Goal: Contribute content: Contribute content

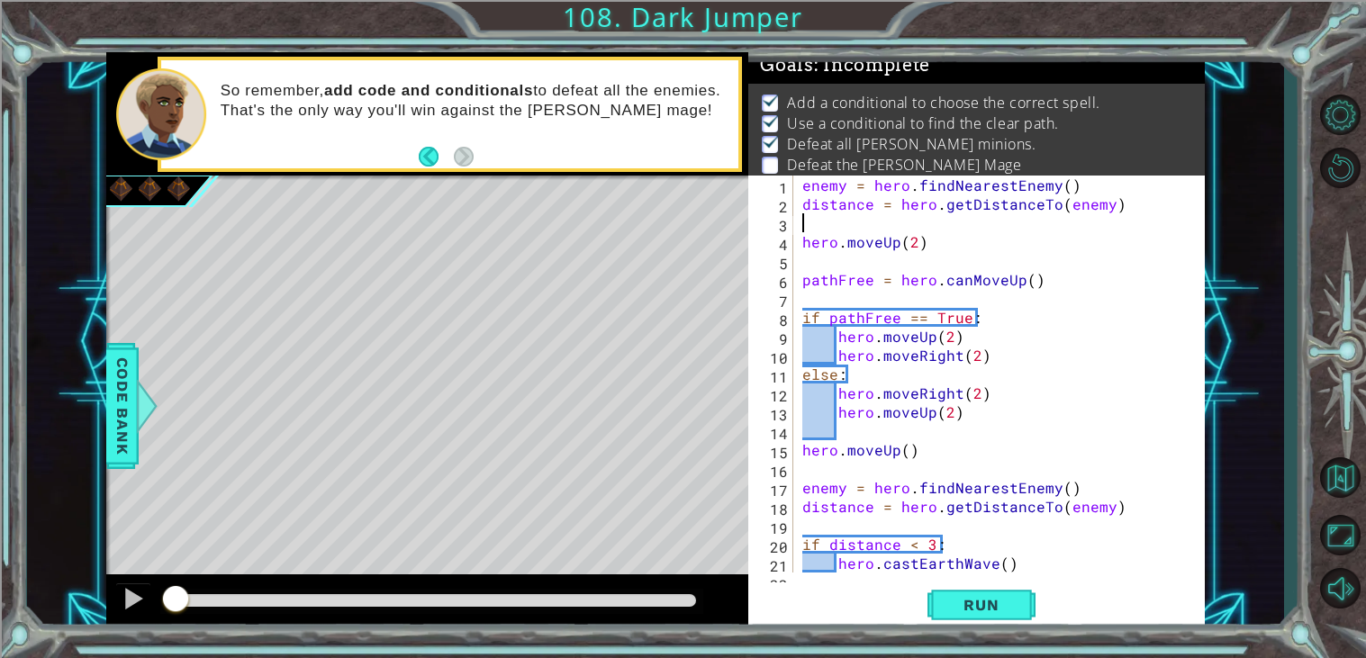
scroll to position [302, 0]
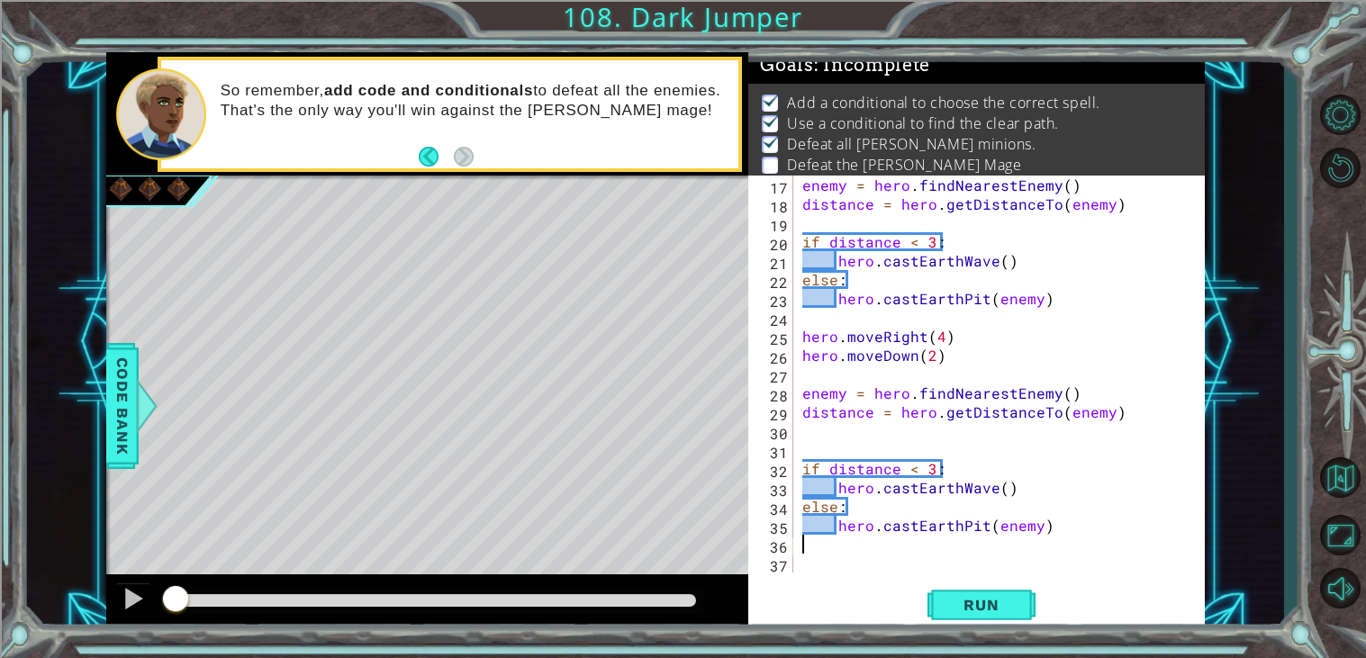
click at [867, 552] on div "enemy = hero . findNearestEnemy ( ) distance = hero . getDistanceTo ( enemy ) i…" at bounding box center [1004, 393] width 411 height 435
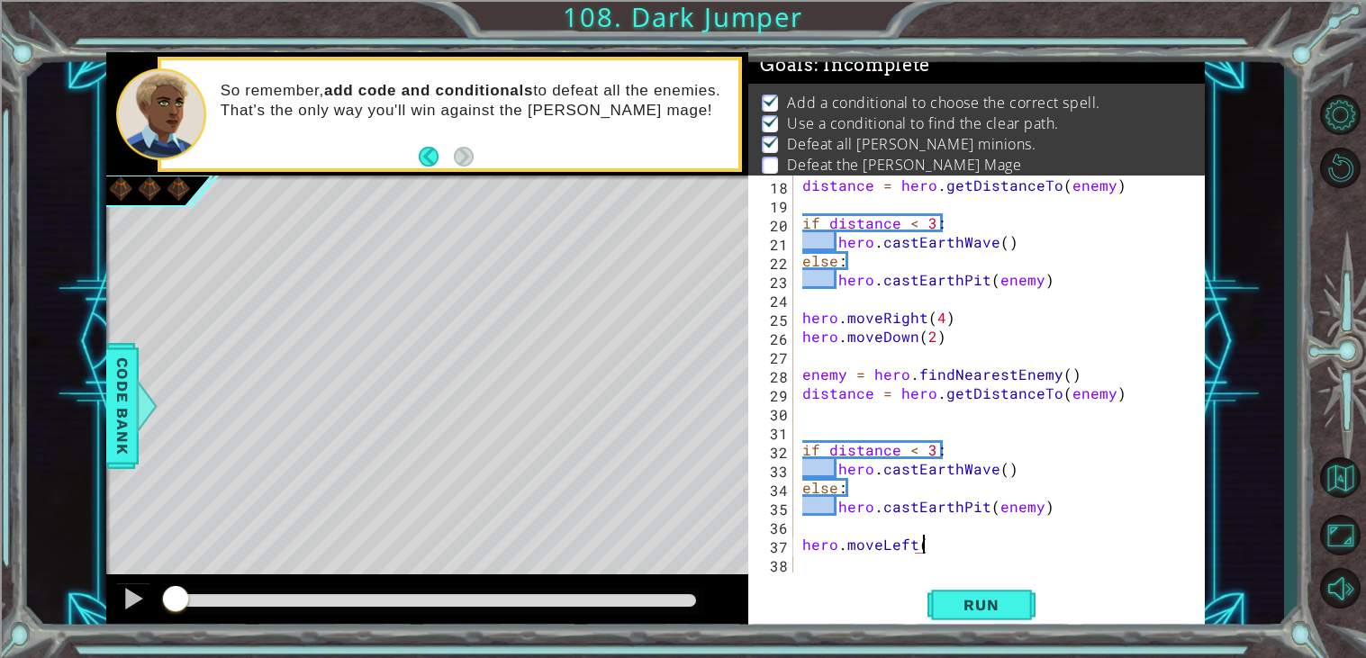
scroll to position [0, 6]
type textarea "hero.moveLeft(2)"
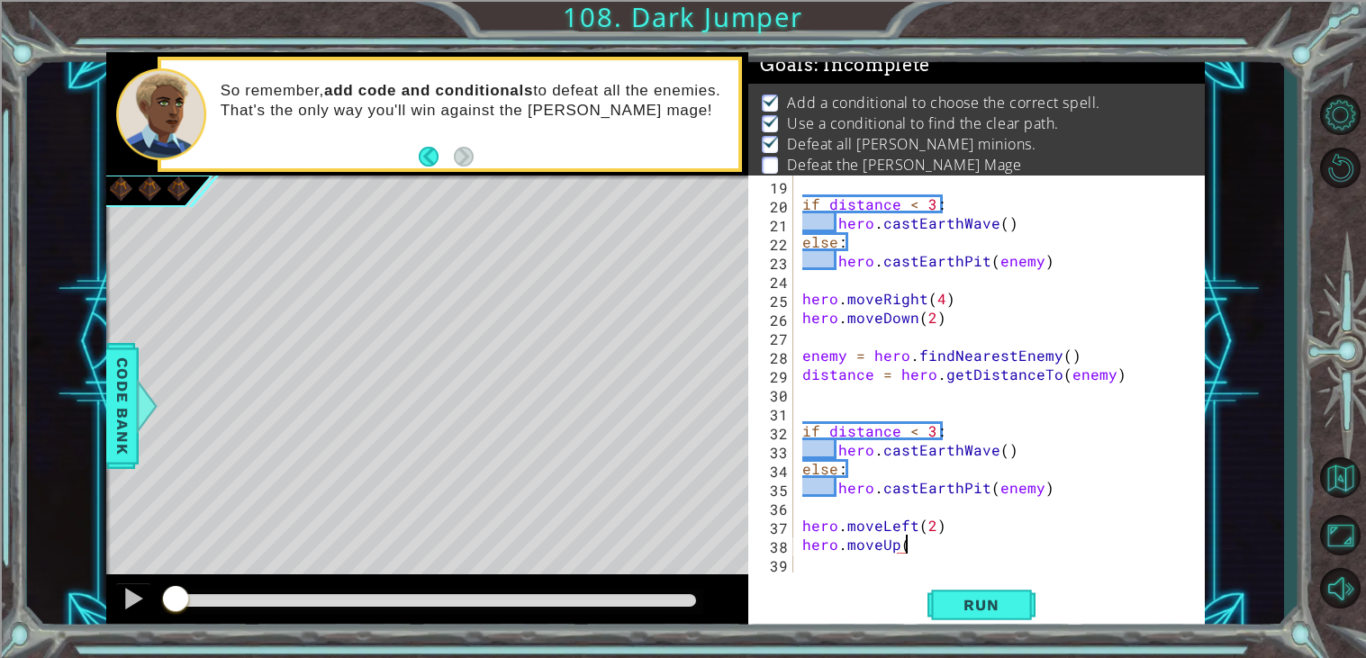
scroll to position [0, 5]
type textarea "hero.moveUp(2)"
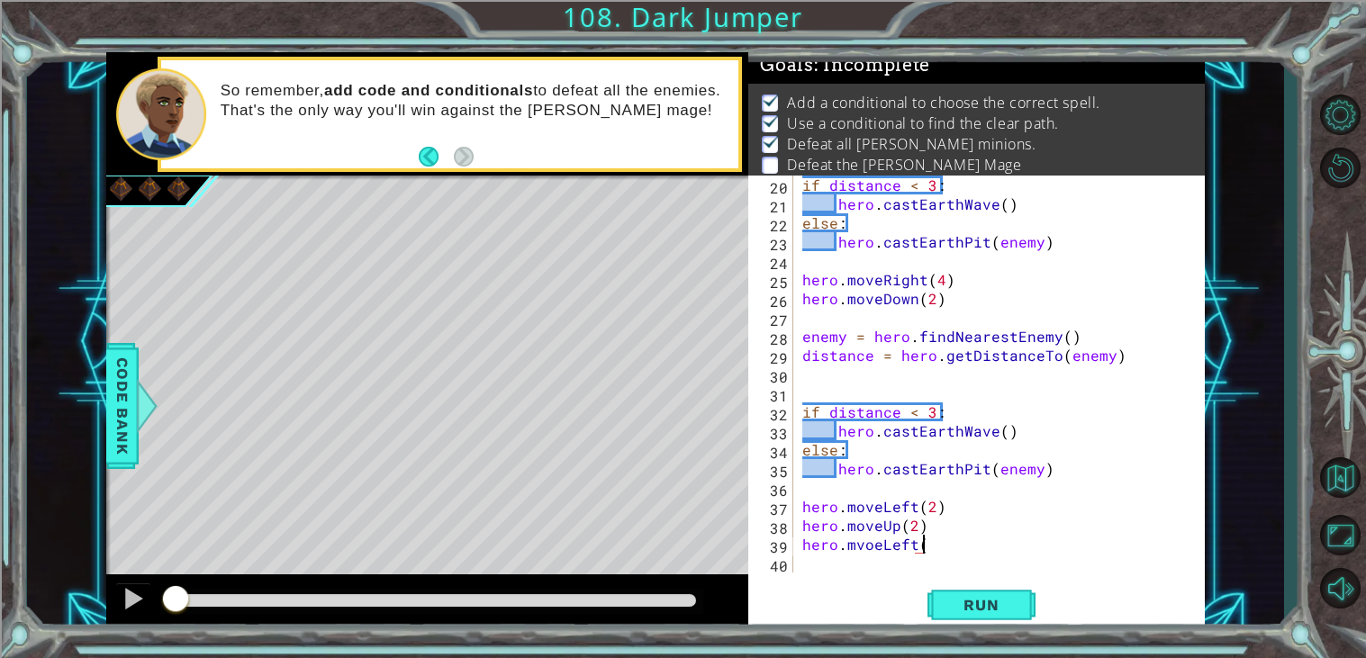
scroll to position [0, 6]
type textarea "hero.mvoeLeft(2)"
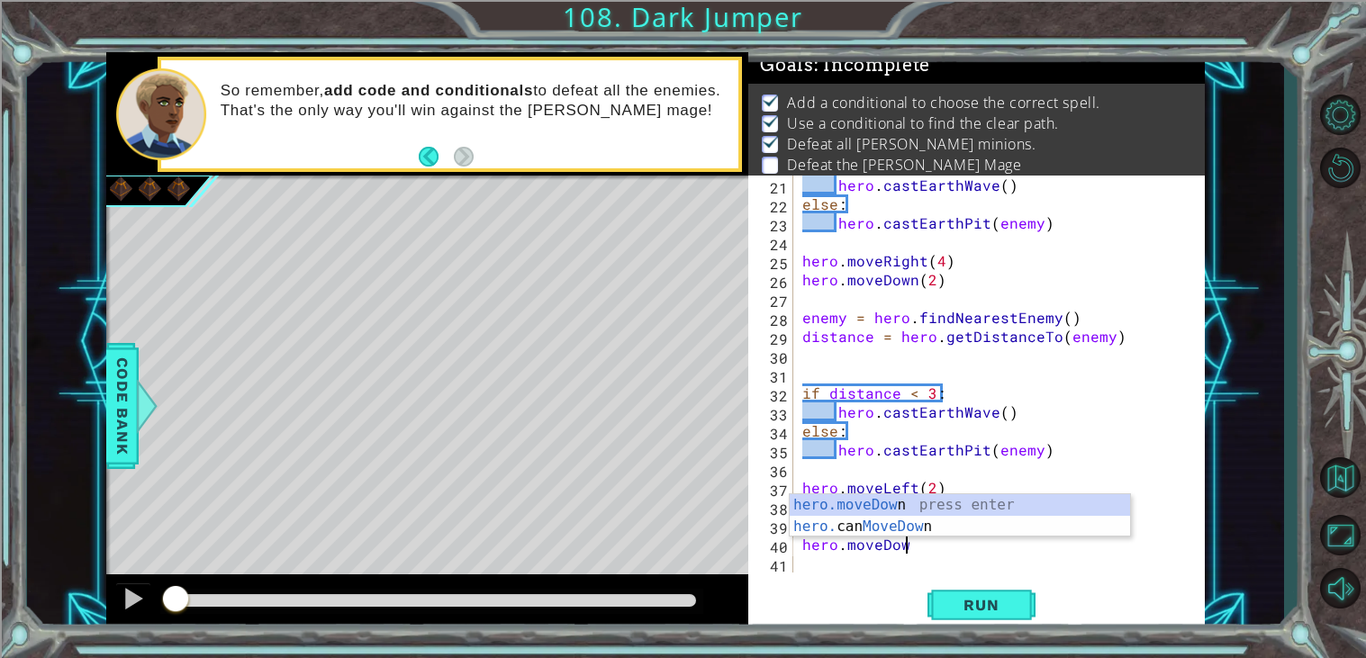
scroll to position [0, 5]
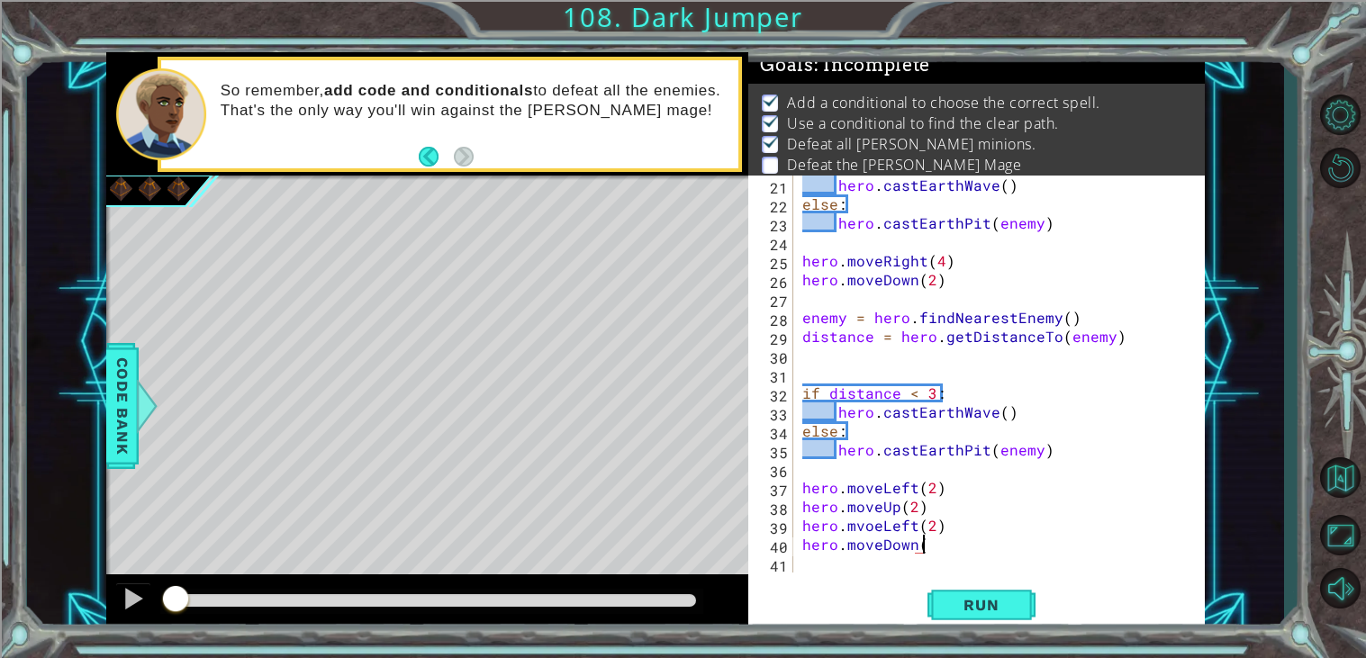
type textarea "hero.moveDown()"
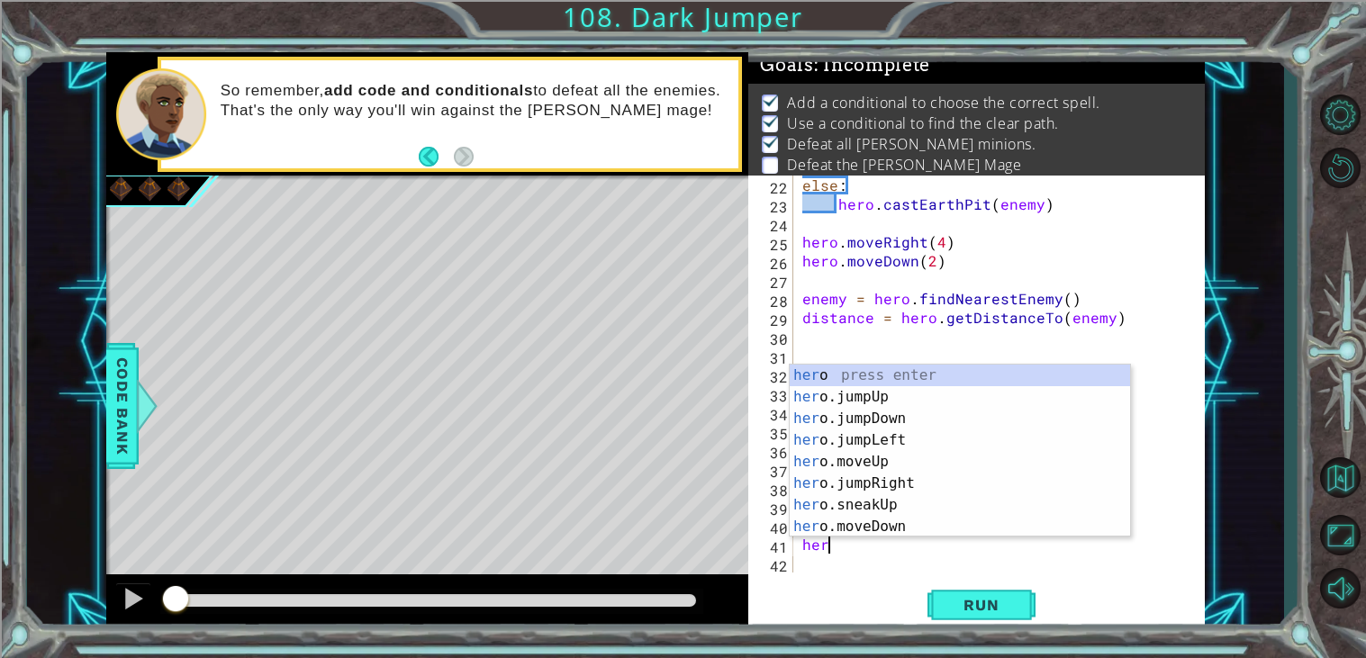
scroll to position [0, 0]
type textarea "h"
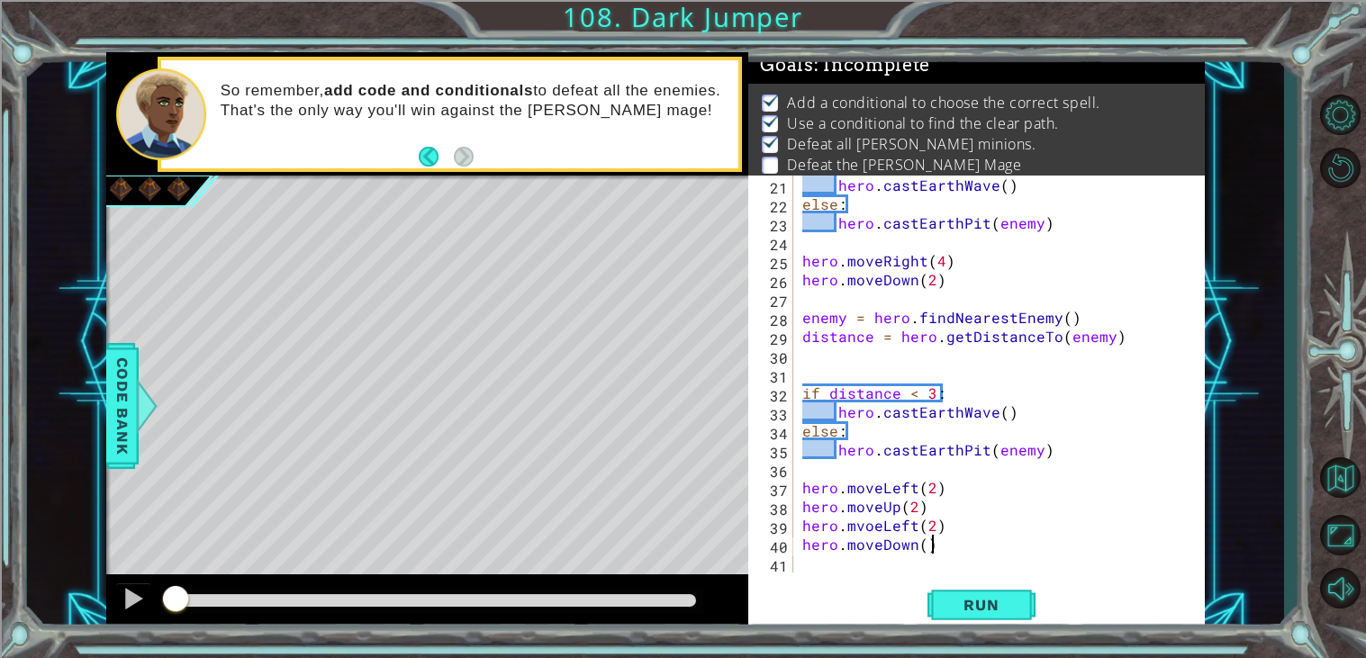
scroll to position [377, 0]
type textarea "hero.moveDown()"
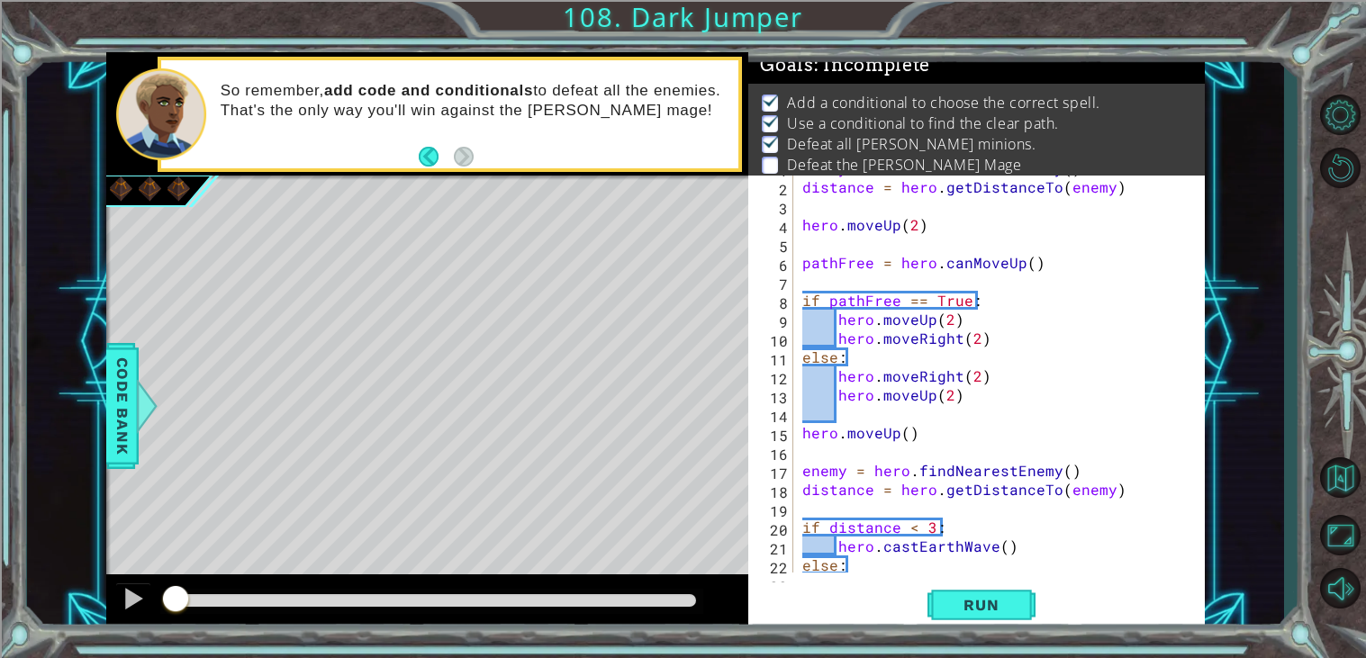
scroll to position [0, 0]
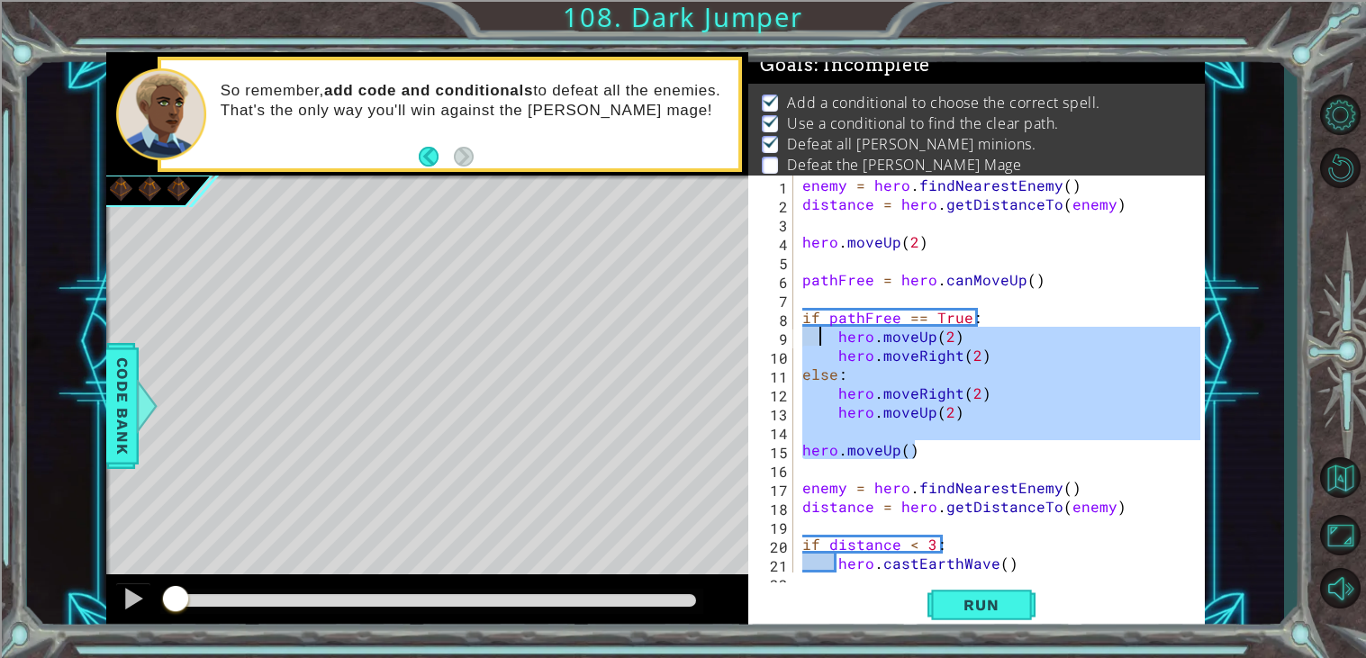
drag, startPoint x: 917, startPoint y: 447, endPoint x: 818, endPoint y: 329, distance: 154.7
click at [818, 329] on div "enemy = hero . findNearestEnemy ( ) distance = hero . getDistanceTo ( enemy ) h…" at bounding box center [1004, 393] width 411 height 435
click at [983, 410] on div "enemy = hero . findNearestEnemy ( ) distance = hero . getDistanceTo ( enemy ) h…" at bounding box center [1000, 374] width 402 height 397
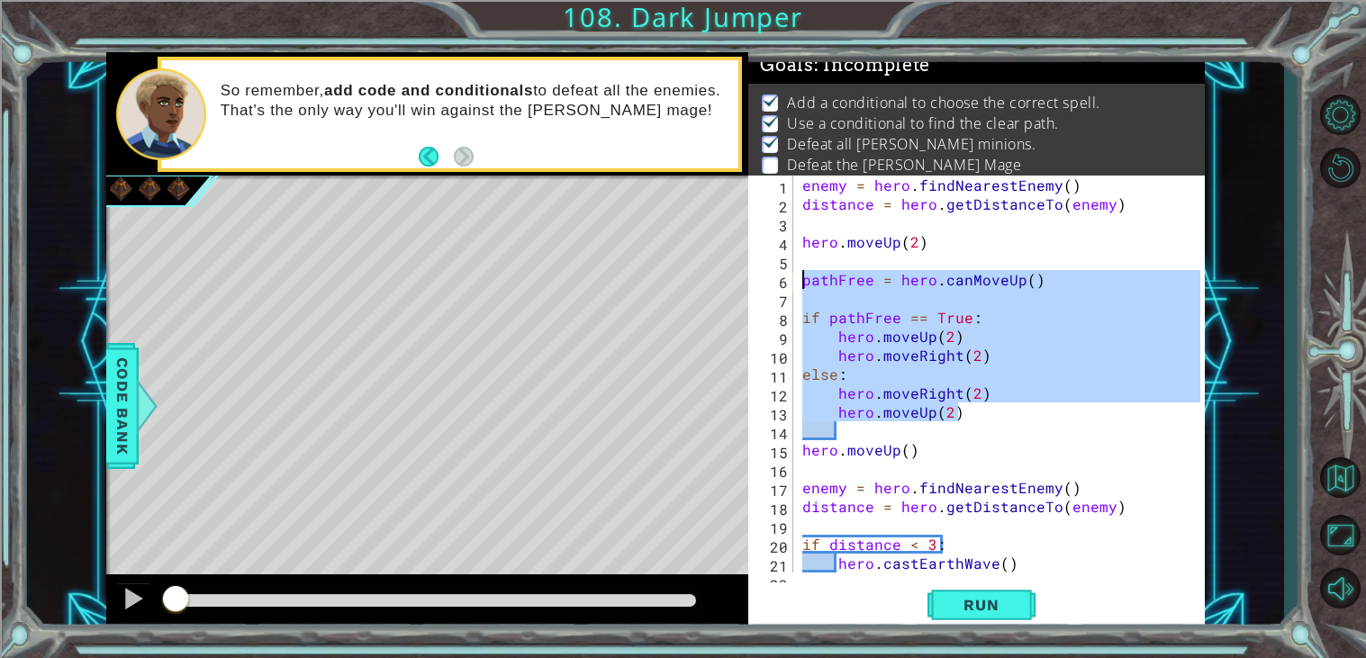
drag, startPoint x: 959, startPoint y: 414, endPoint x: 791, endPoint y: 284, distance: 211.8
click at [791, 284] on div "hero.moveUp(2) 1 2 3 4 5 6 7 8 9 10 11 12 13 14 15 16 17 18 19 20 21 22 enemy =…" at bounding box center [974, 374] width 452 height 397
type textarea "pathFree = hero.canMoveUp()"
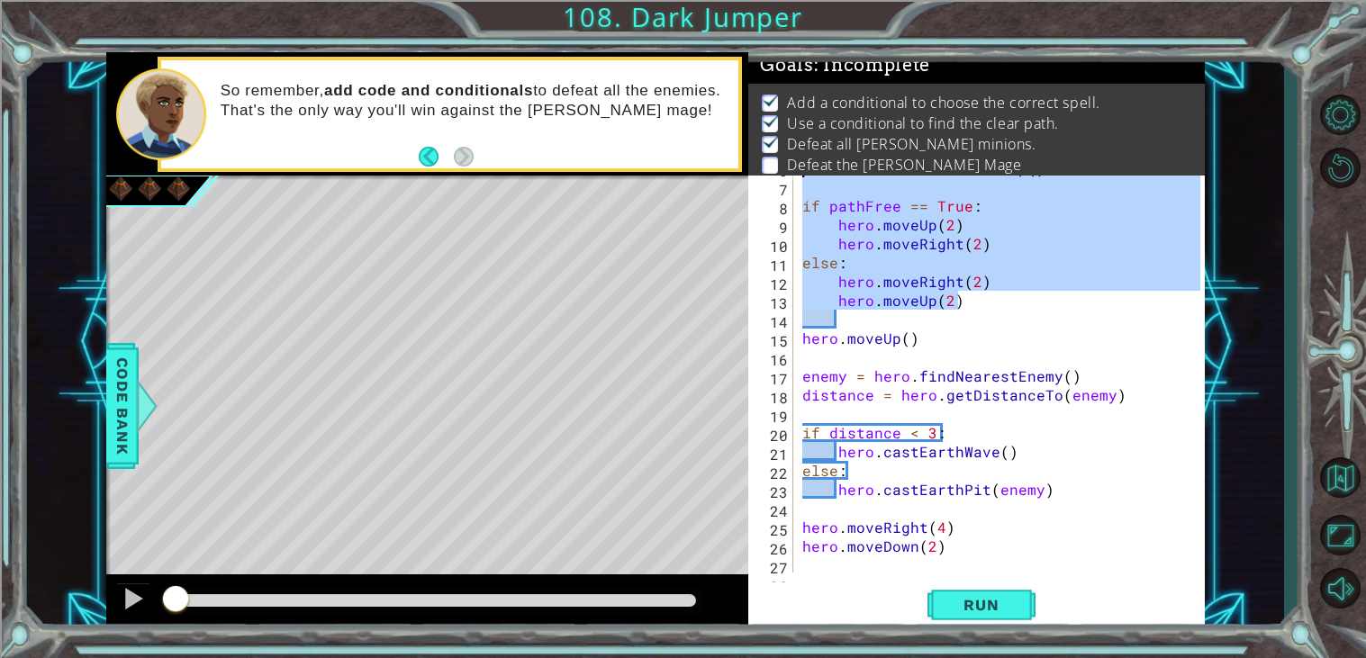
scroll to position [415, 0]
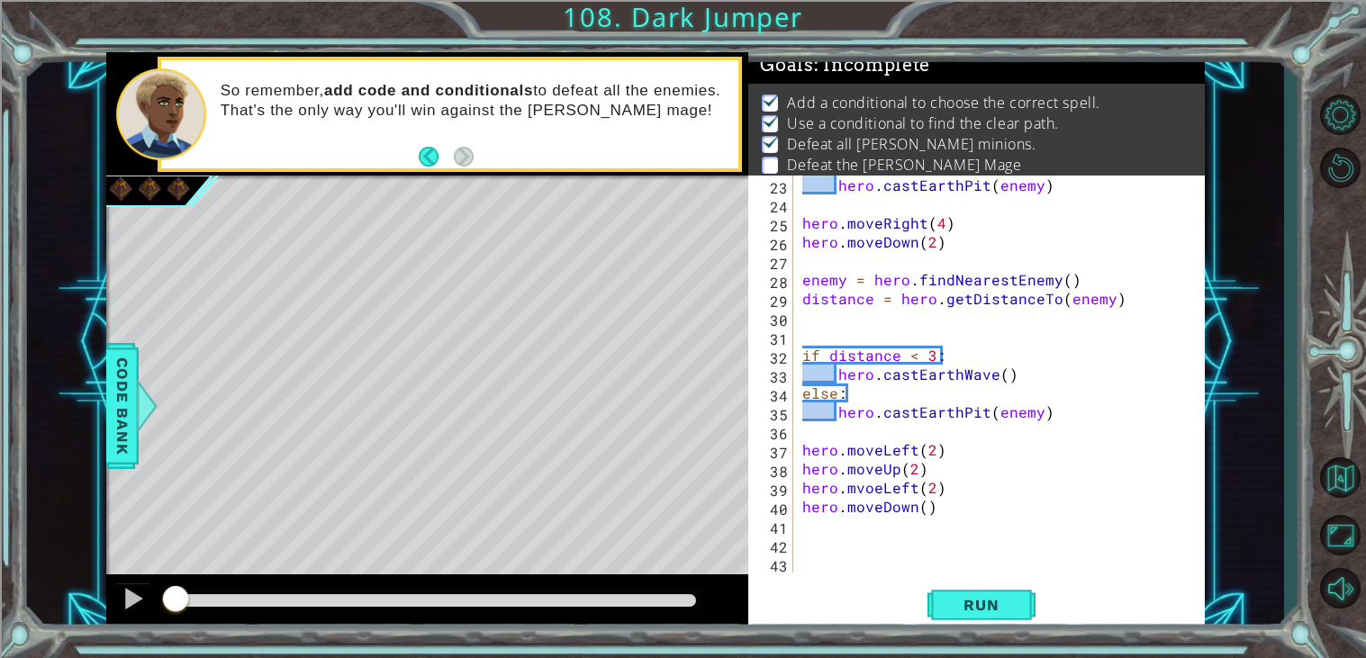
click at [844, 547] on div "hero . castEarthPit ( enemy ) hero . moveRight ( 4 ) hero . moveDown ( 2 ) enem…" at bounding box center [1004, 393] width 411 height 435
paste textarea "hero.moveUp(2)"
type textarea "hero.moveUp(2)"
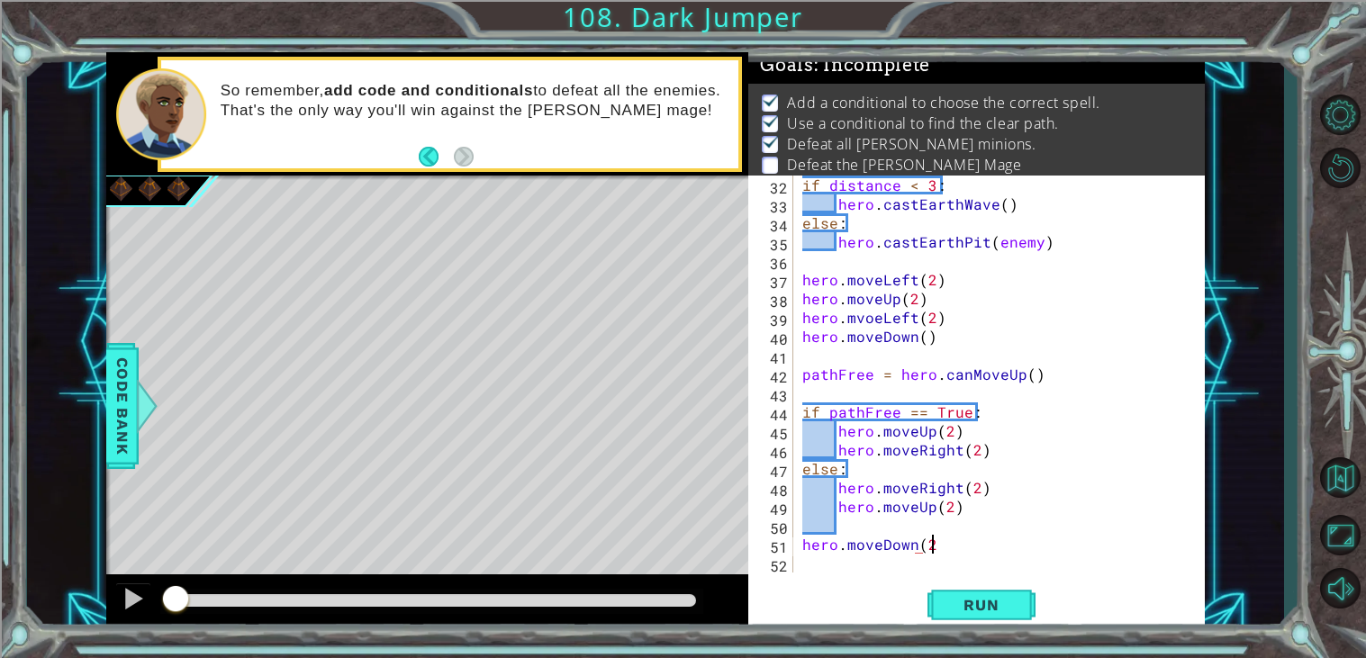
scroll to position [0, 6]
type textarea "hero.moveDown(2)"
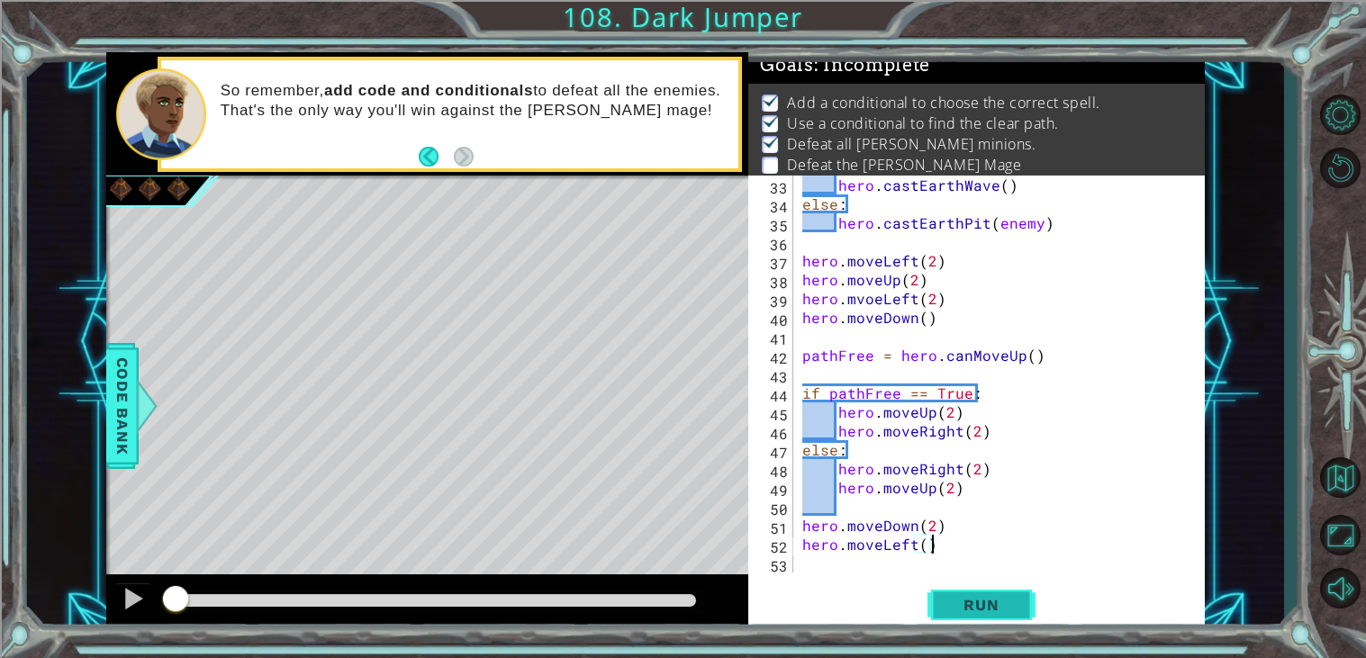
click at [971, 607] on span "Run" at bounding box center [980, 605] width 71 height 18
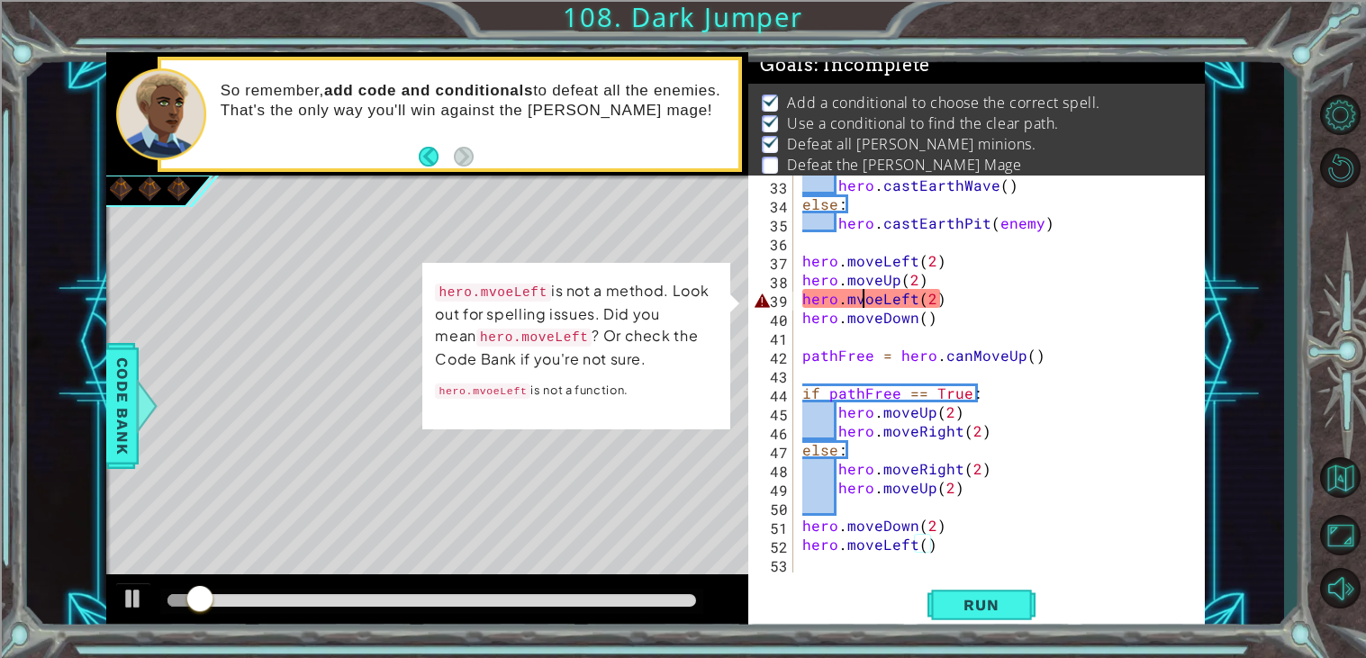
click at [862, 303] on div "hero . castEarthWave ( ) else : hero . castEarthPit ( enemy ) hero . moveLeft (…" at bounding box center [1004, 393] width 411 height 435
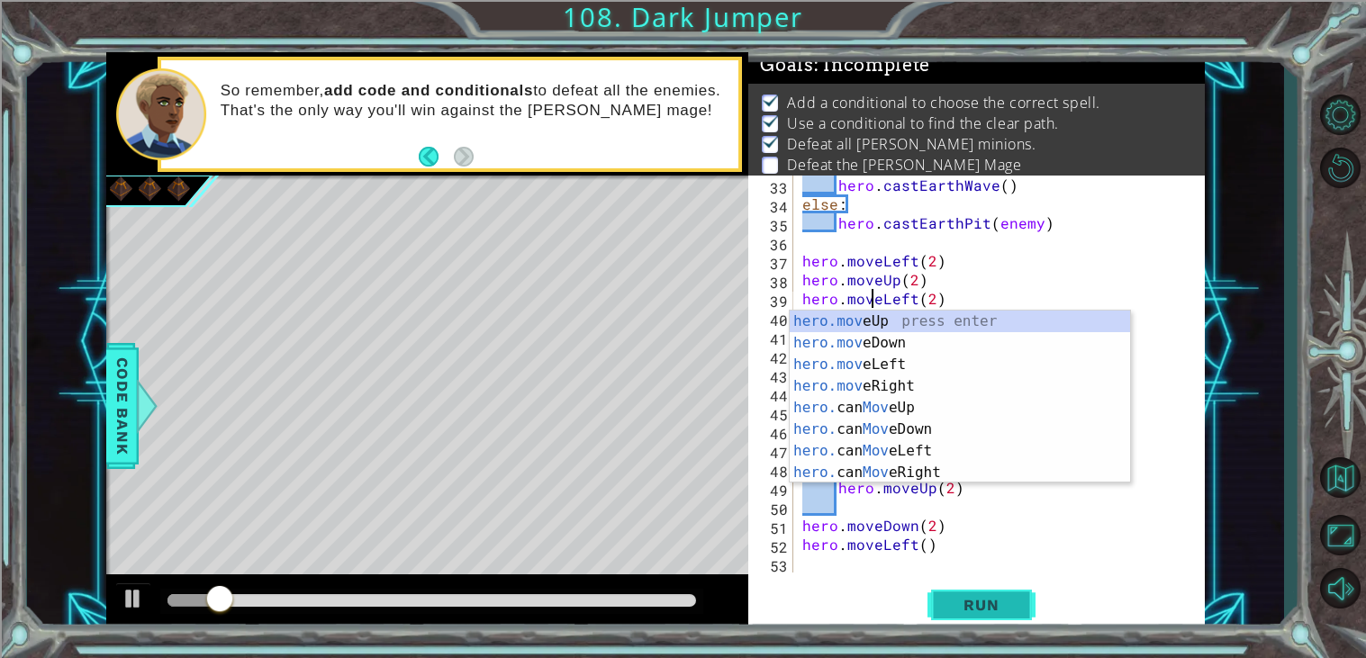
click at [995, 618] on button "Run" at bounding box center [981, 605] width 108 height 46
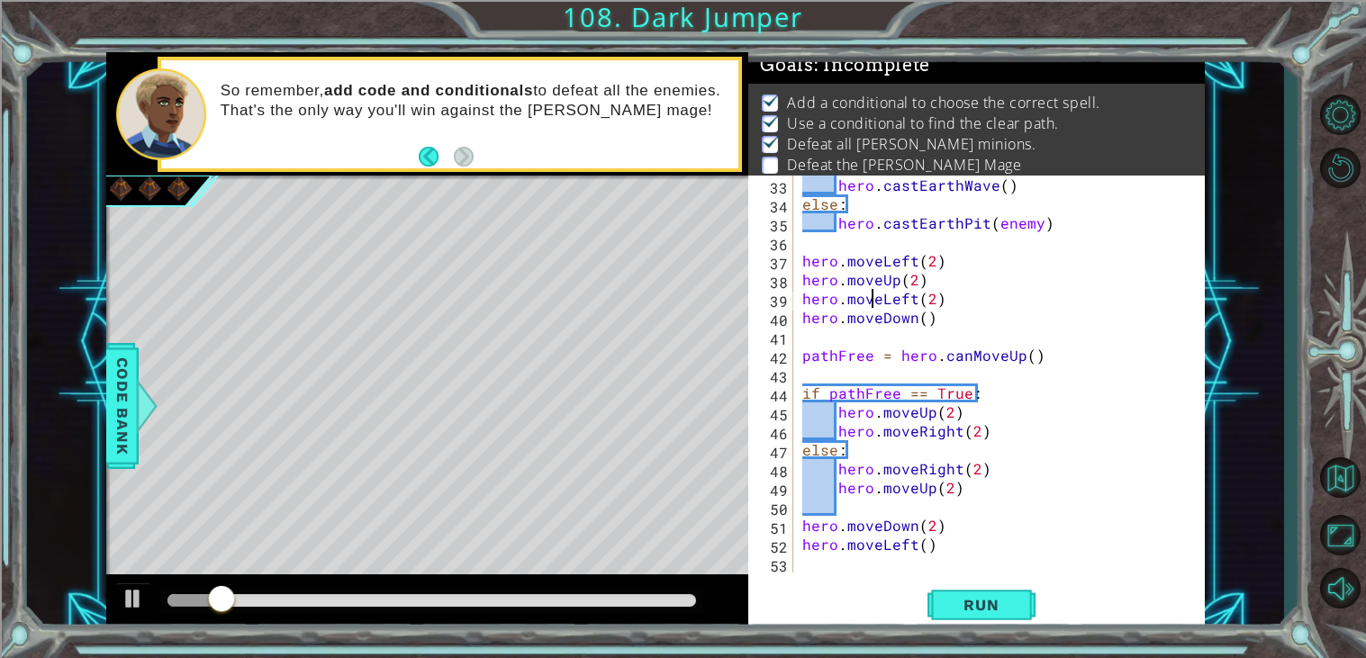
click at [654, 608] on div at bounding box center [431, 601] width 543 height 25
click at [655, 602] on div at bounding box center [431, 600] width 528 height 13
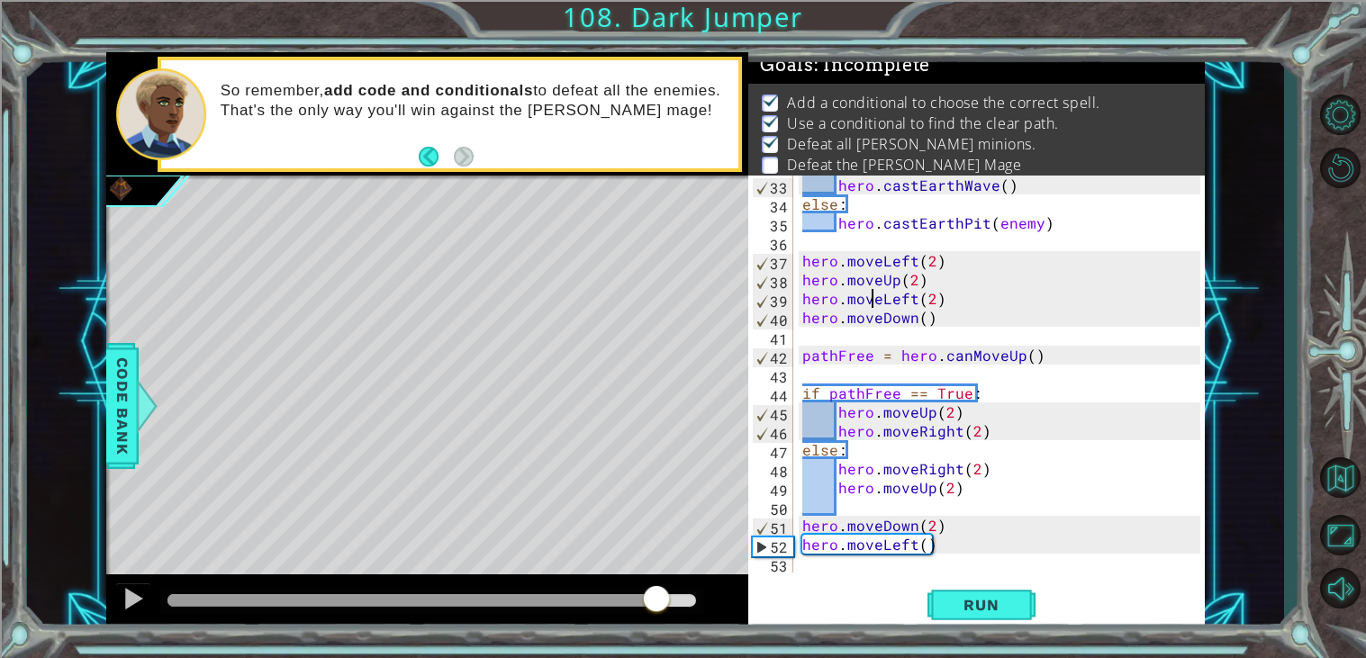
click at [170, 598] on div at bounding box center [411, 600] width 489 height 13
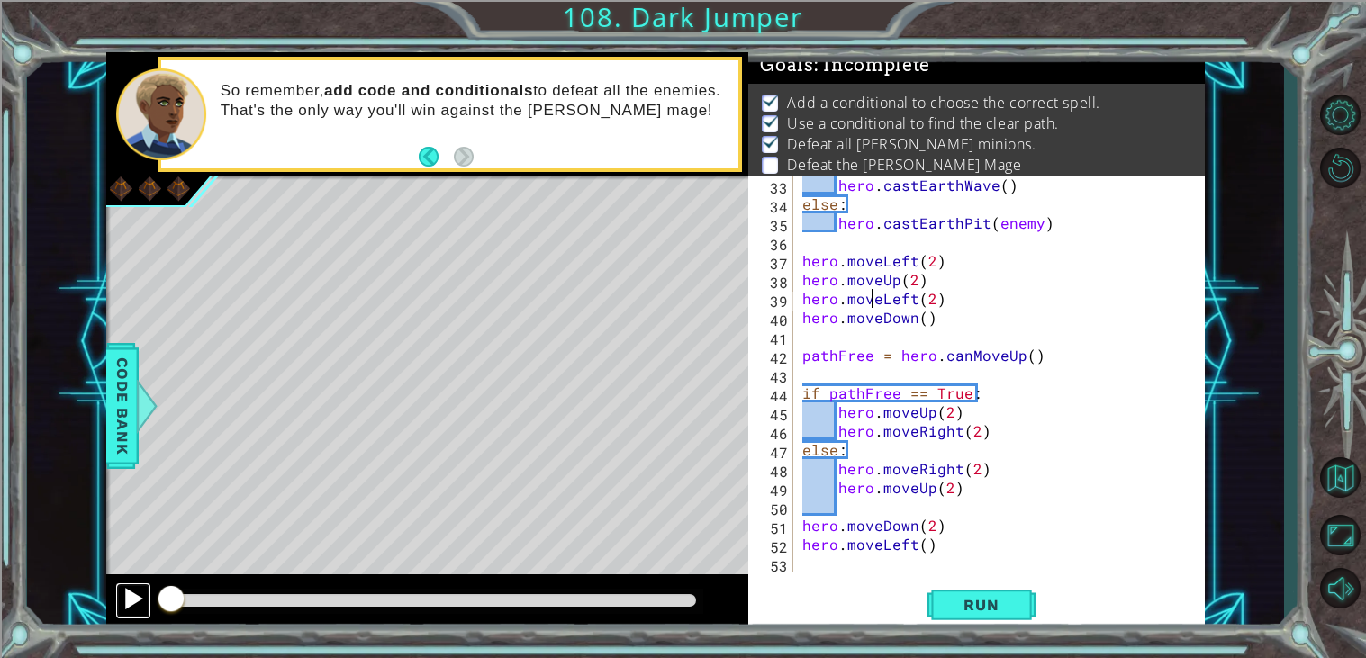
click at [136, 600] on div at bounding box center [133, 598] width 23 height 23
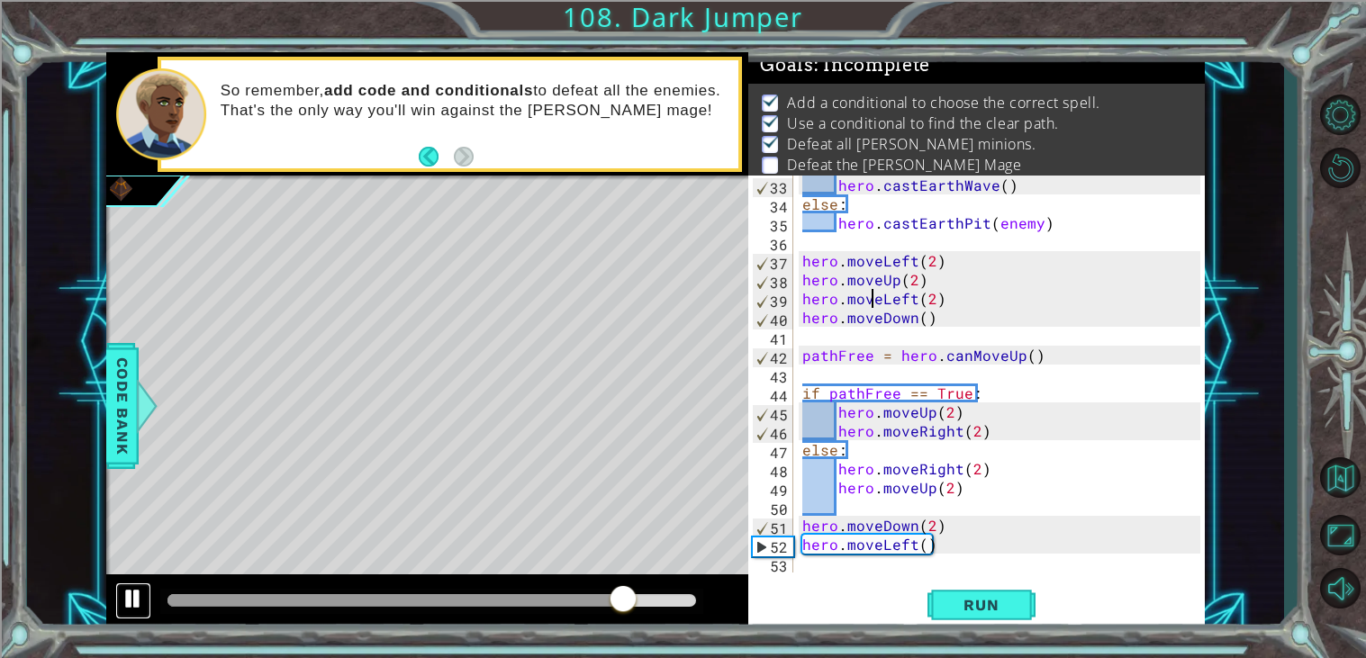
click at [125, 599] on div at bounding box center [133, 598] width 23 height 23
click at [923, 411] on div "hero . castEarthWave ( ) else : hero . castEarthPit ( enemy ) hero . moveLeft (…" at bounding box center [1004, 393] width 411 height 435
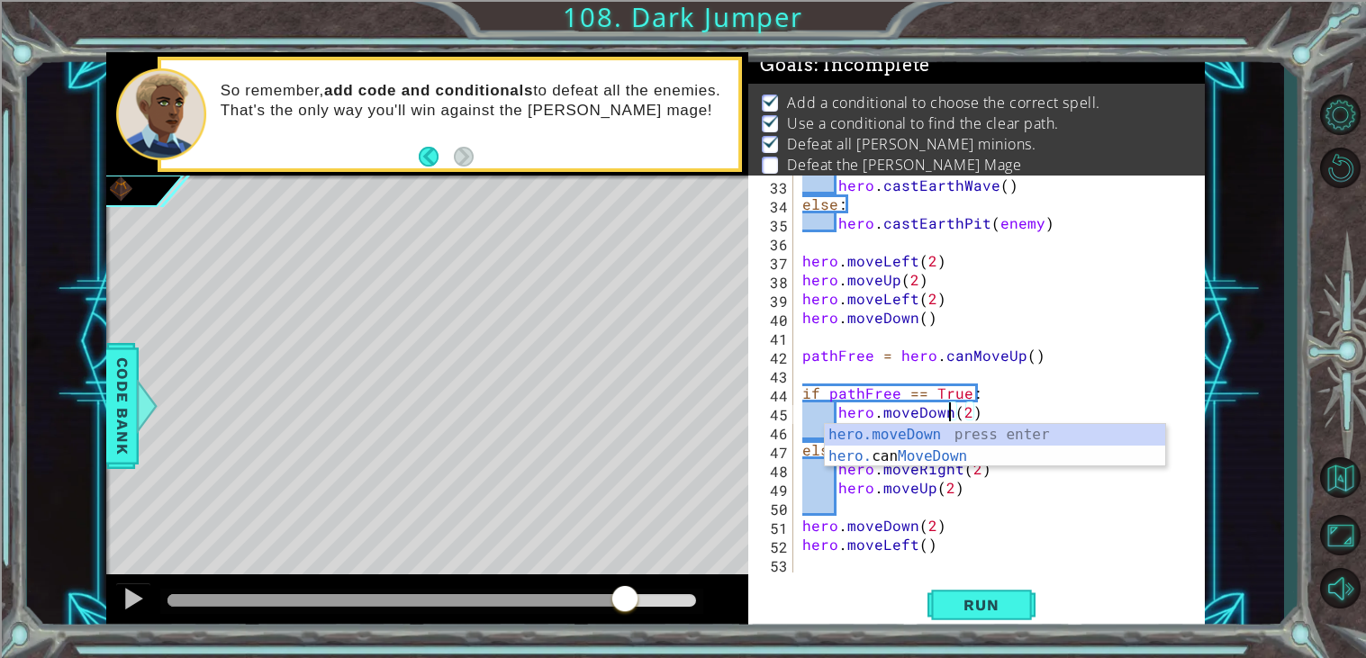
scroll to position [0, 10]
click at [870, 411] on div "hero . castEarthWave ( ) else : hero . castEarthPit ( enemy ) hero . moveLeft (…" at bounding box center [1004, 393] width 411 height 435
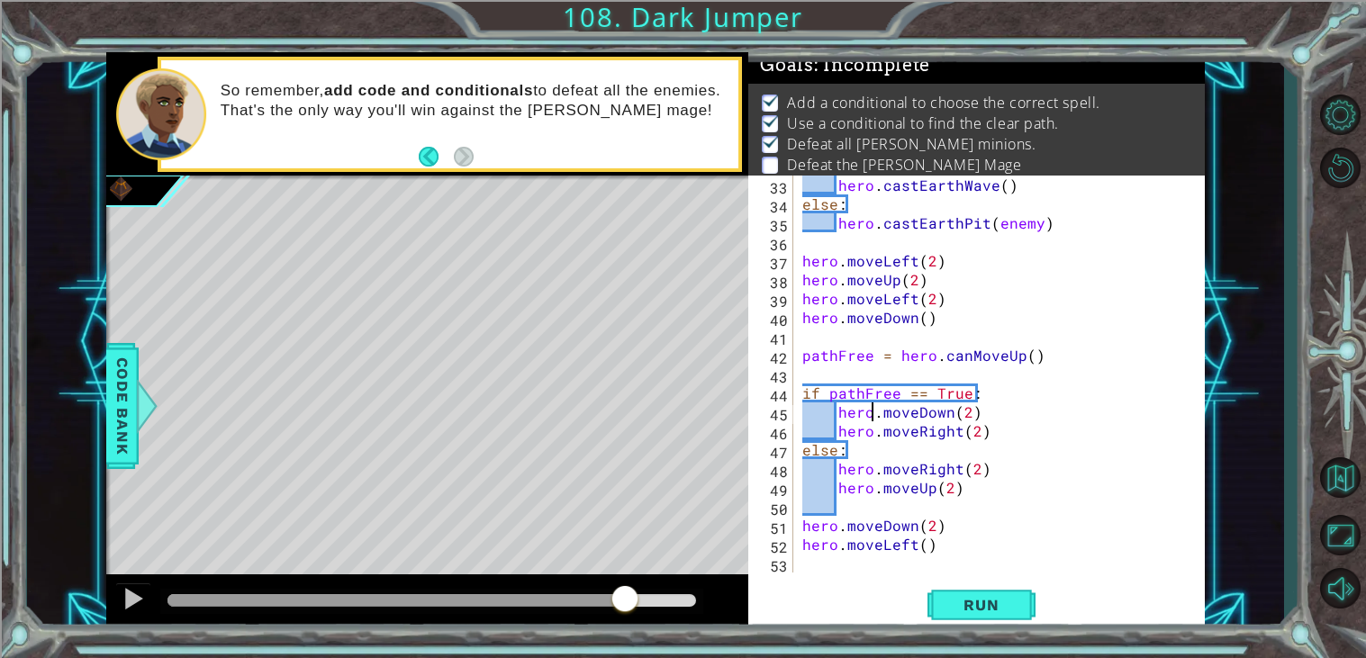
click at [954, 437] on div "hero . castEarthWave ( ) else : hero . castEarthPit ( enemy ) hero . moveLeft (…" at bounding box center [1004, 393] width 411 height 435
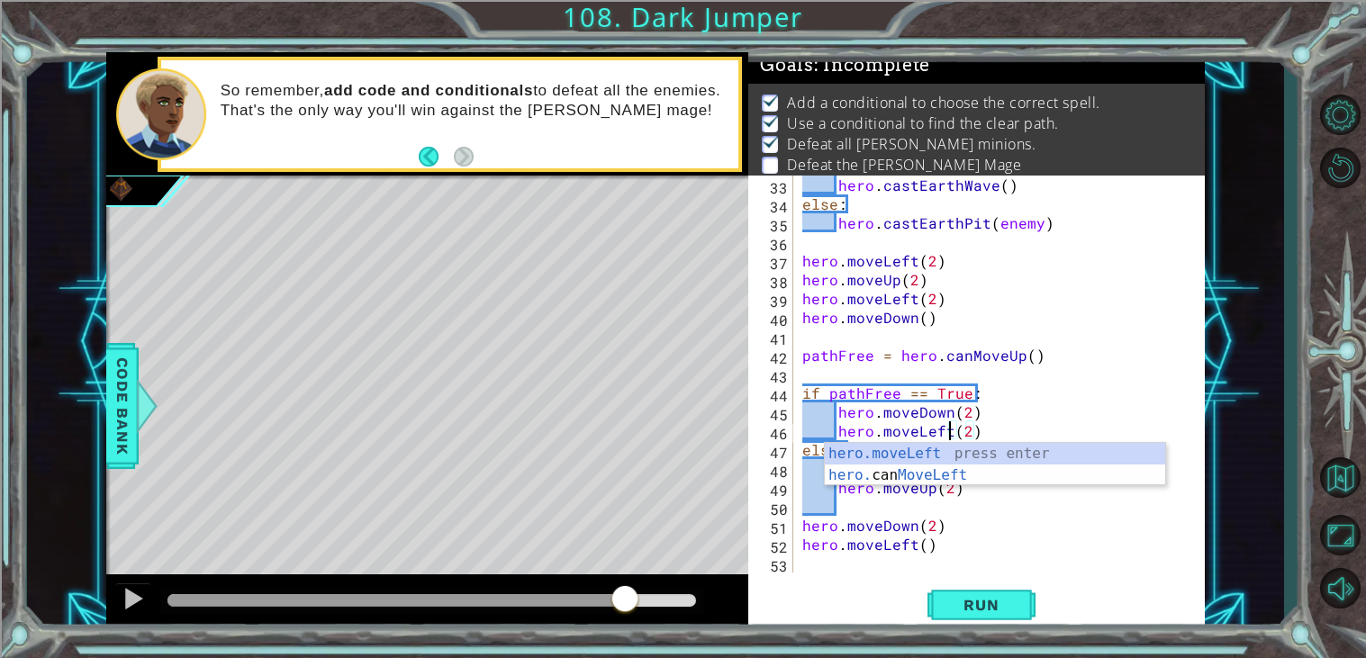
click at [883, 424] on div "hero . castEarthWave ( ) else : hero . castEarthPit ( enemy ) hero . moveLeft (…" at bounding box center [1004, 393] width 411 height 435
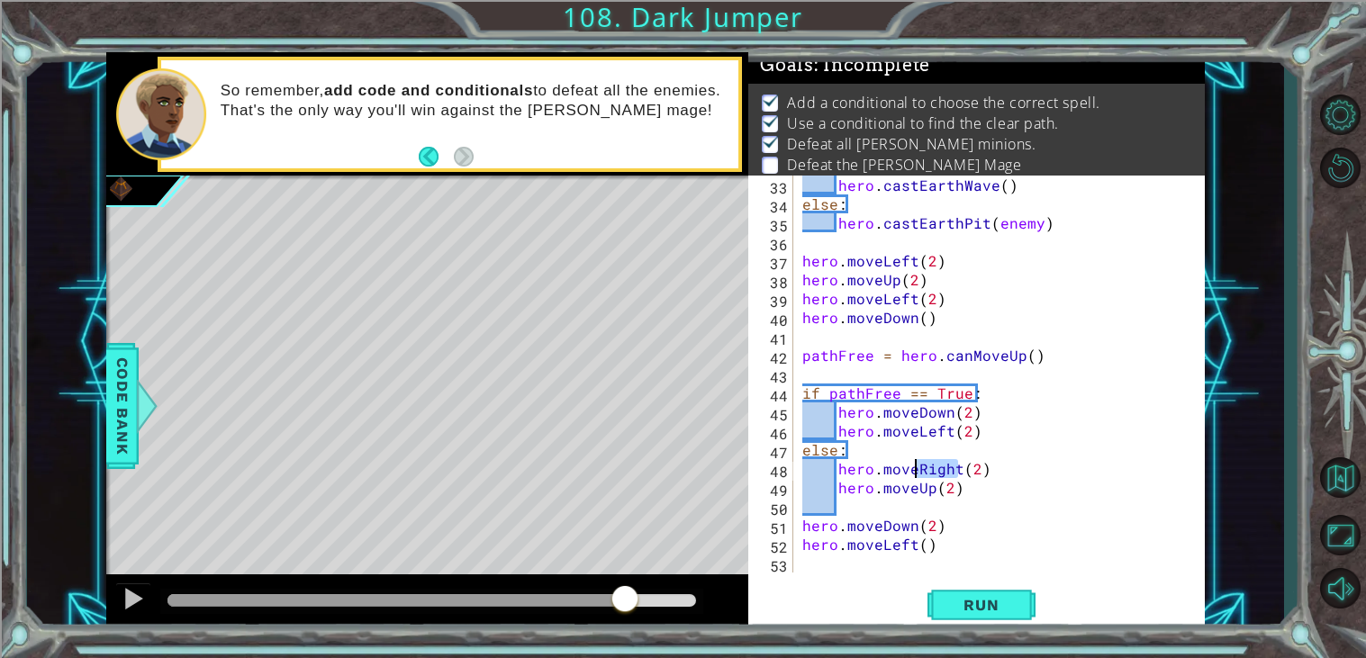
drag, startPoint x: 959, startPoint y: 469, endPoint x: 917, endPoint y: 467, distance: 41.5
click at [917, 467] on div "hero . castEarthWave ( ) else : hero . castEarthPit ( enemy ) hero . moveLeft (…" at bounding box center [1004, 393] width 411 height 435
drag, startPoint x: 934, startPoint y: 492, endPoint x: 917, endPoint y: 492, distance: 17.1
click at [917, 492] on div "hero . castEarthWave ( ) else : hero . castEarthPit ( enemy ) hero . moveLeft (…" at bounding box center [1004, 393] width 411 height 435
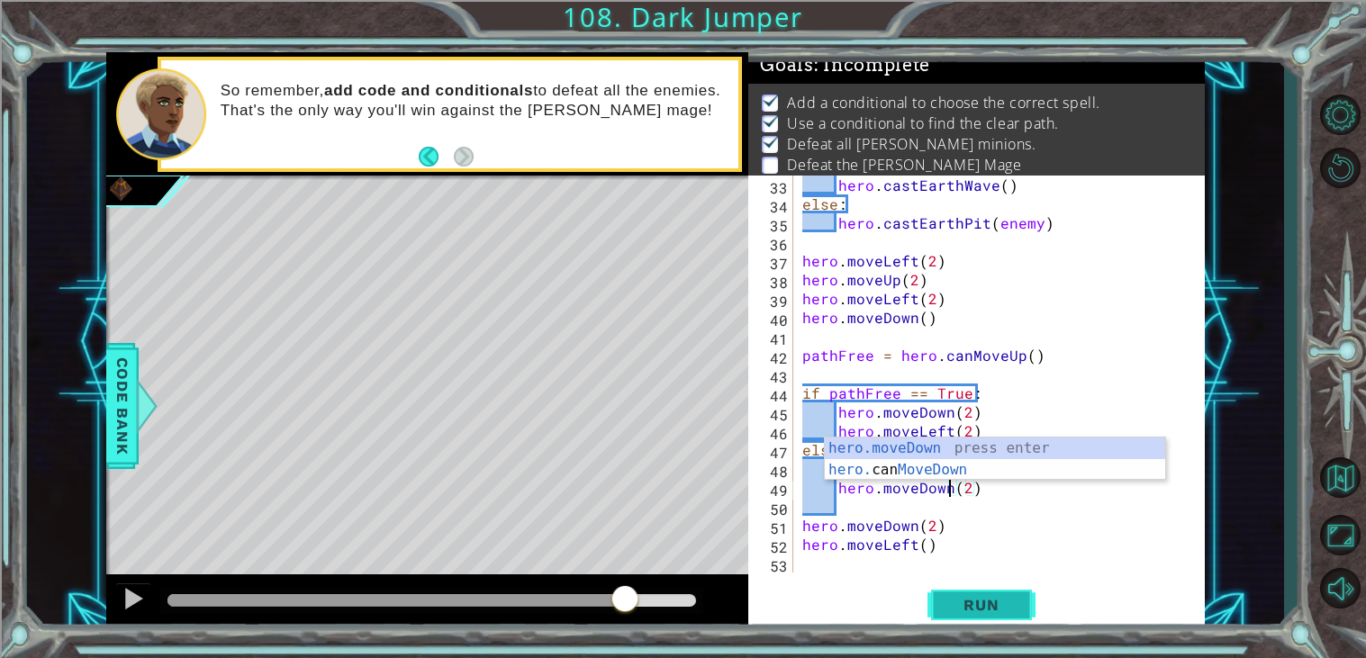
click at [962, 606] on span "Run" at bounding box center [980, 605] width 71 height 18
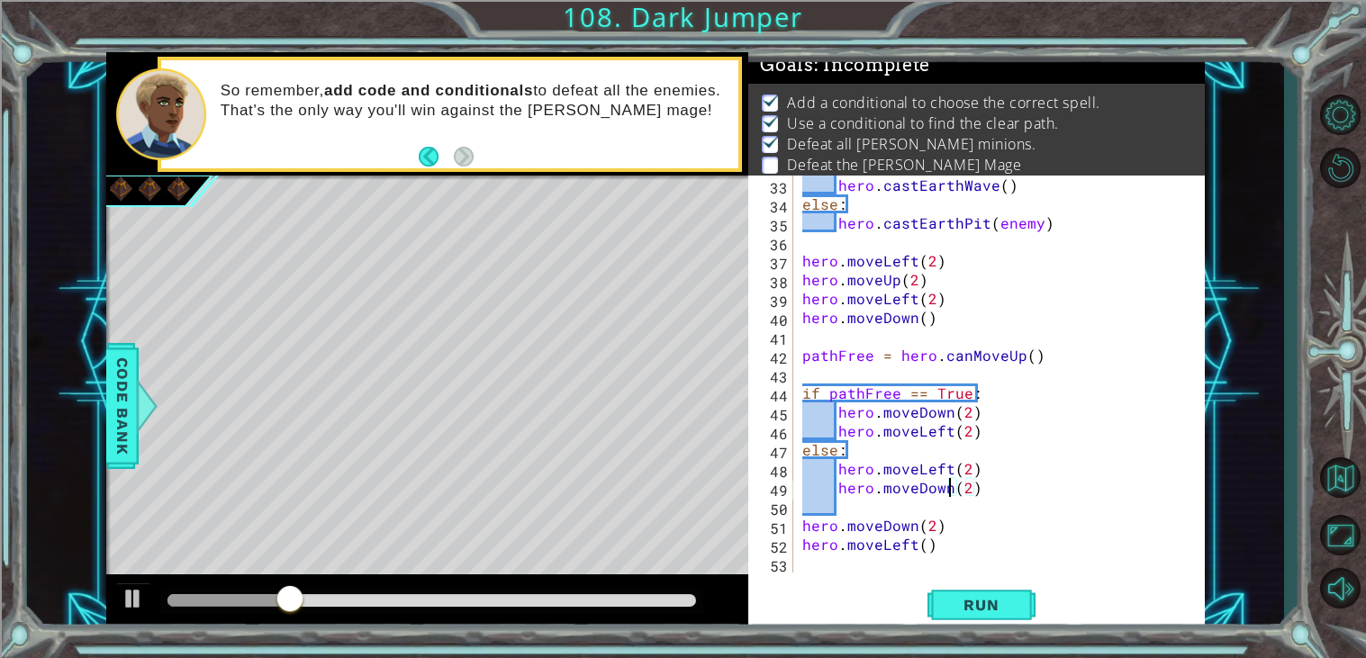
click at [169, 600] on div at bounding box center [228, 600] width 122 height 13
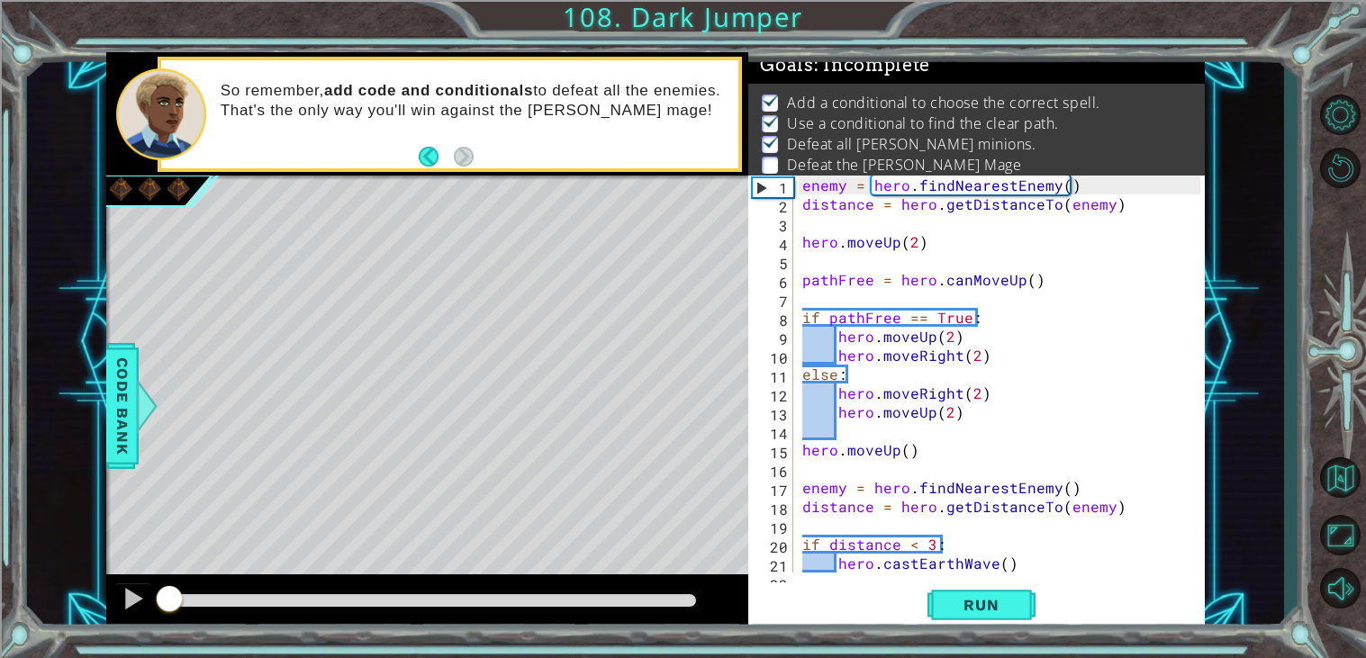
scroll to position [0, 0]
click at [1160, 209] on div "enemy = hero . findNearestEnemy ( ) distance = hero . getDistanceTo ( enemy ) h…" at bounding box center [1004, 393] width 411 height 435
type textarea "distance = hero.getDistanceTo(enemy)"
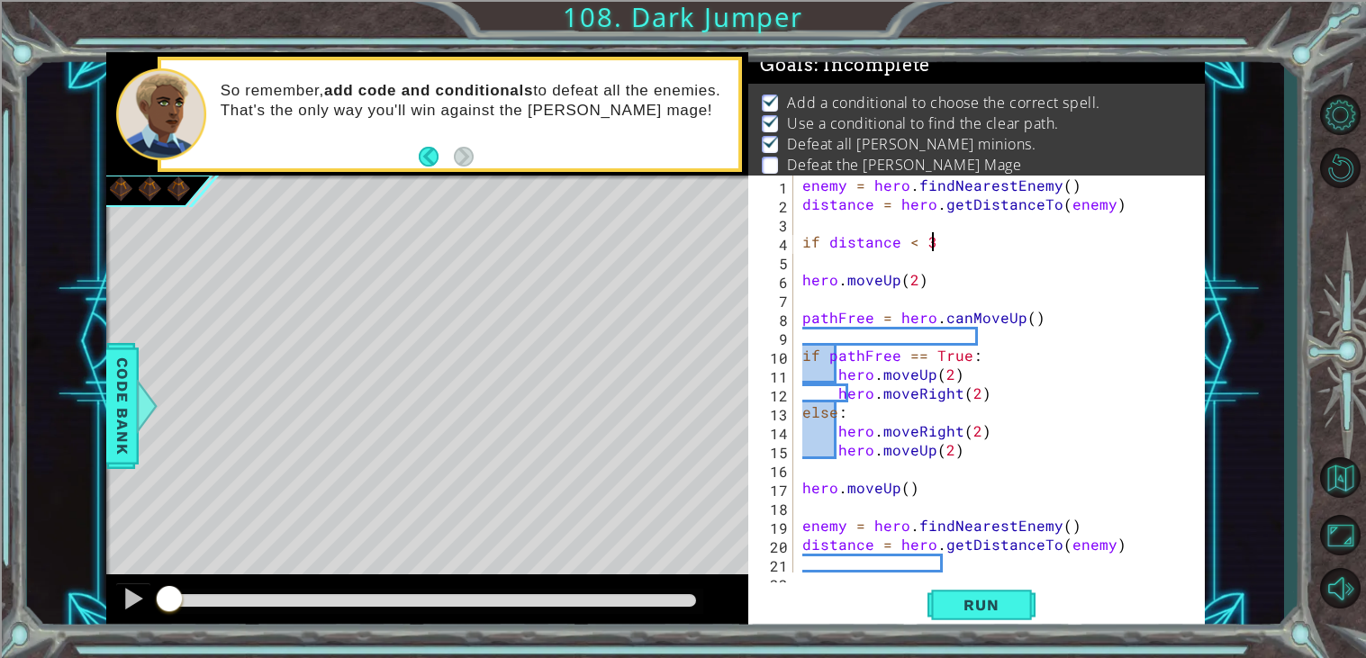
type textarea "if distance < 3:"
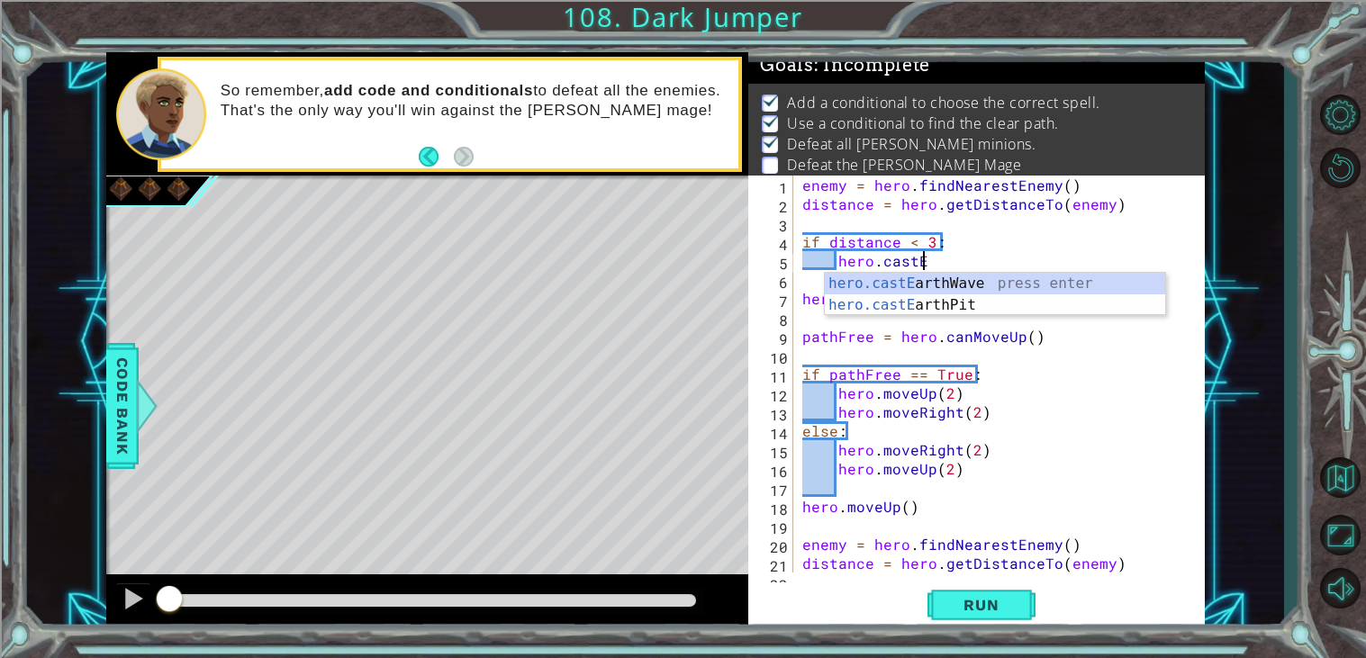
type textarea "hero.castEa"
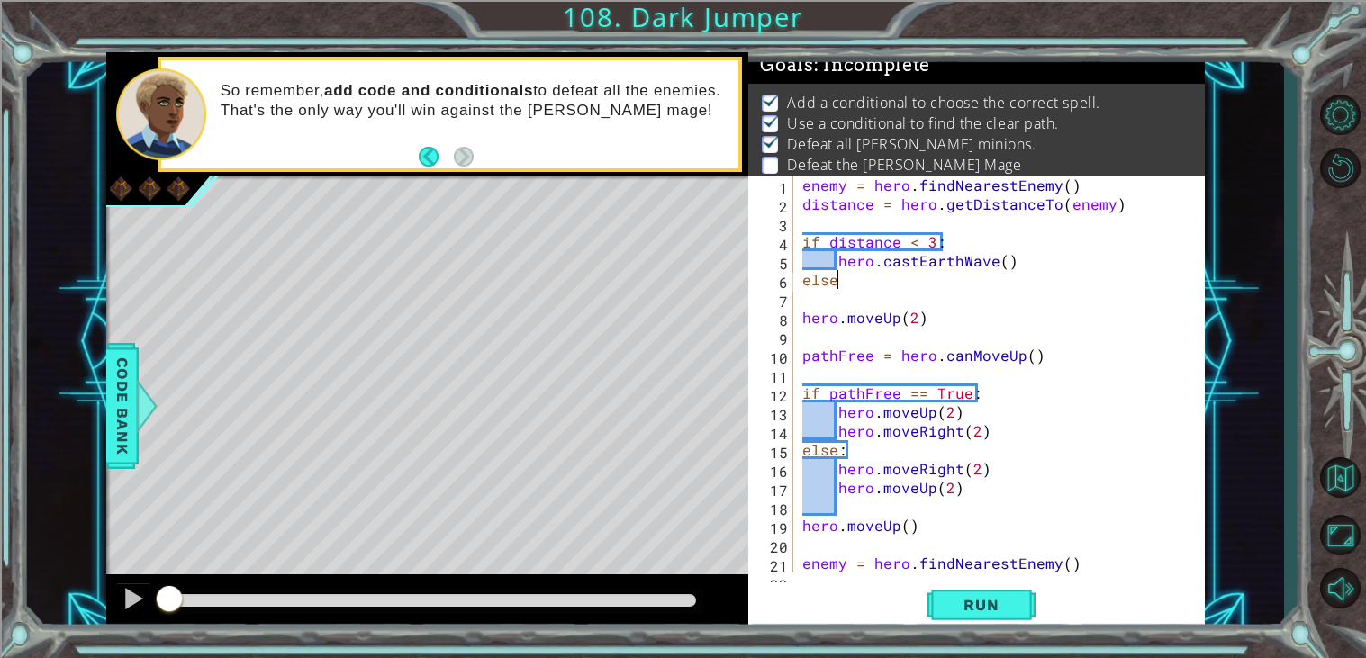
scroll to position [0, 1]
type textarea "else:"
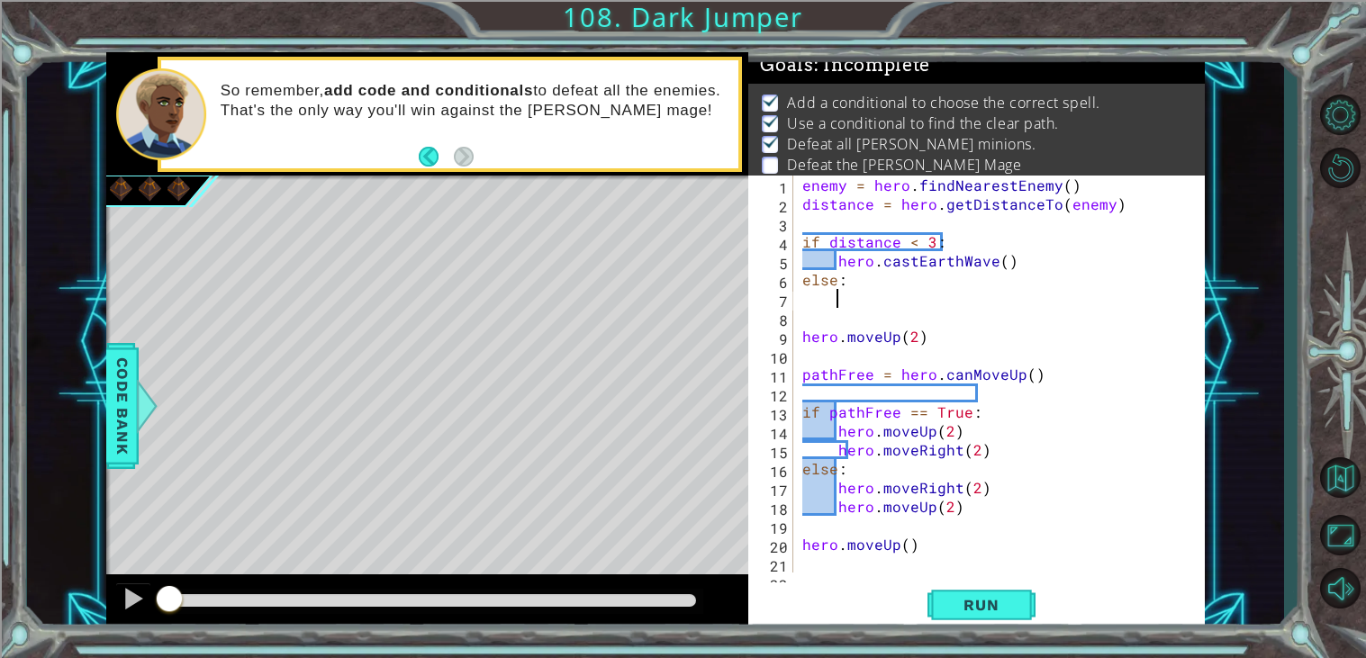
type textarea "h"
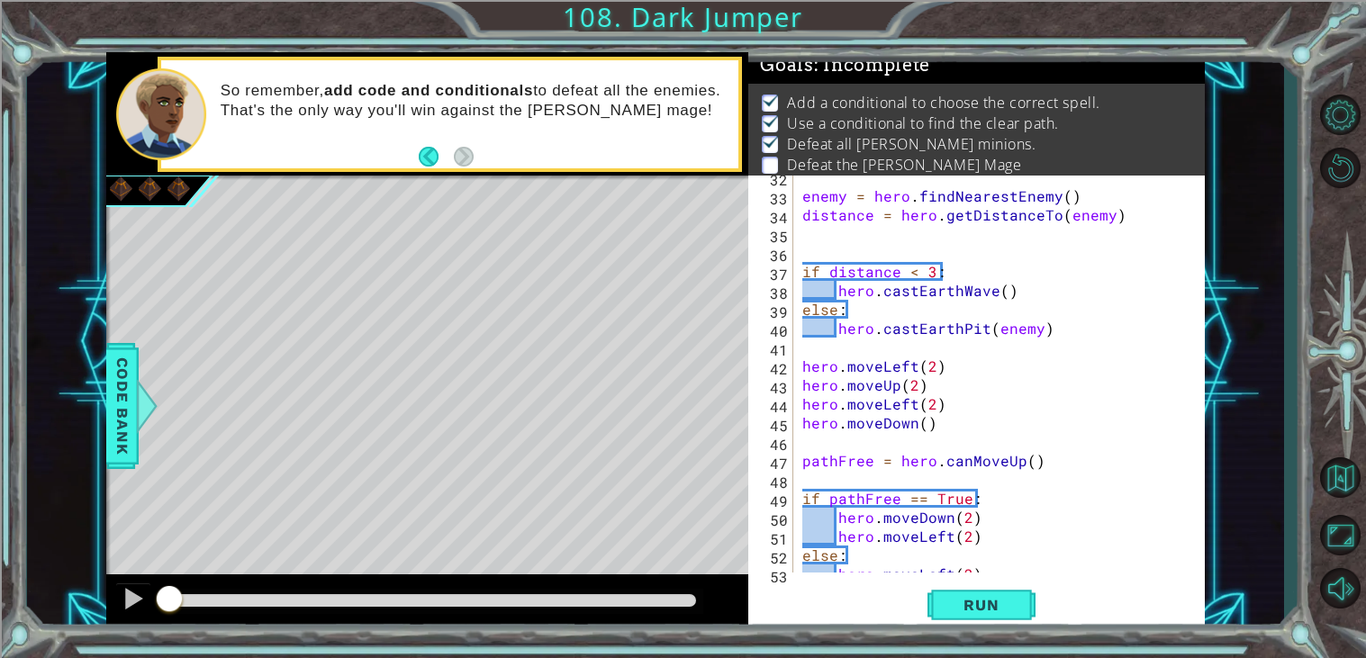
scroll to position [700, 0]
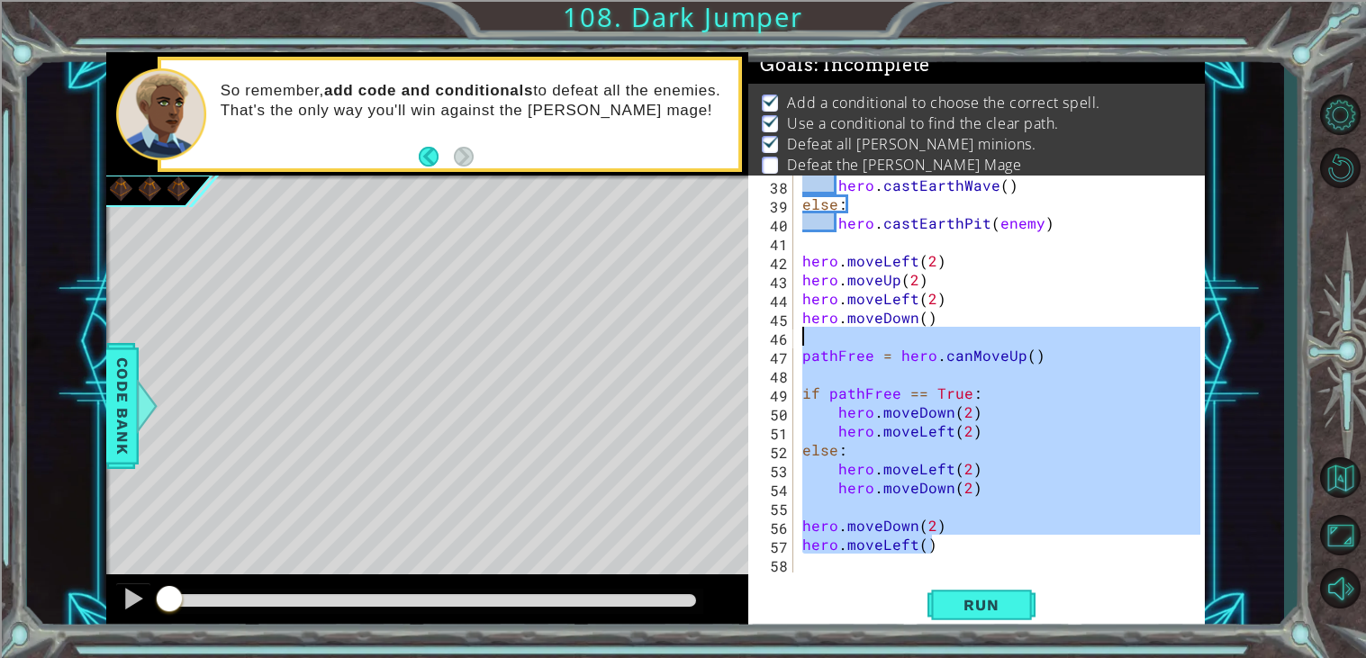
drag, startPoint x: 947, startPoint y: 553, endPoint x: 788, endPoint y: 297, distance: 301.3
click at [788, 297] on div "hero.castEarthPit(enemy) 38 39 40 41 42 43 44 45 46 47 48 49 50 51 52 53 54 55 …" at bounding box center [974, 374] width 452 height 397
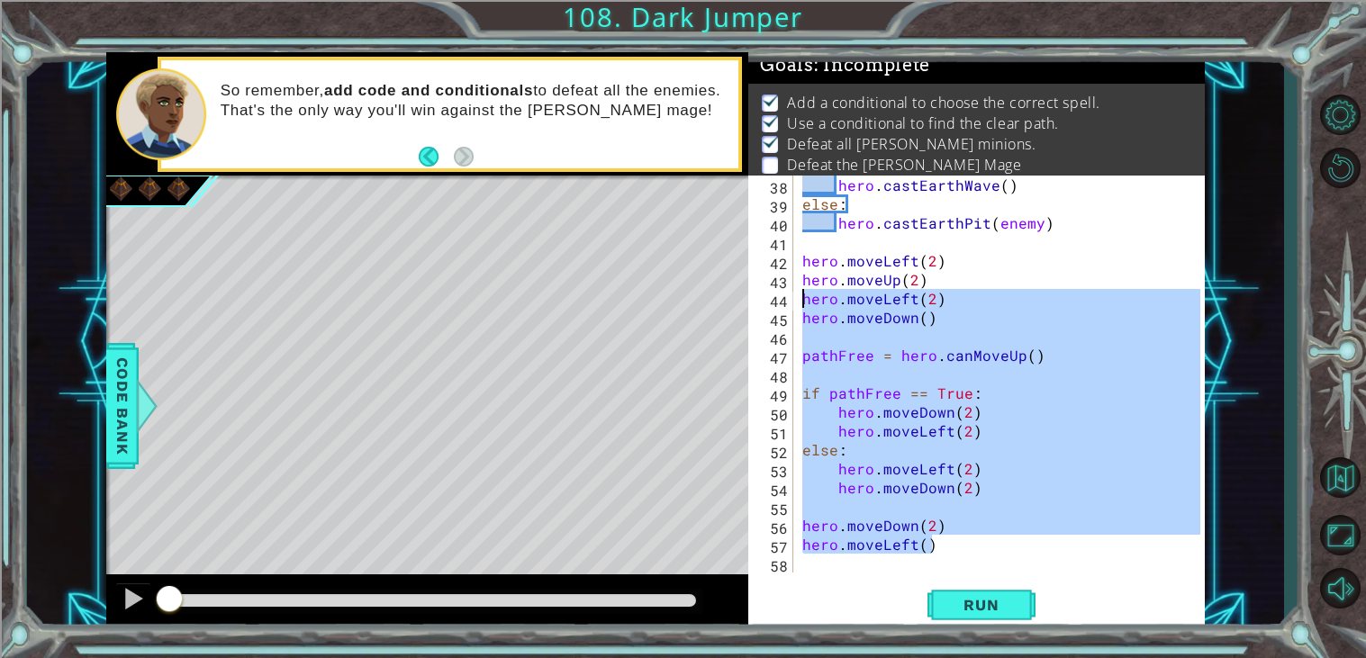
scroll to position [0, 6]
click at [956, 545] on div "hero . castEarthWave ( ) else : hero . castEarthPit ( enemy ) hero . moveLeft (…" at bounding box center [1000, 374] width 402 height 397
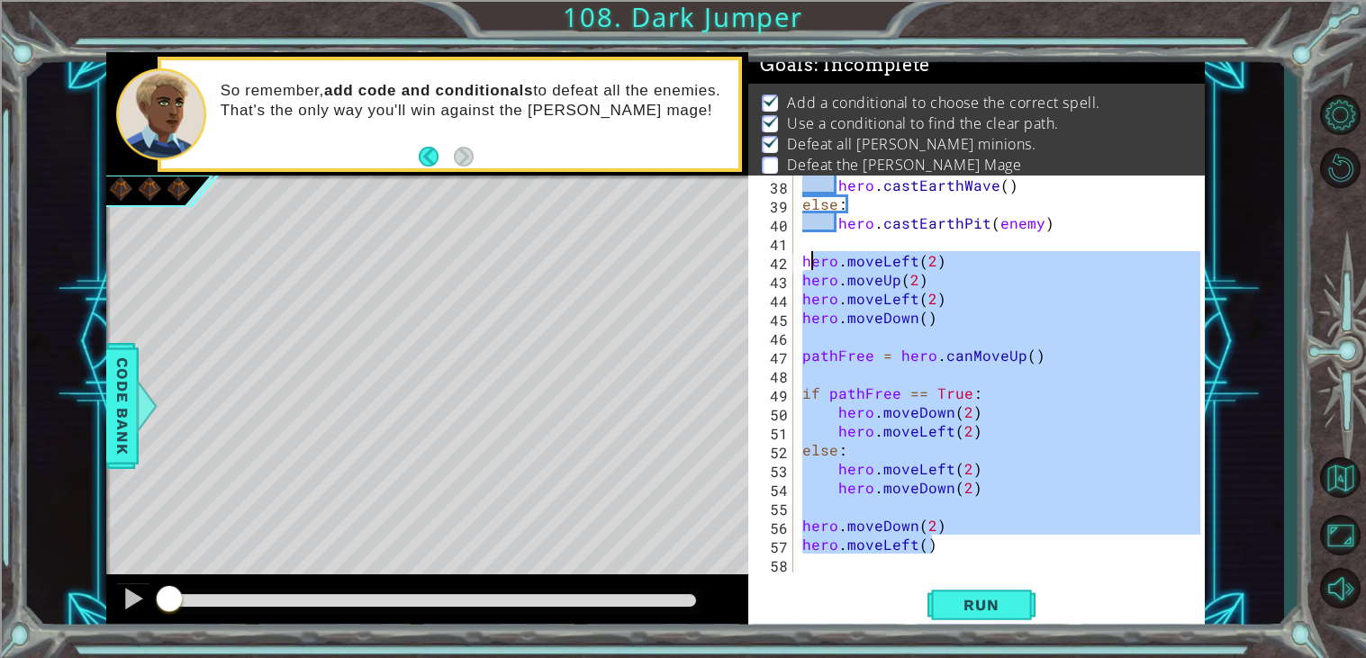
drag, startPoint x: 956, startPoint y: 545, endPoint x: 803, endPoint y: 259, distance: 323.8
click at [803, 259] on div "hero . castEarthWave ( ) else : hero . castEarthPit ( enemy ) hero . moveLeft (…" at bounding box center [1004, 393] width 411 height 435
type textarea "hero.moveLeft(2) hero.moveUp(2)"
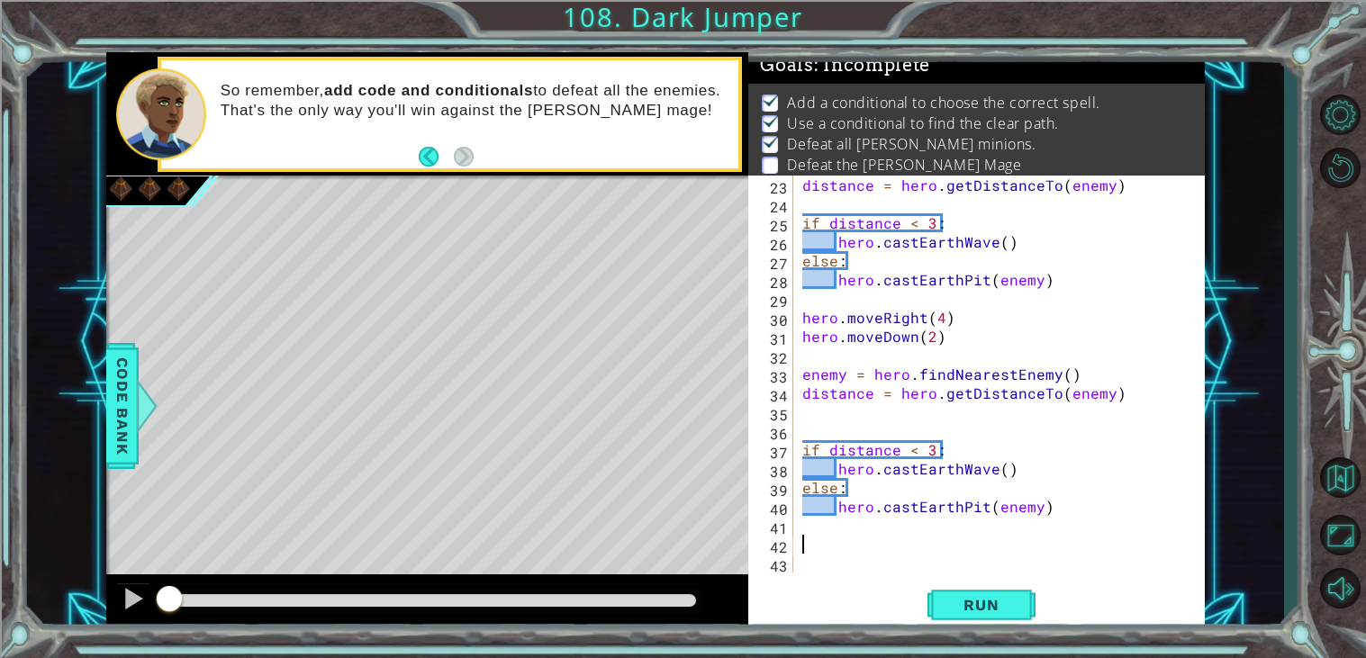
scroll to position [415, 0]
click at [947, 621] on button "Run" at bounding box center [981, 605] width 108 height 46
click at [767, 544] on div "42" at bounding box center [772, 546] width 41 height 19
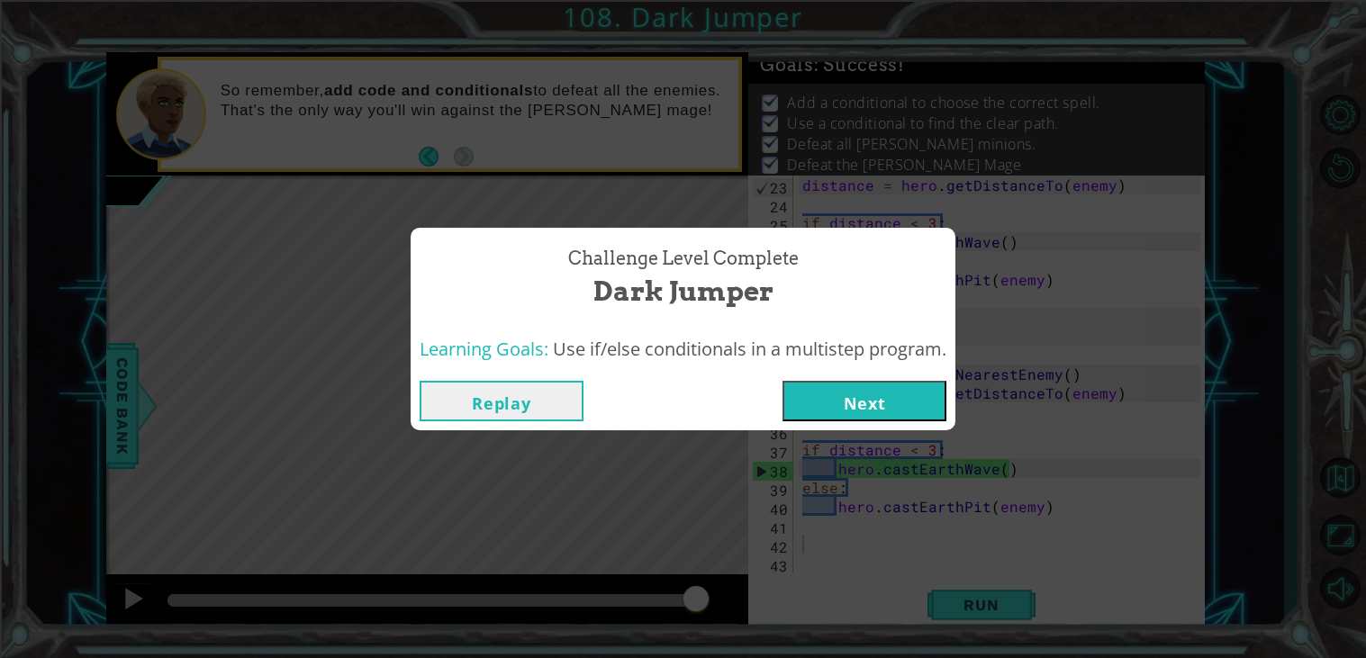
click at [872, 386] on button "Next" at bounding box center [864, 401] width 164 height 41
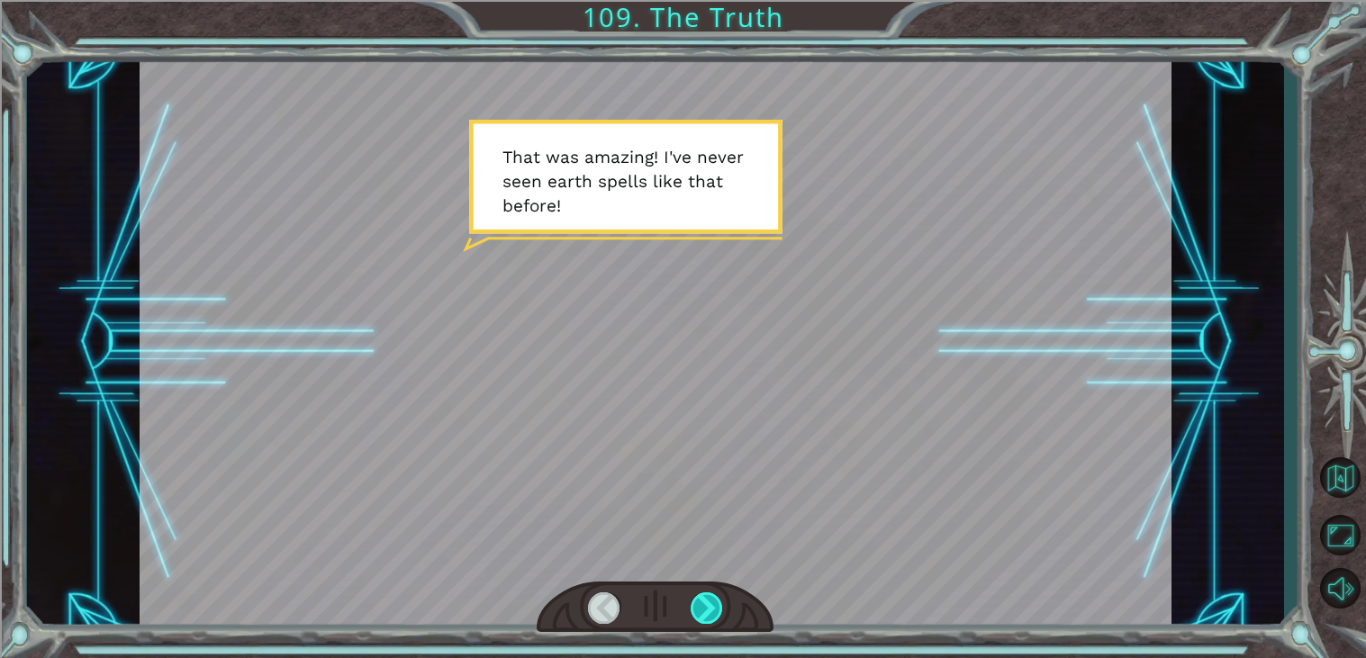
click at [721, 599] on div at bounding box center [707, 608] width 32 height 32
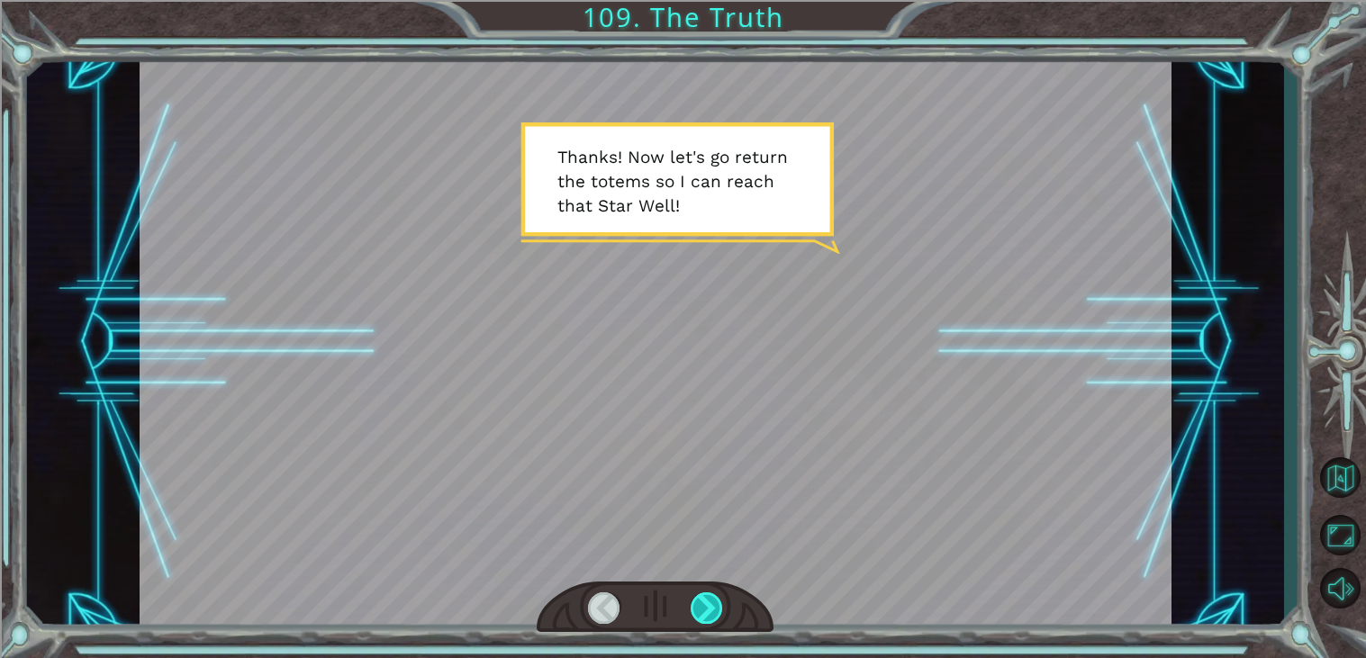
click at [721, 599] on div at bounding box center [707, 608] width 32 height 32
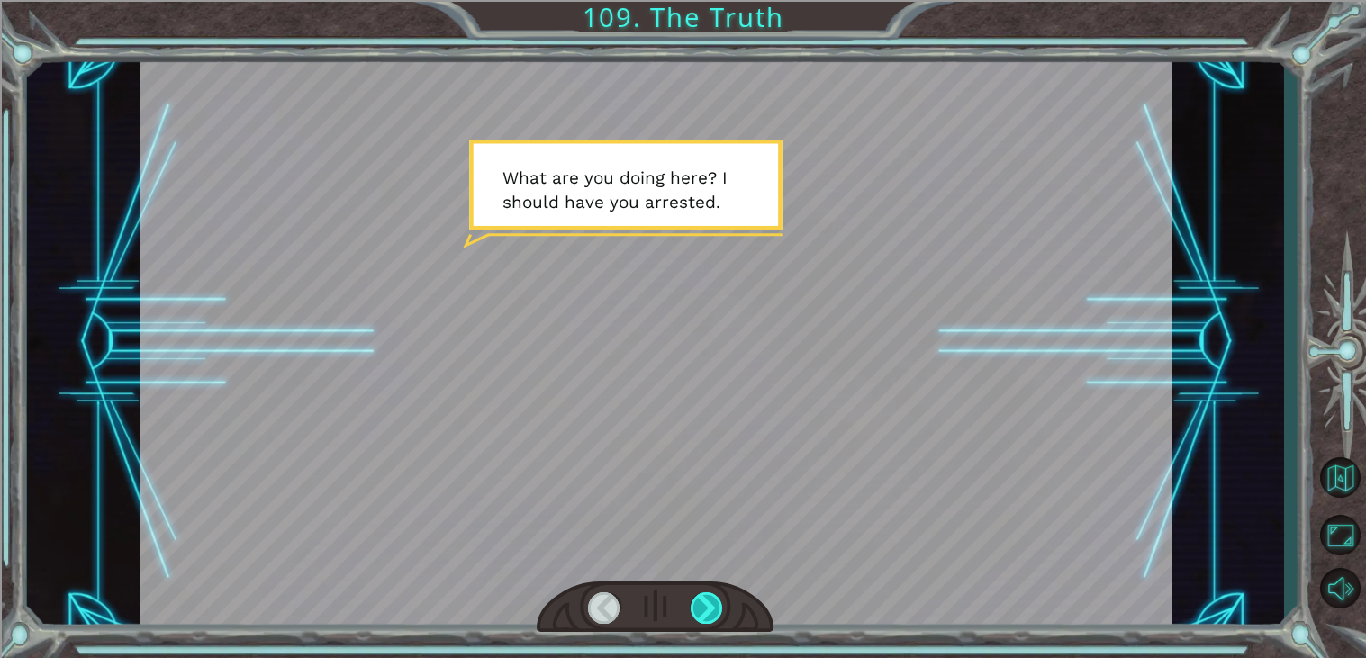
click at [721, 599] on div at bounding box center [707, 608] width 32 height 32
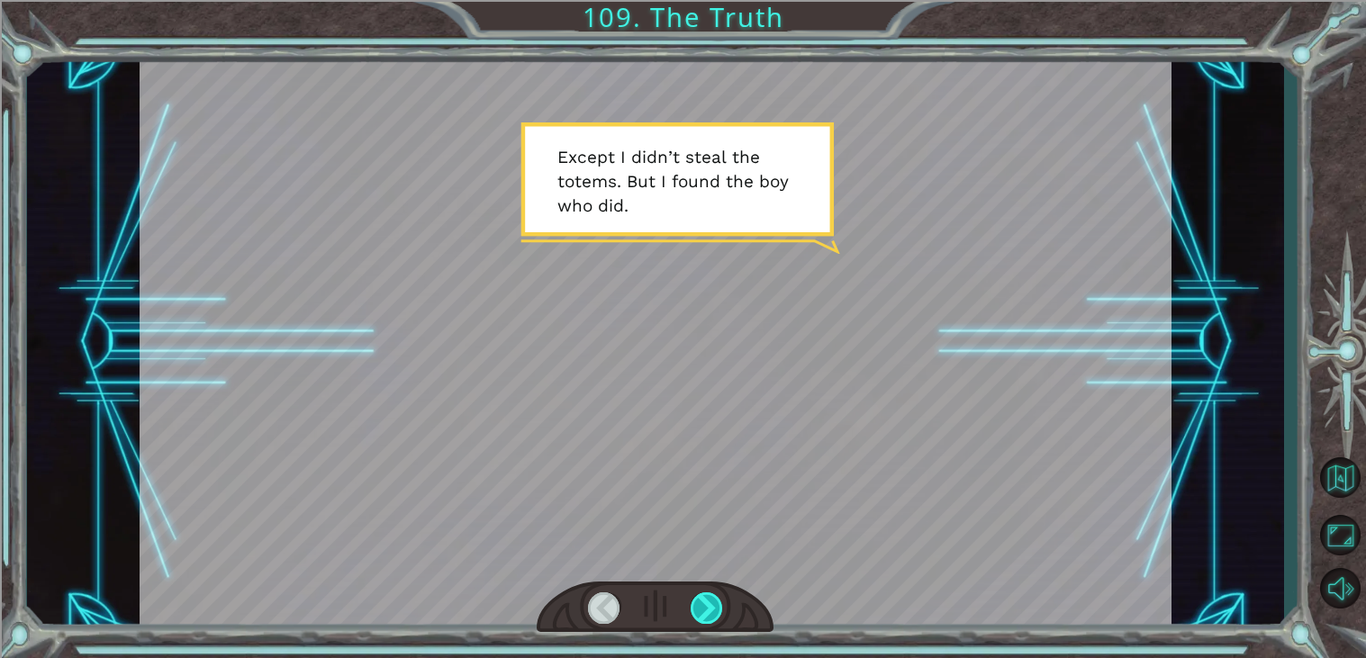
click at [721, 599] on div at bounding box center [707, 608] width 32 height 32
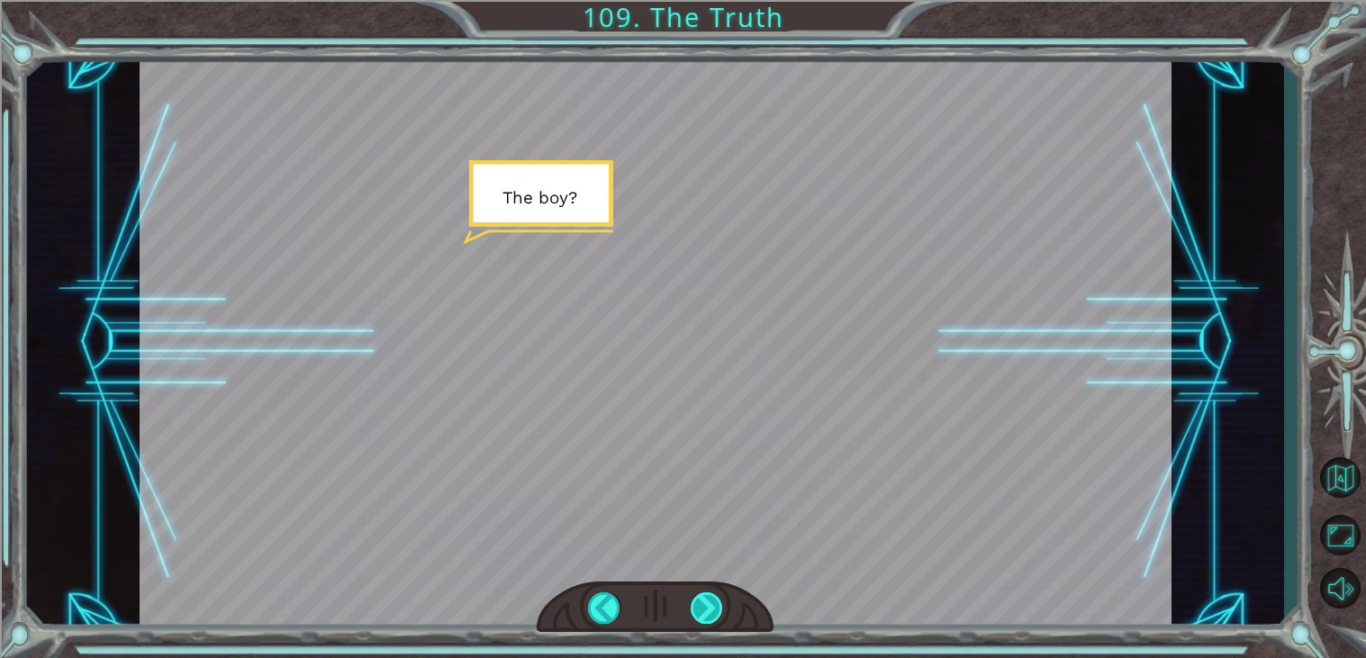
click at [721, 599] on div at bounding box center [707, 608] width 32 height 32
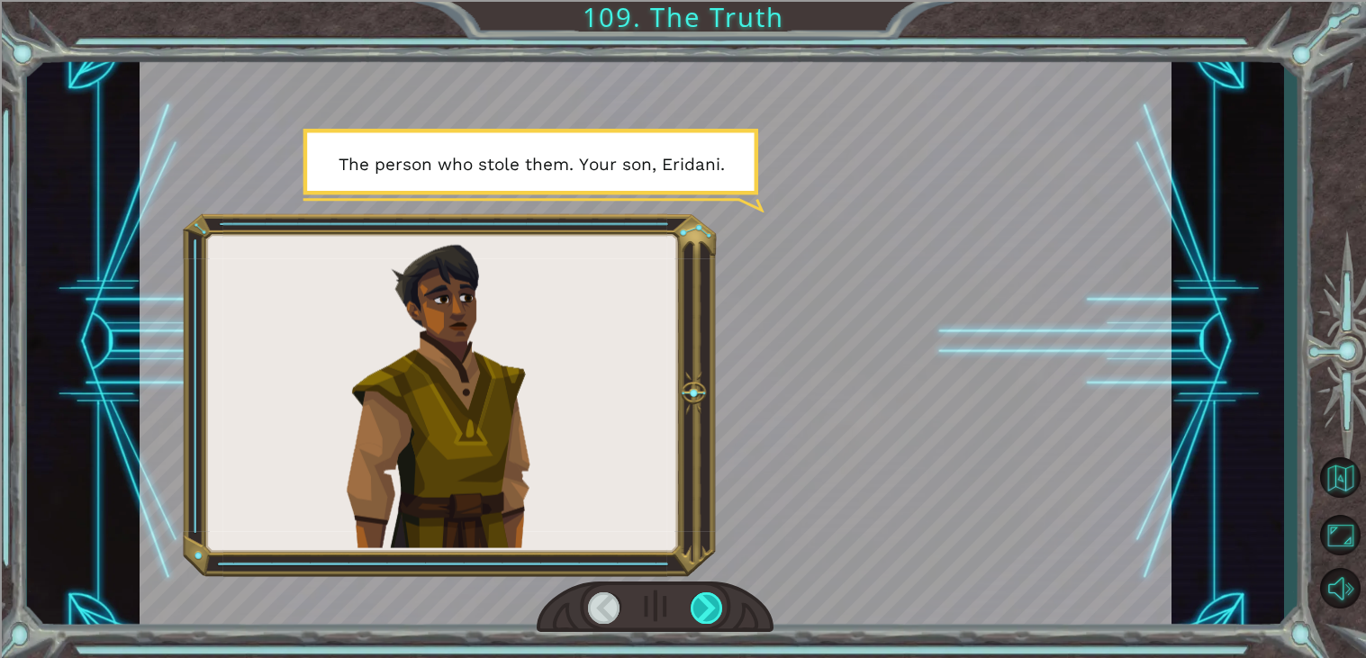
click at [721, 599] on div at bounding box center [707, 608] width 32 height 32
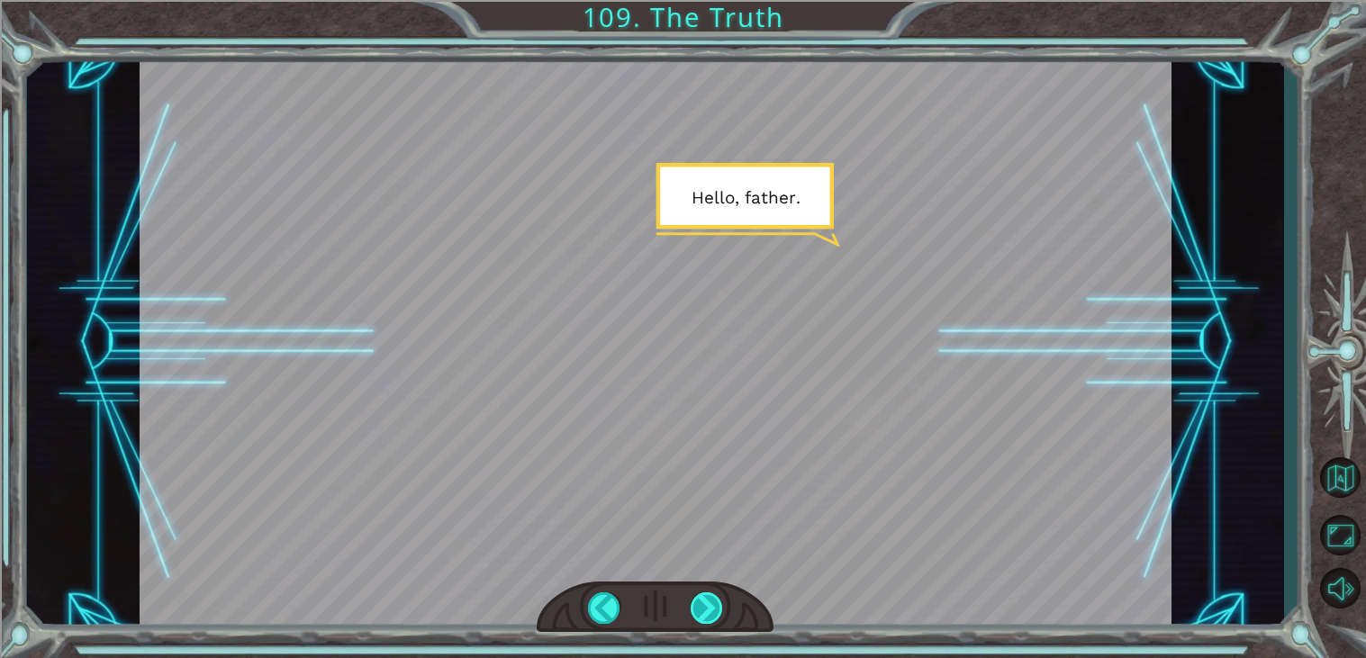
click at [721, 599] on div at bounding box center [707, 608] width 32 height 32
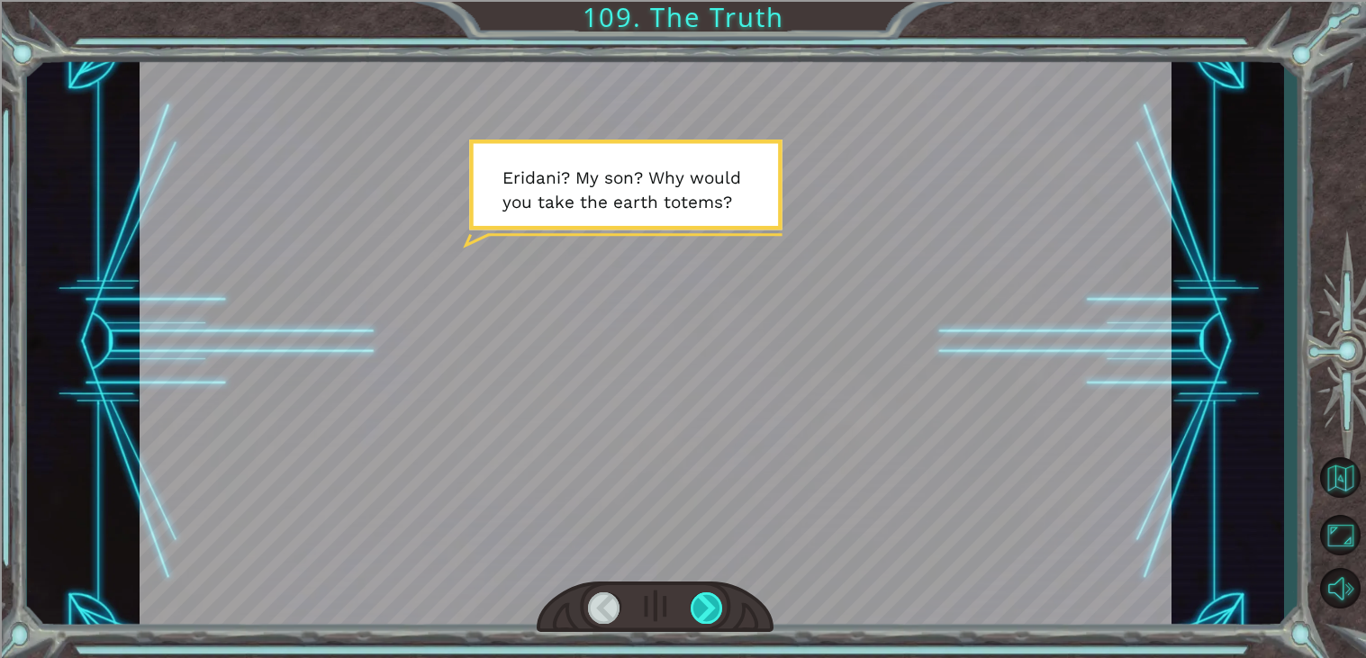
click at [721, 599] on div at bounding box center [707, 608] width 32 height 32
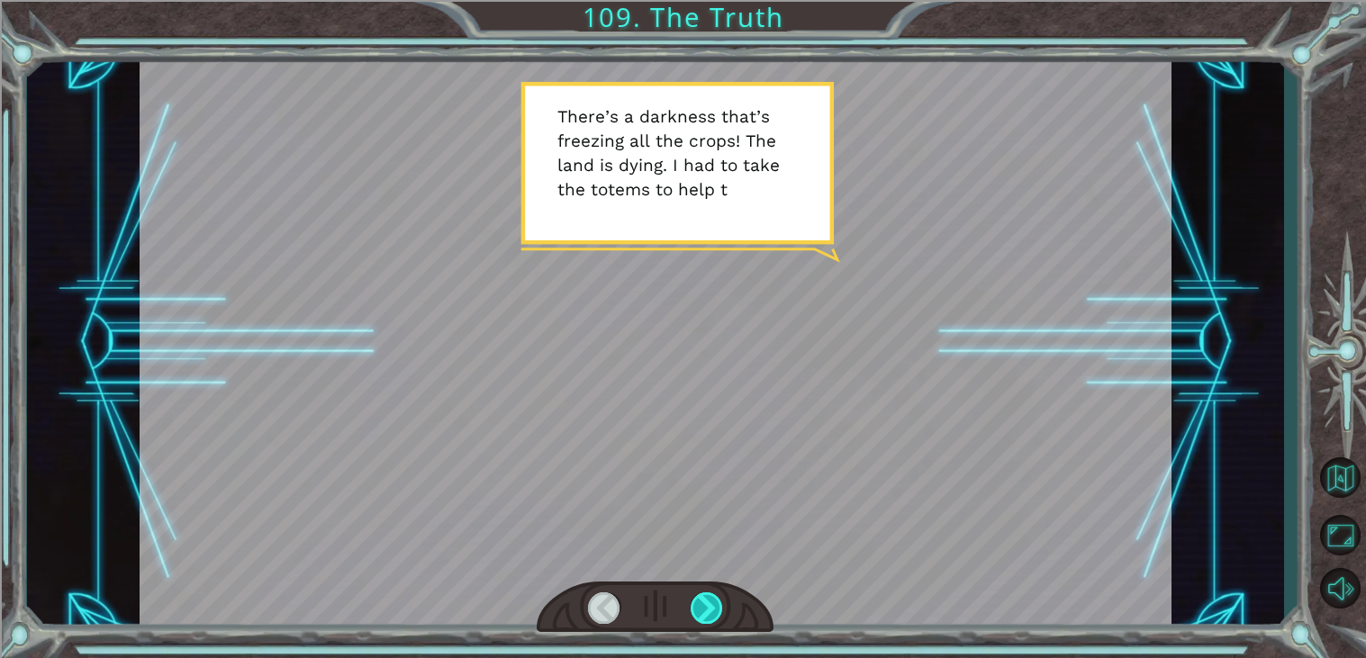
click at [721, 599] on div at bounding box center [707, 608] width 32 height 32
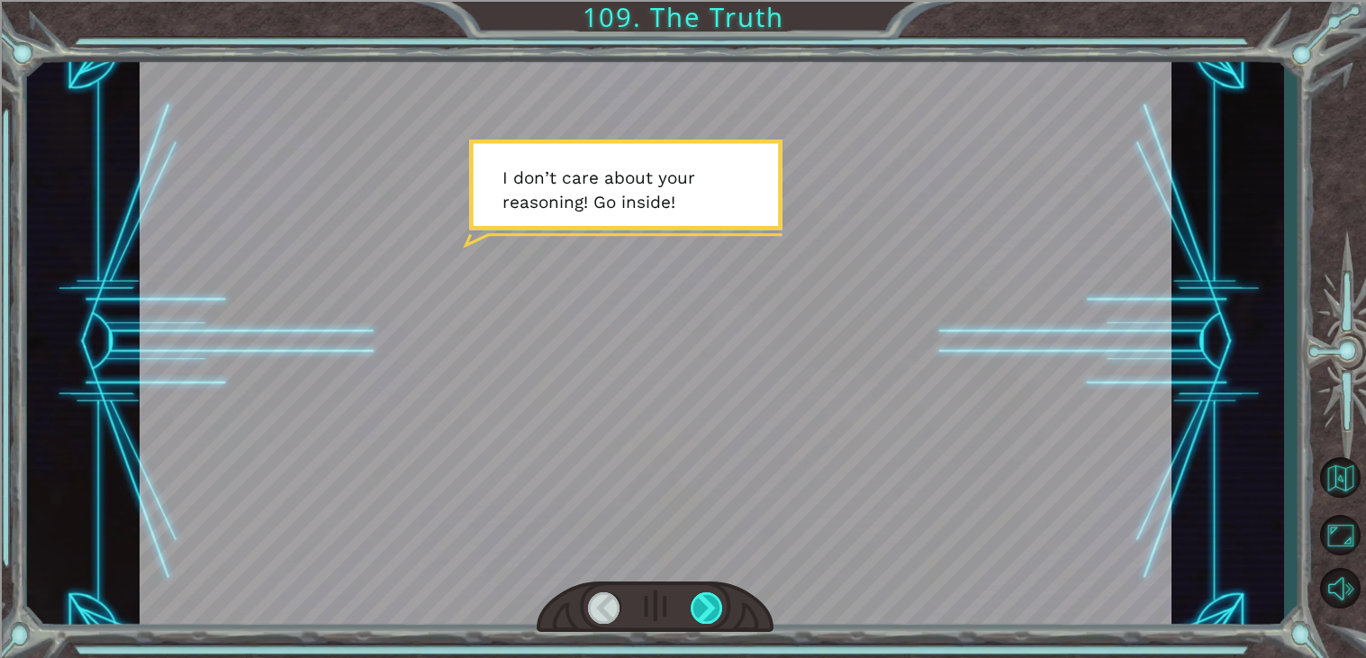
click at [721, 599] on div at bounding box center [707, 608] width 32 height 32
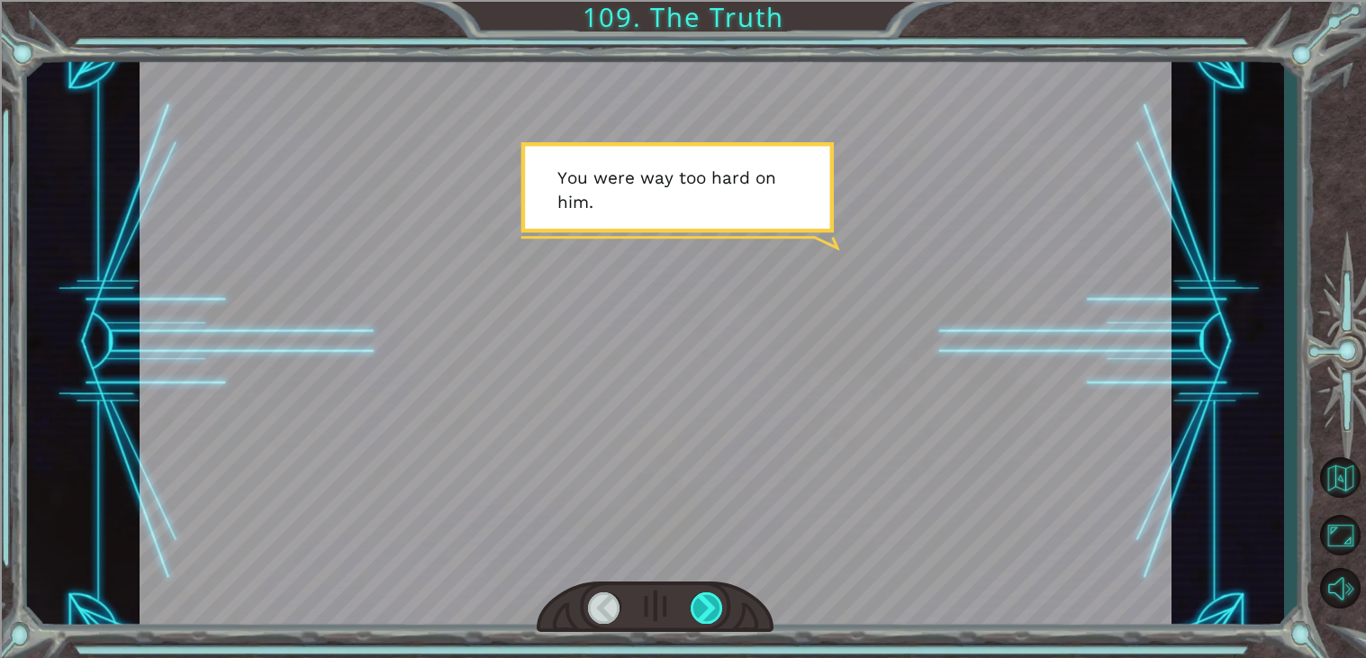
click at [721, 599] on div at bounding box center [707, 608] width 32 height 32
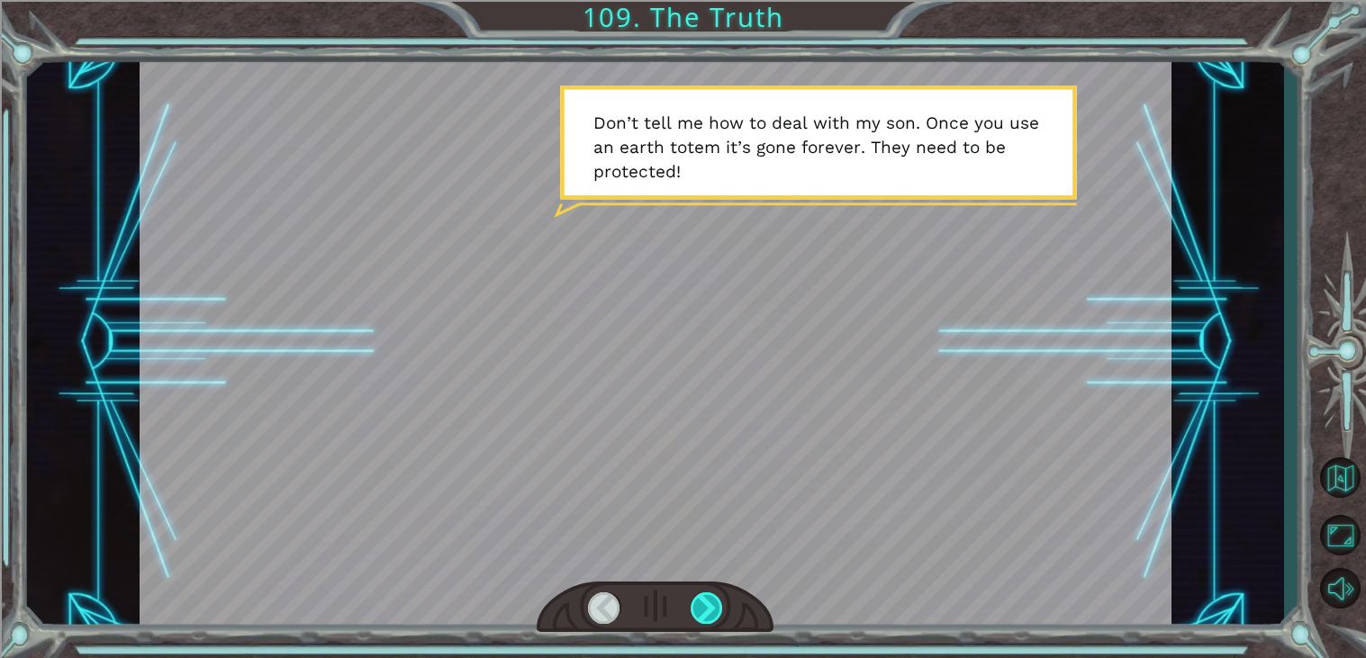
click at [721, 599] on div at bounding box center [707, 608] width 32 height 32
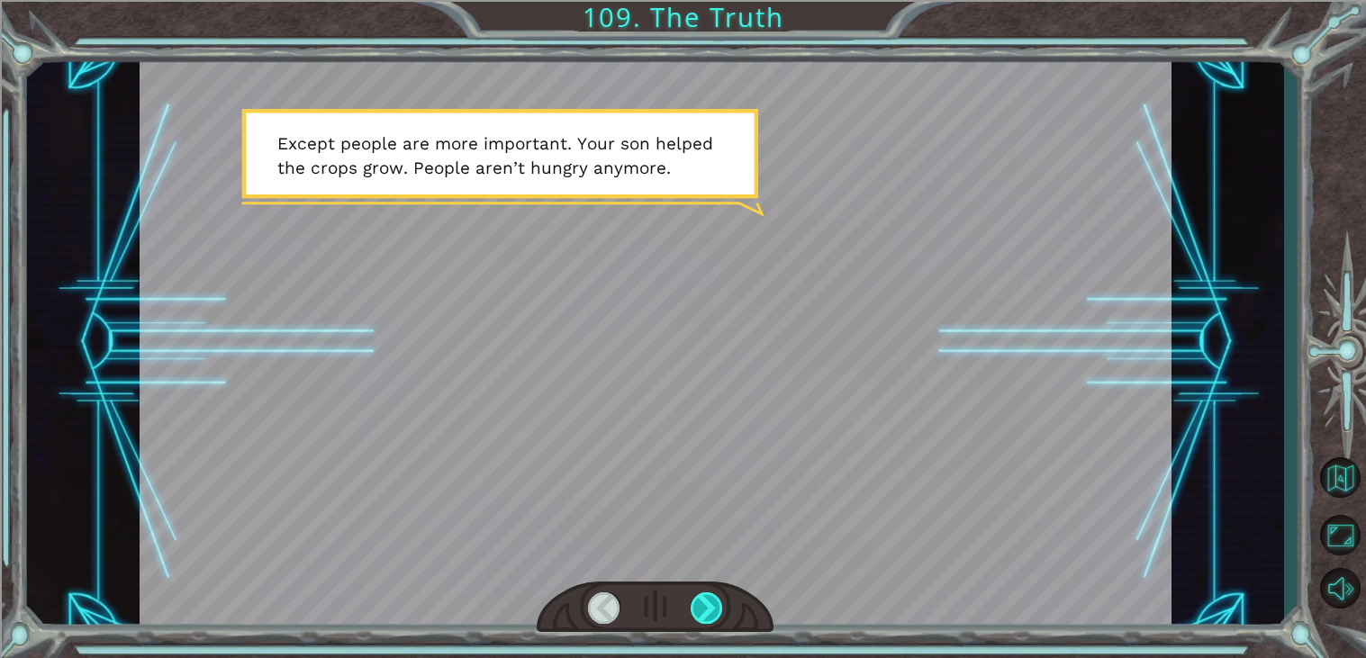
click at [705, 602] on div at bounding box center [707, 608] width 32 height 32
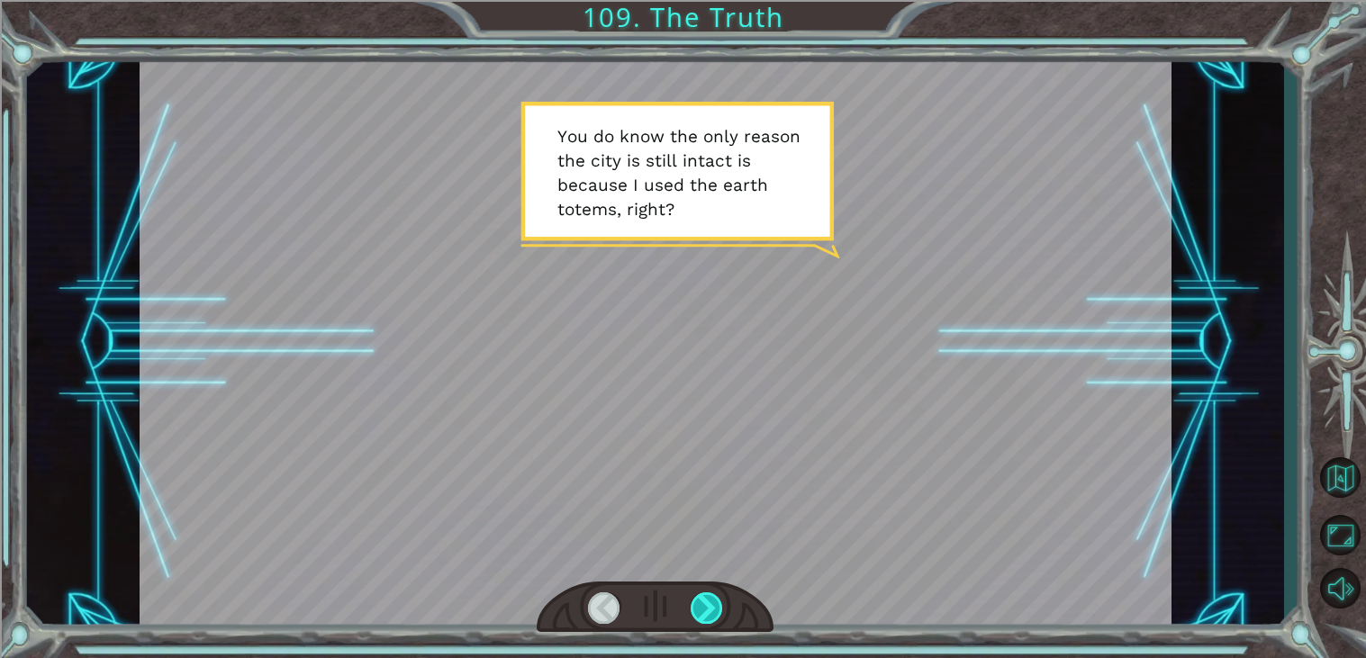
click at [705, 602] on div at bounding box center [707, 608] width 32 height 32
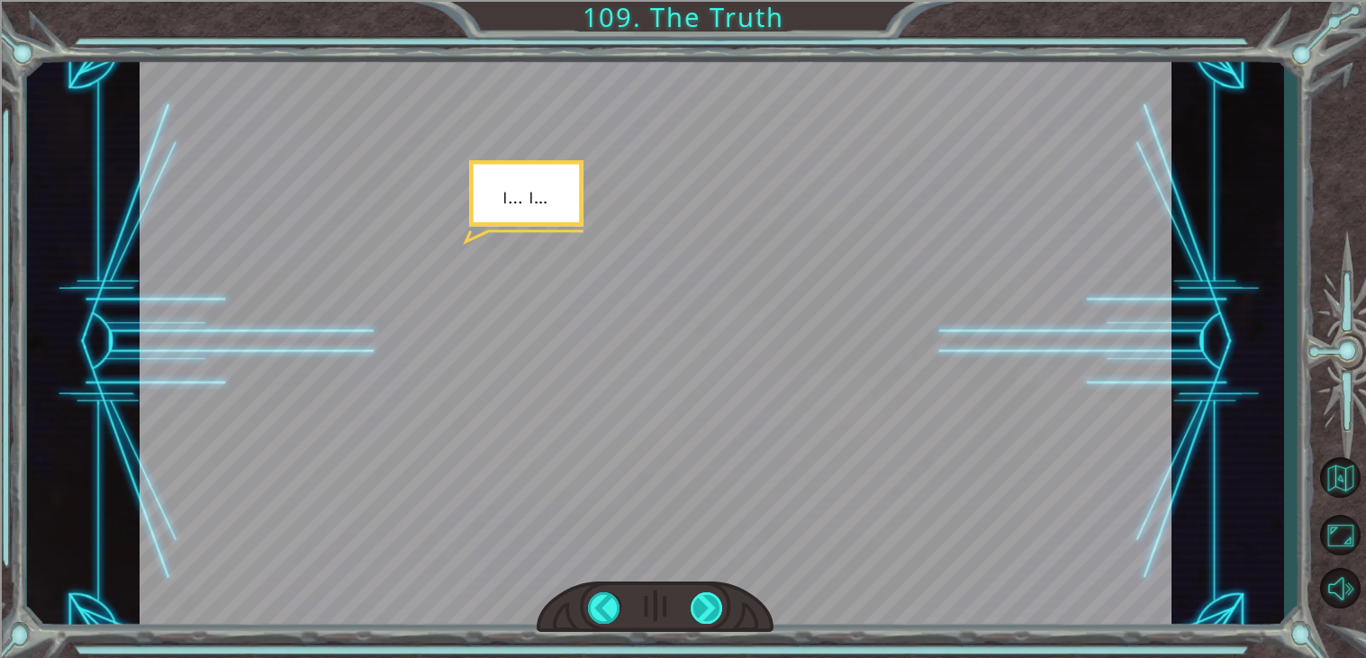
click at [705, 602] on div at bounding box center [707, 608] width 32 height 32
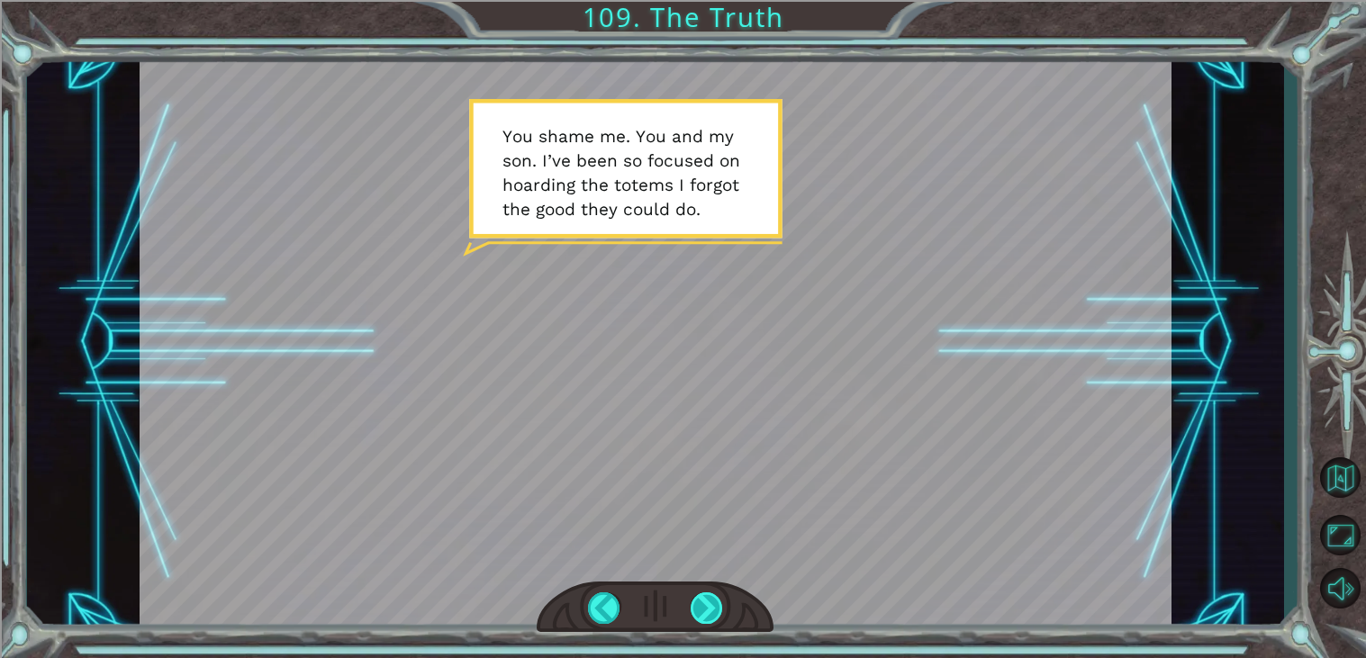
click at [705, 602] on div at bounding box center [707, 608] width 32 height 32
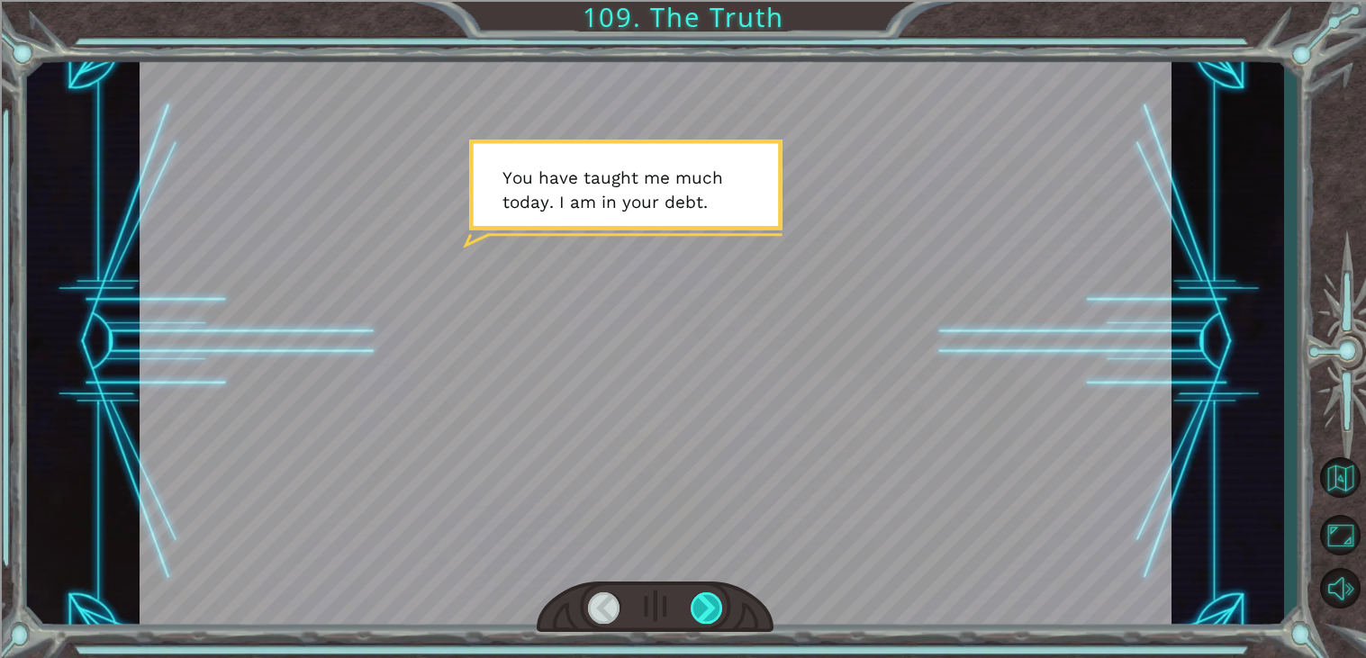
click at [705, 602] on div at bounding box center [707, 608] width 32 height 32
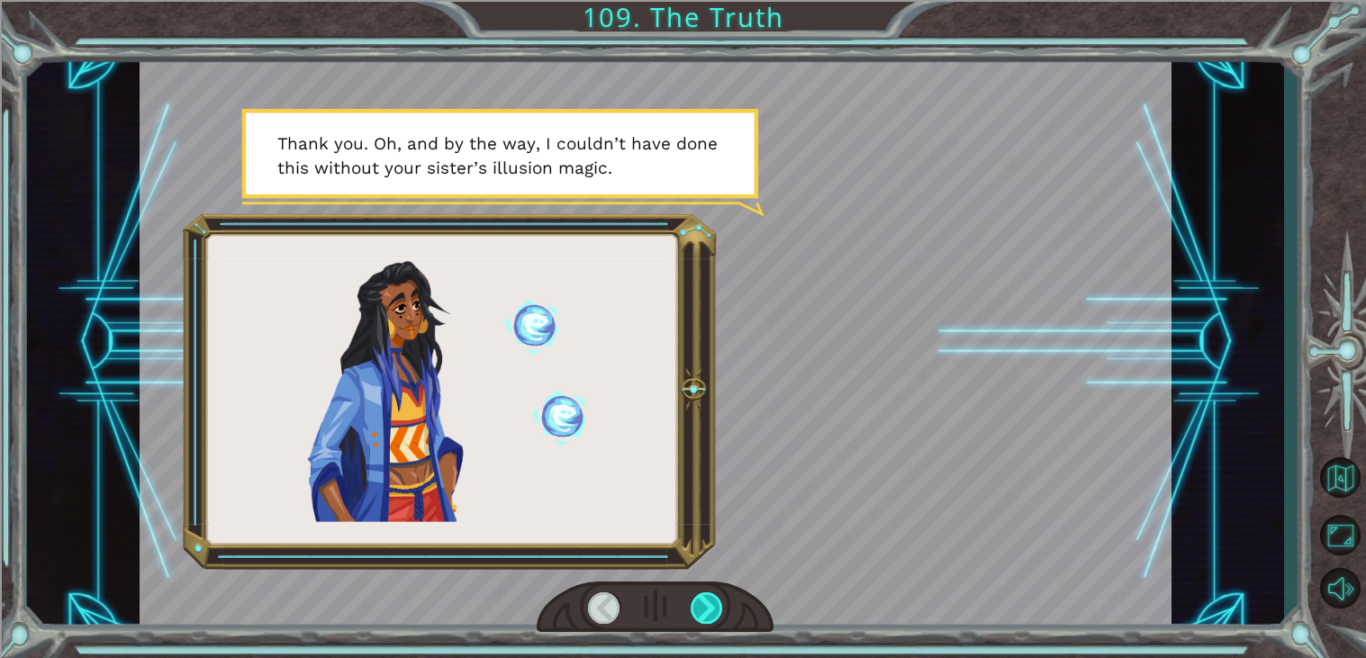
click at [705, 602] on div at bounding box center [707, 608] width 32 height 32
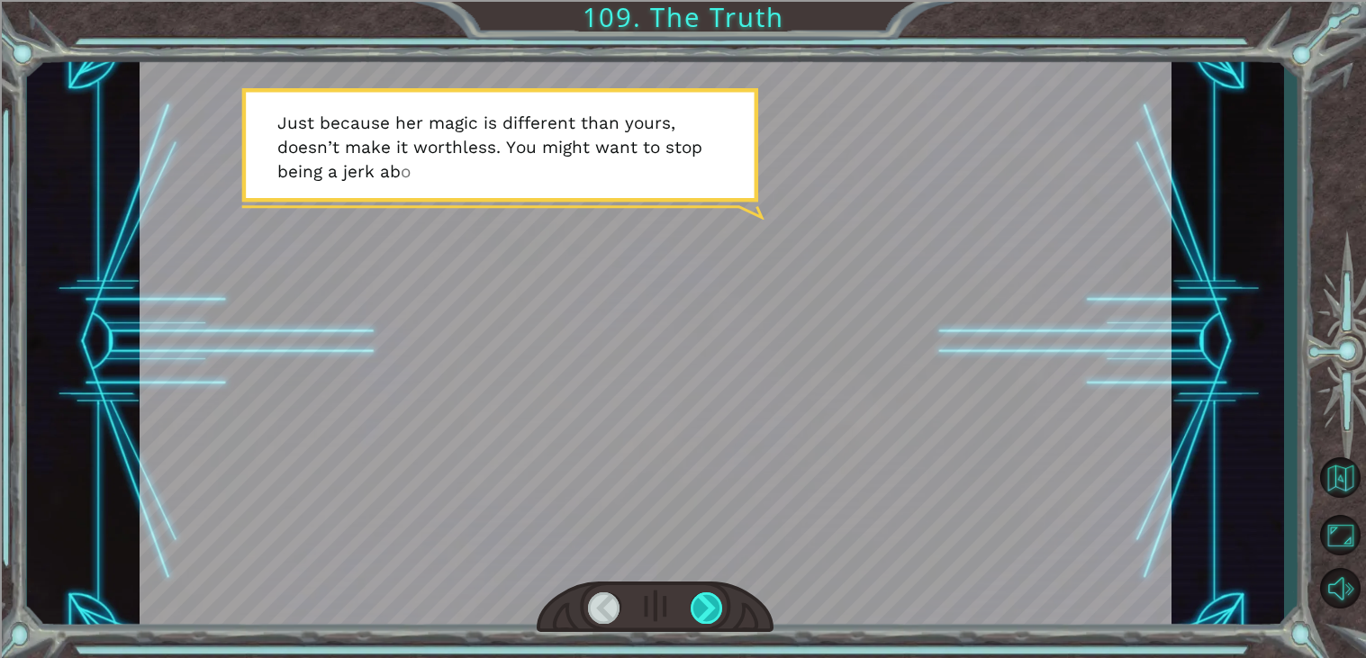
click at [705, 602] on div at bounding box center [707, 608] width 32 height 32
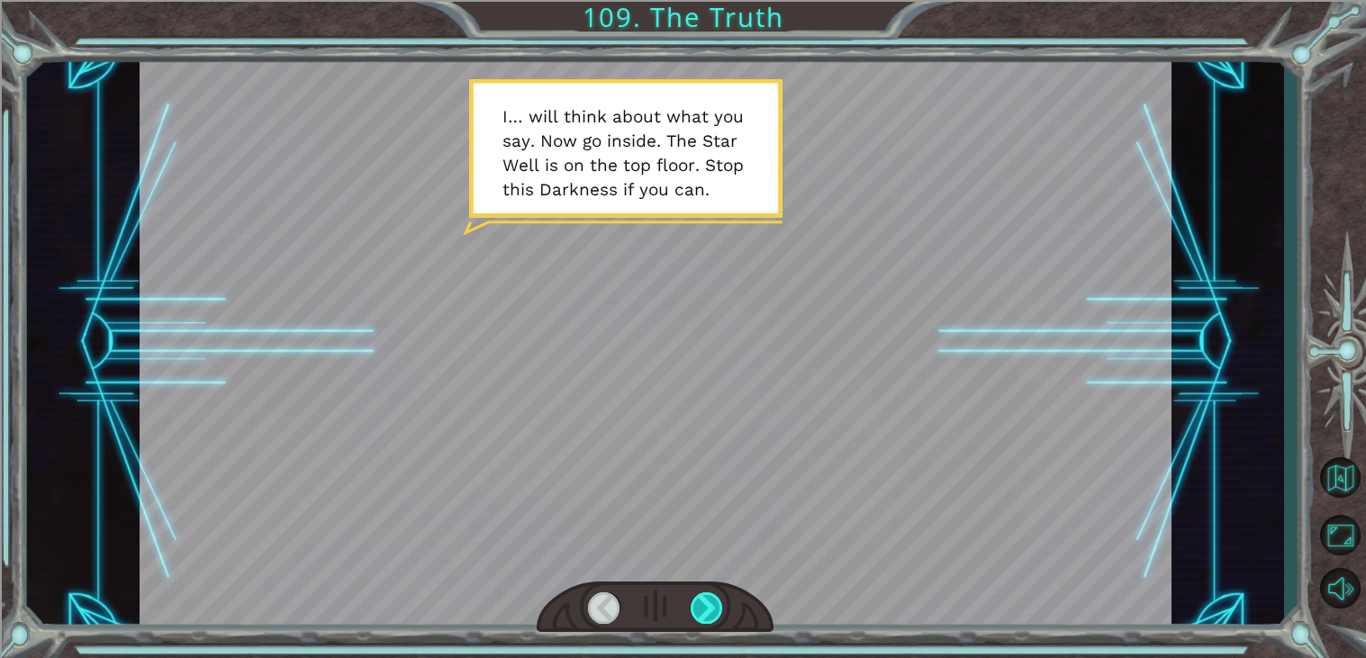
click at [705, 602] on div at bounding box center [707, 608] width 32 height 32
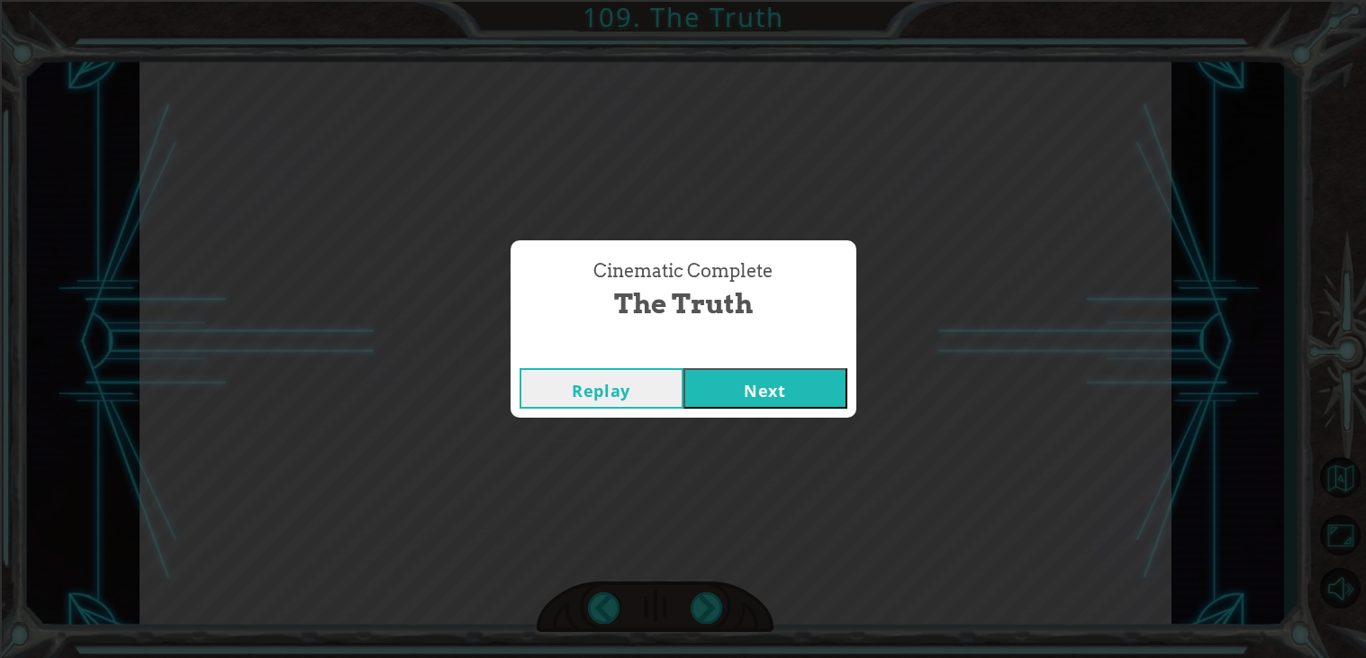
click at [692, 382] on button "Next" at bounding box center [765, 388] width 164 height 41
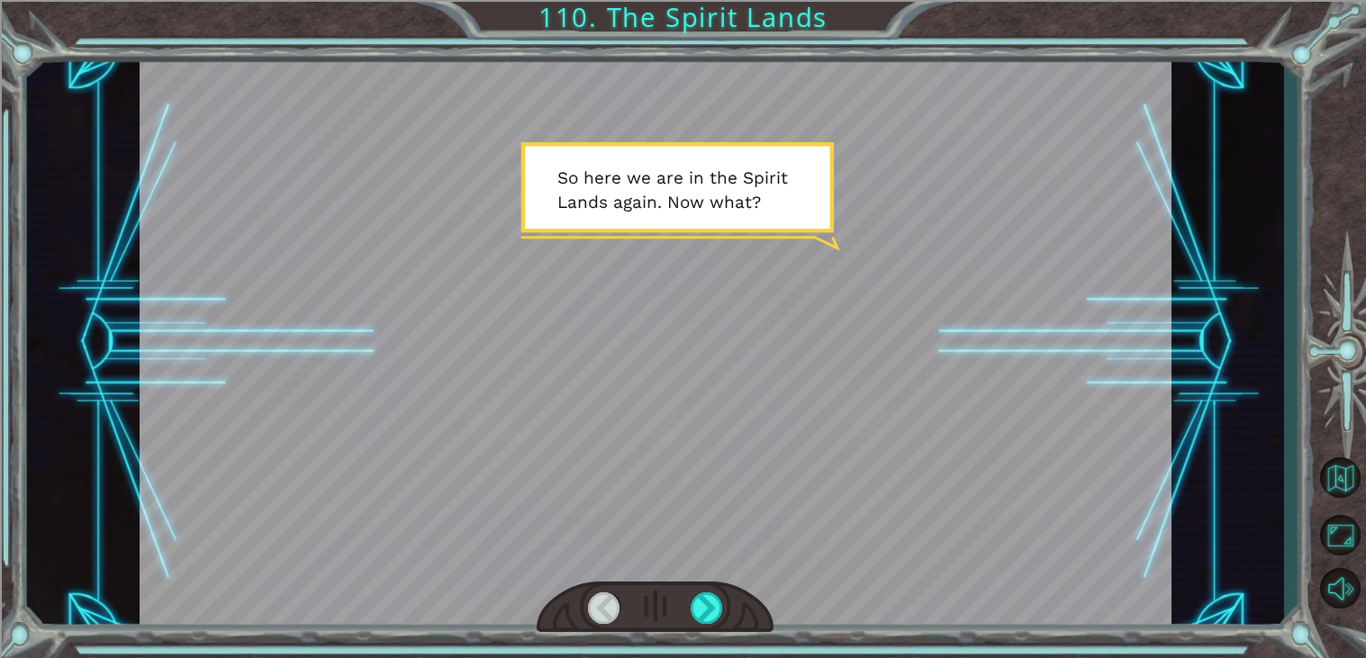
click at [706, 626] on div at bounding box center [655, 608] width 237 height 52
click at [700, 618] on div at bounding box center [707, 608] width 32 height 32
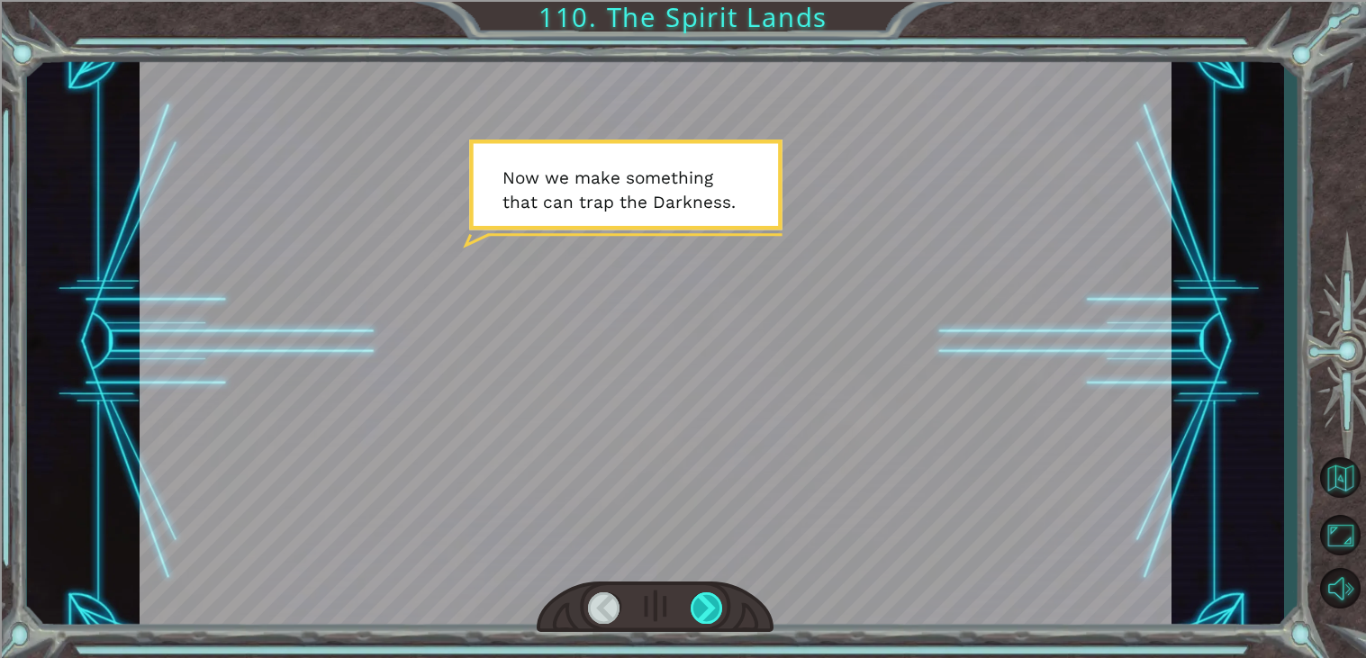
click at [700, 618] on div at bounding box center [707, 608] width 32 height 32
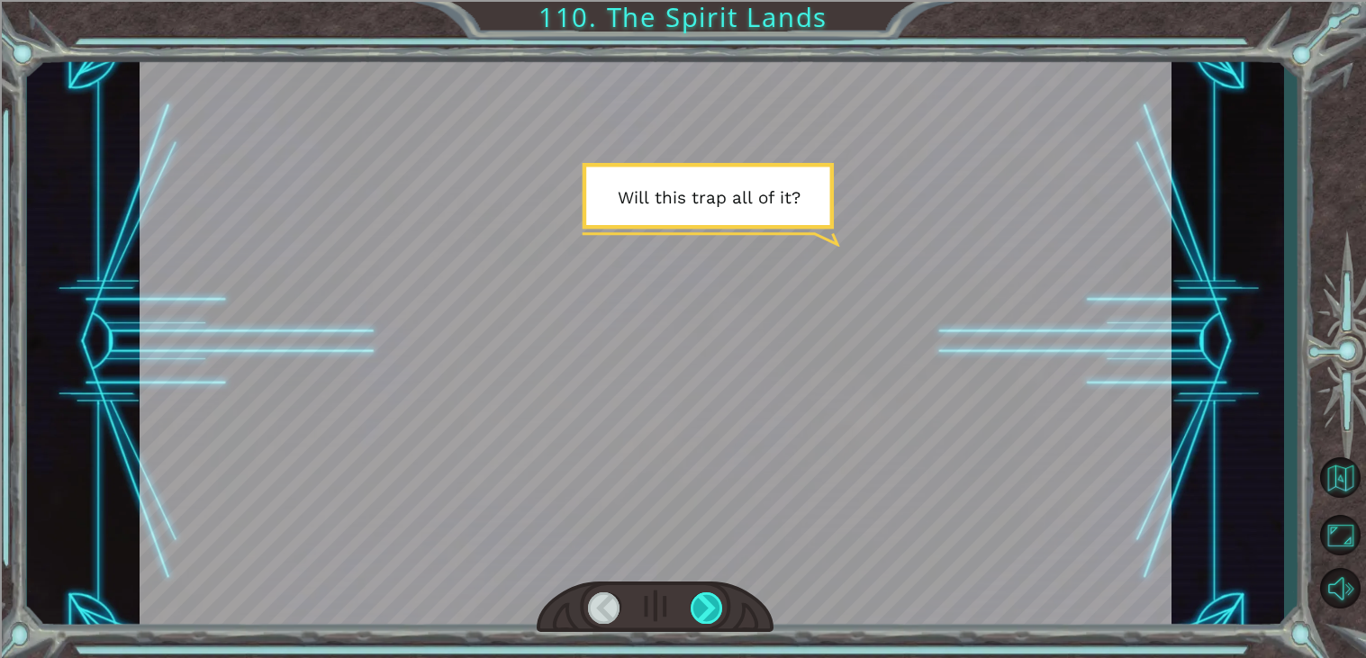
click at [700, 618] on div at bounding box center [707, 608] width 32 height 32
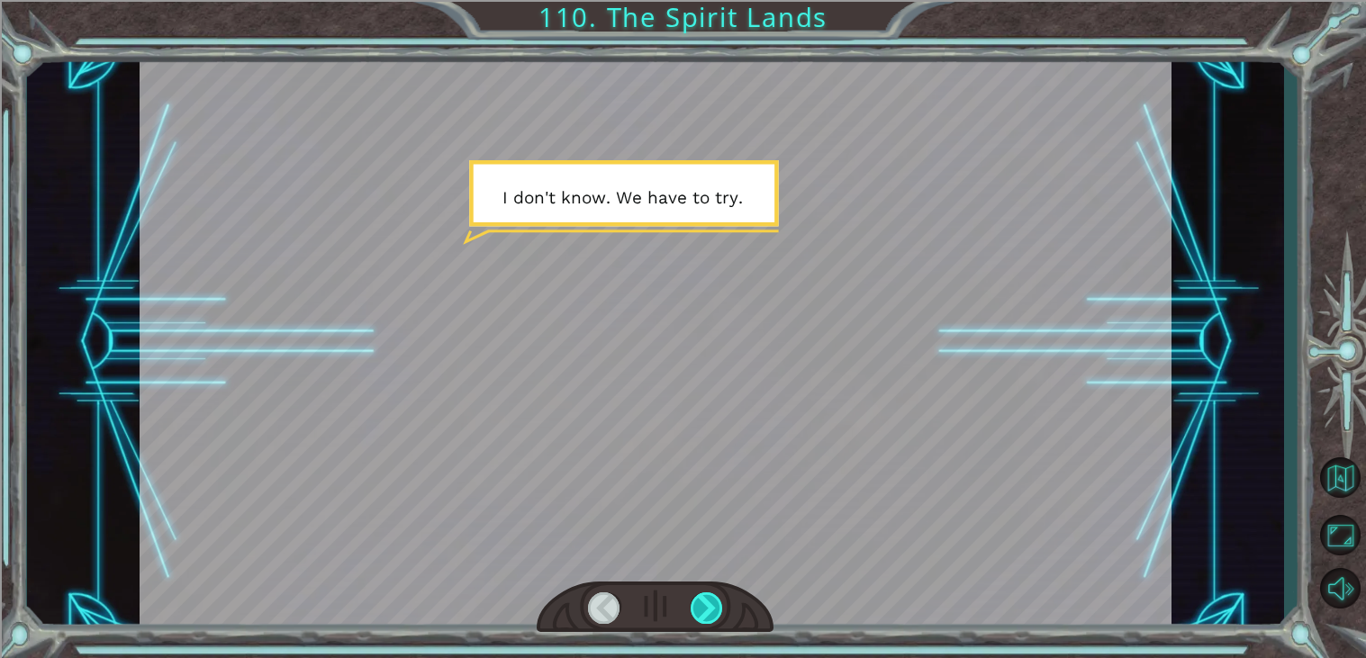
click at [700, 618] on div at bounding box center [707, 608] width 32 height 32
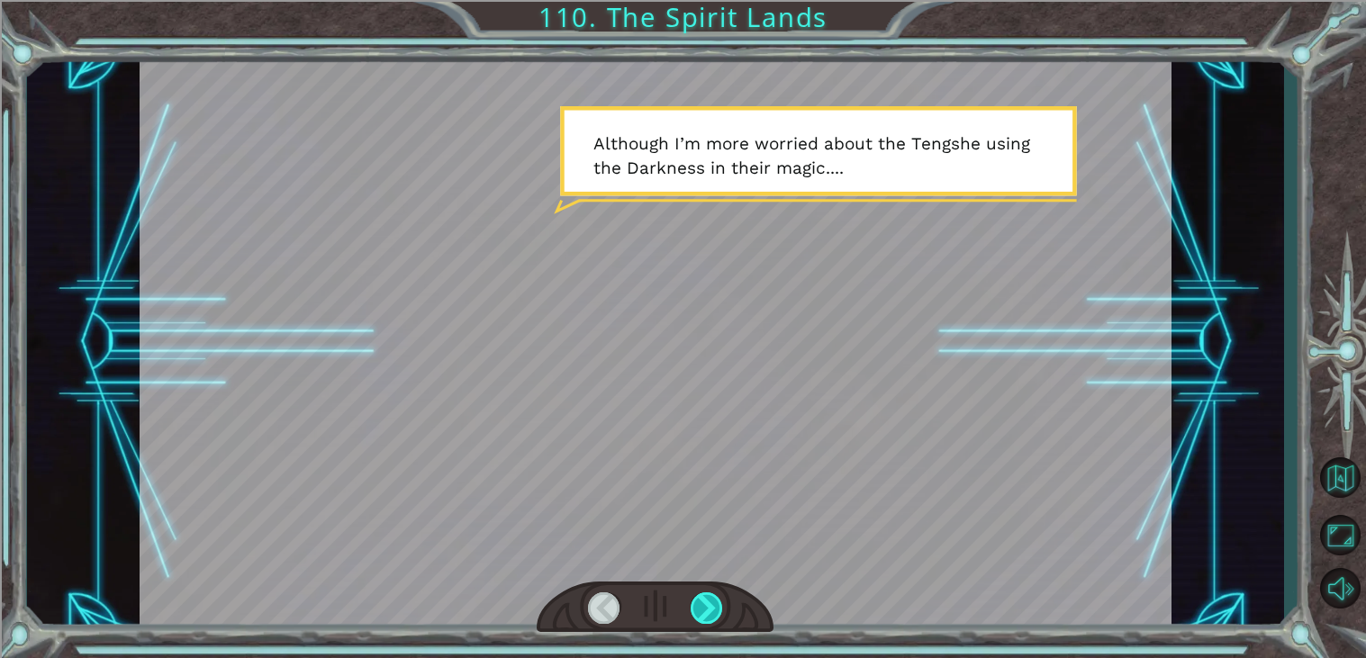
click at [700, 618] on div at bounding box center [707, 608] width 32 height 32
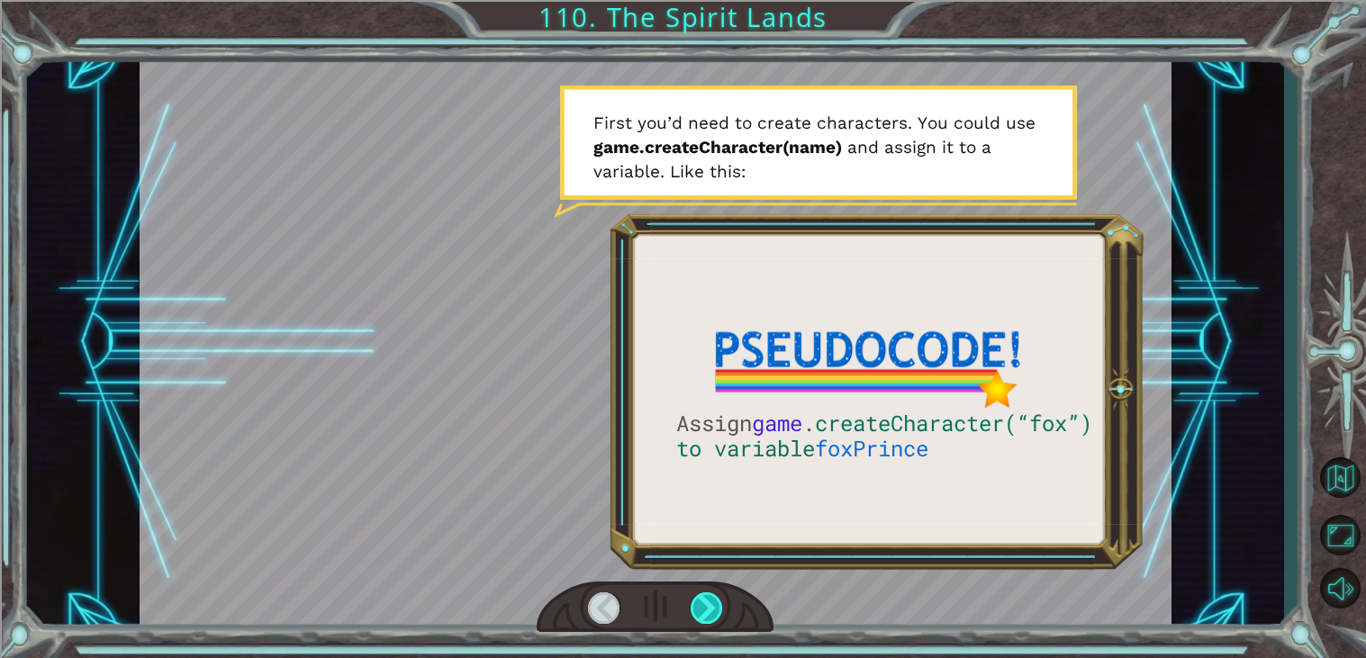
click at [700, 618] on div at bounding box center [707, 608] width 32 height 32
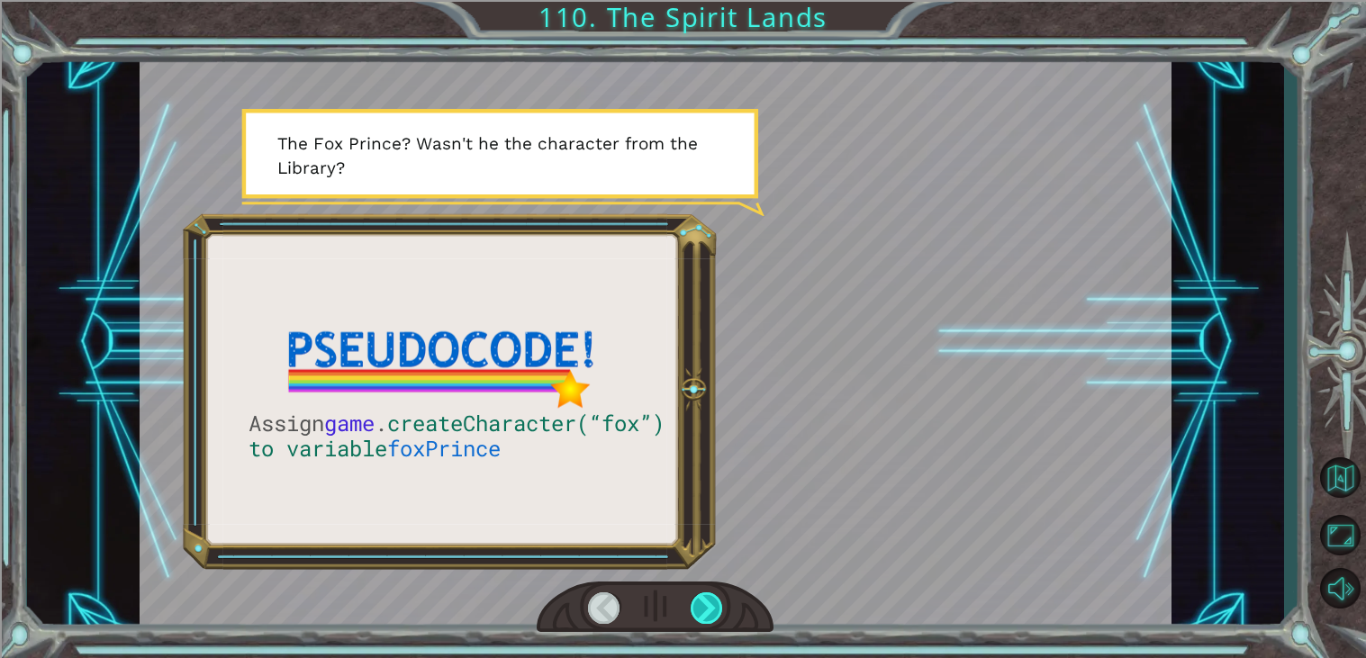
click at [700, 618] on div at bounding box center [707, 608] width 32 height 32
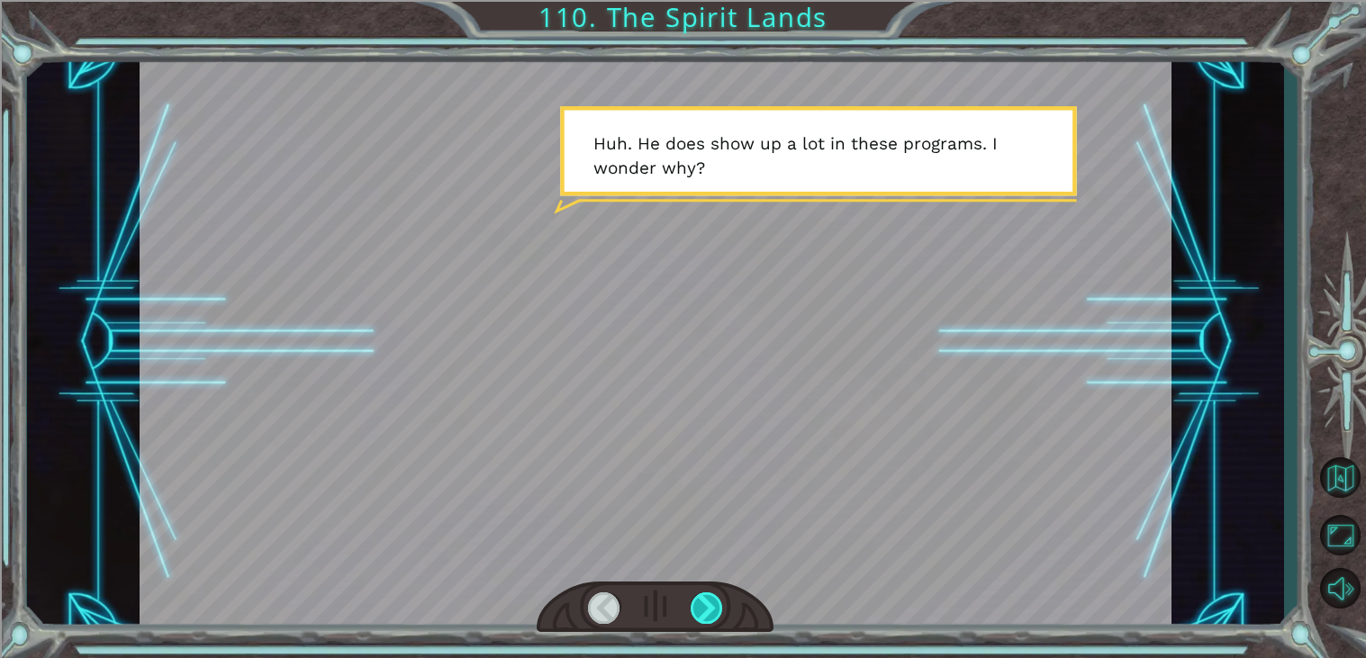
click at [700, 618] on div at bounding box center [707, 608] width 32 height 32
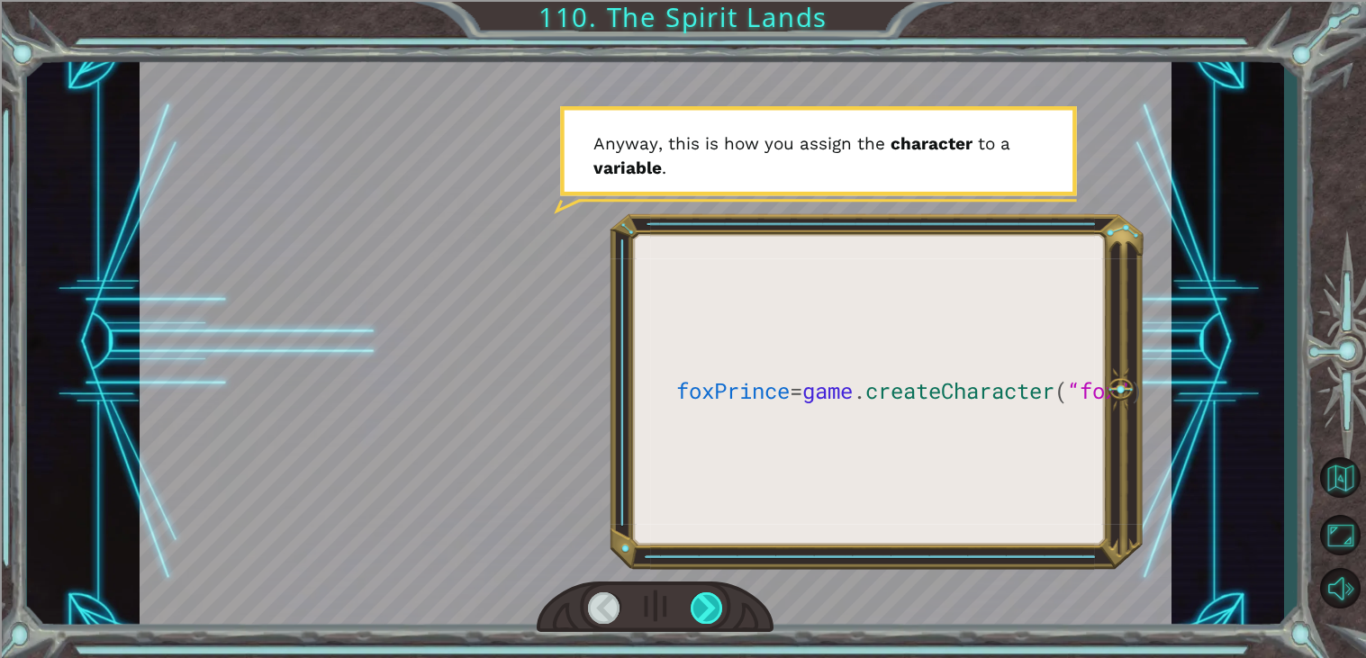
click at [700, 618] on div at bounding box center [707, 608] width 32 height 32
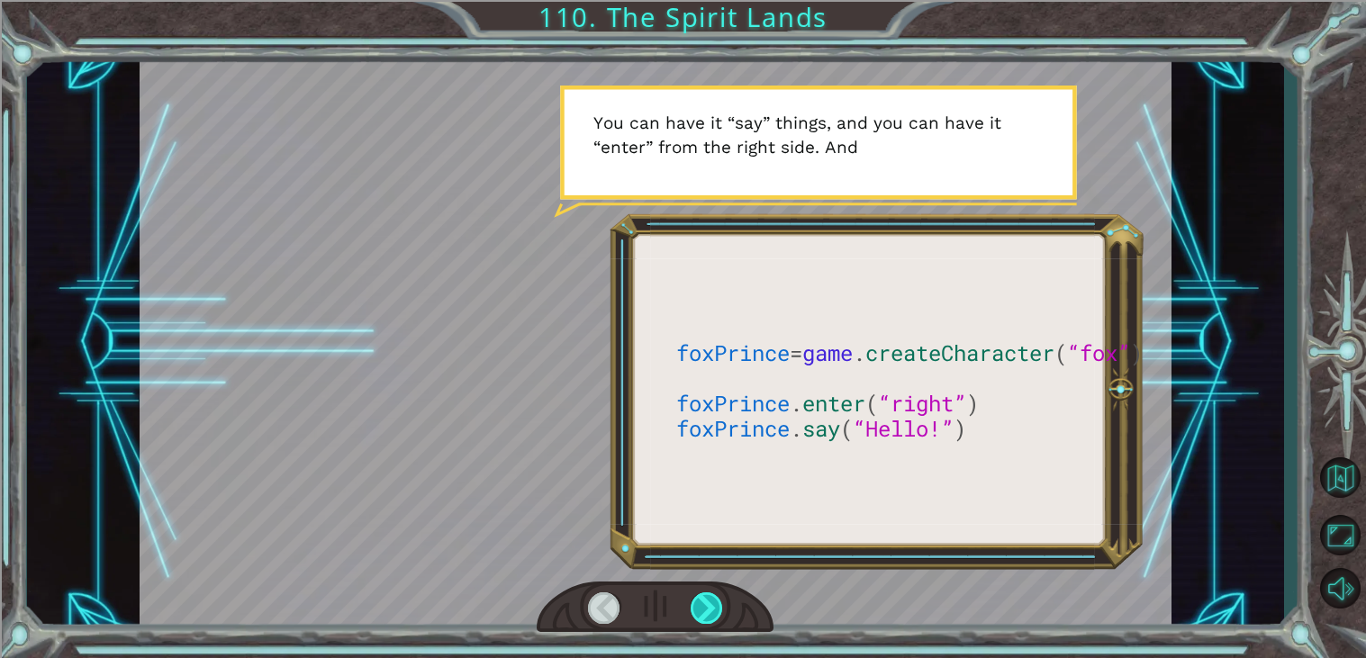
click at [700, 618] on div at bounding box center [707, 608] width 32 height 32
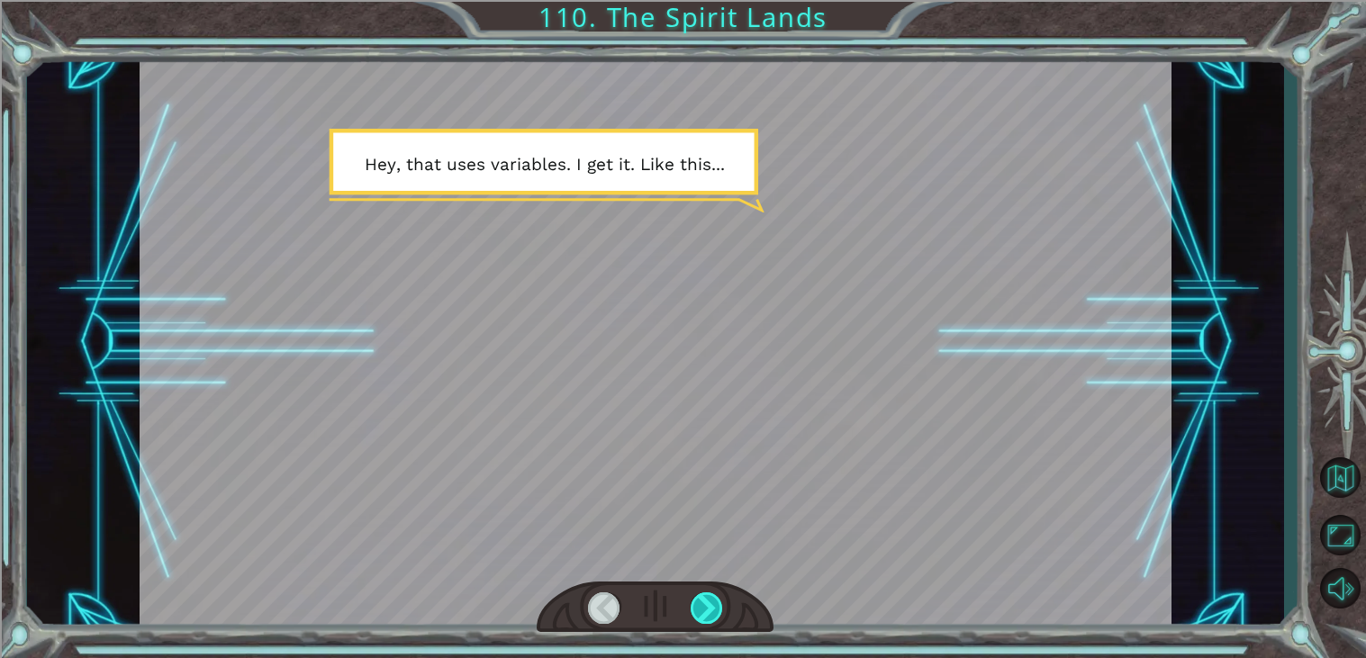
click at [700, 618] on div at bounding box center [707, 608] width 32 height 32
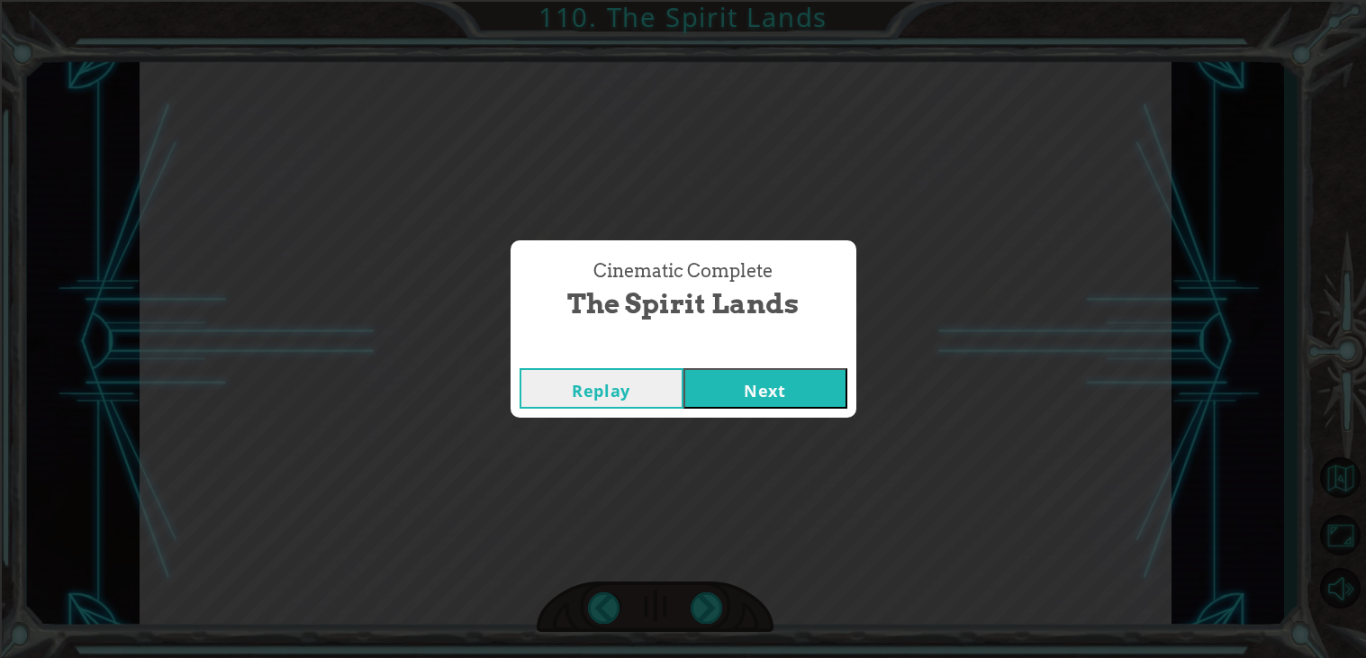
click at [771, 402] on button "Next" at bounding box center [765, 388] width 164 height 41
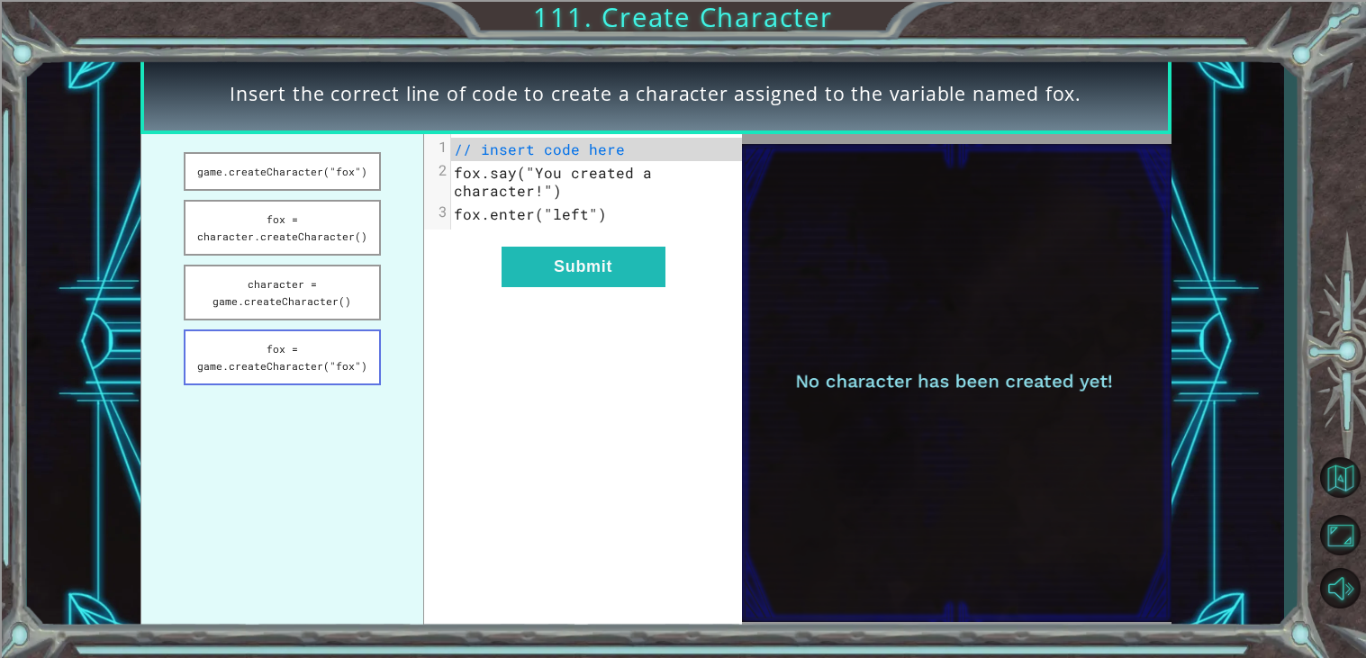
click at [311, 374] on button "fox = game.createCharacter("fox")" at bounding box center [282, 358] width 197 height 56
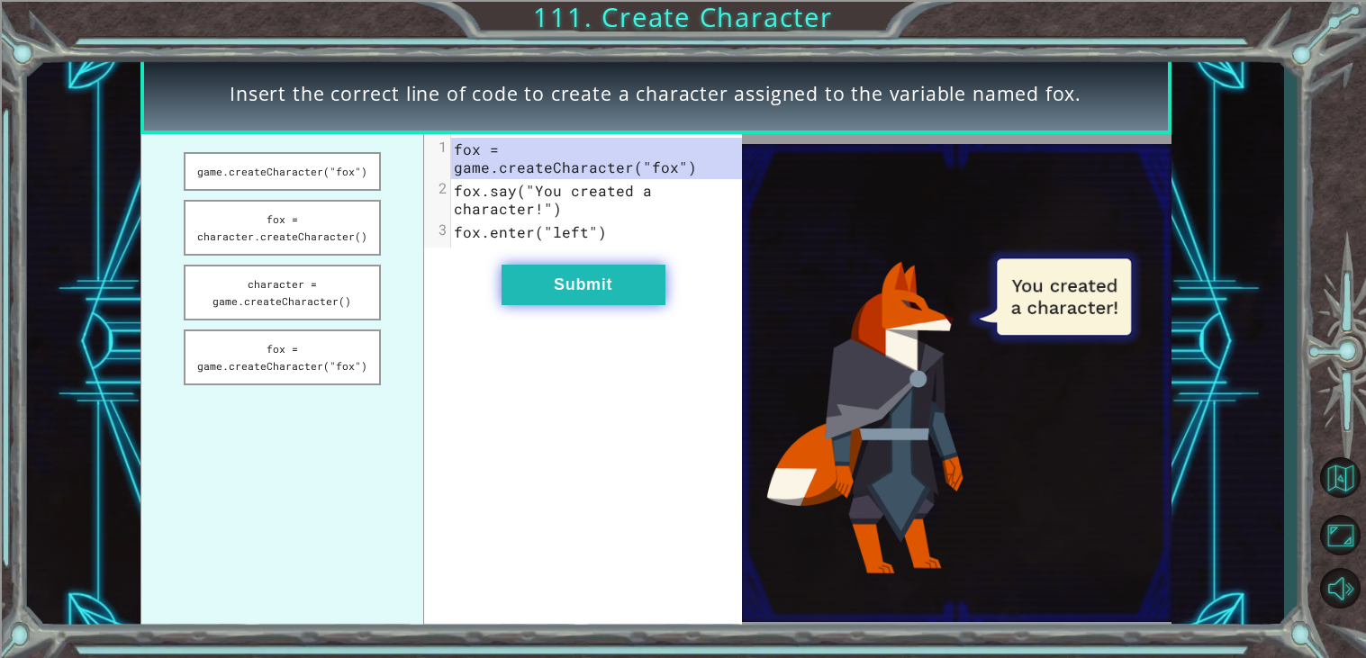
click at [584, 270] on button "Submit" at bounding box center [583, 285] width 164 height 41
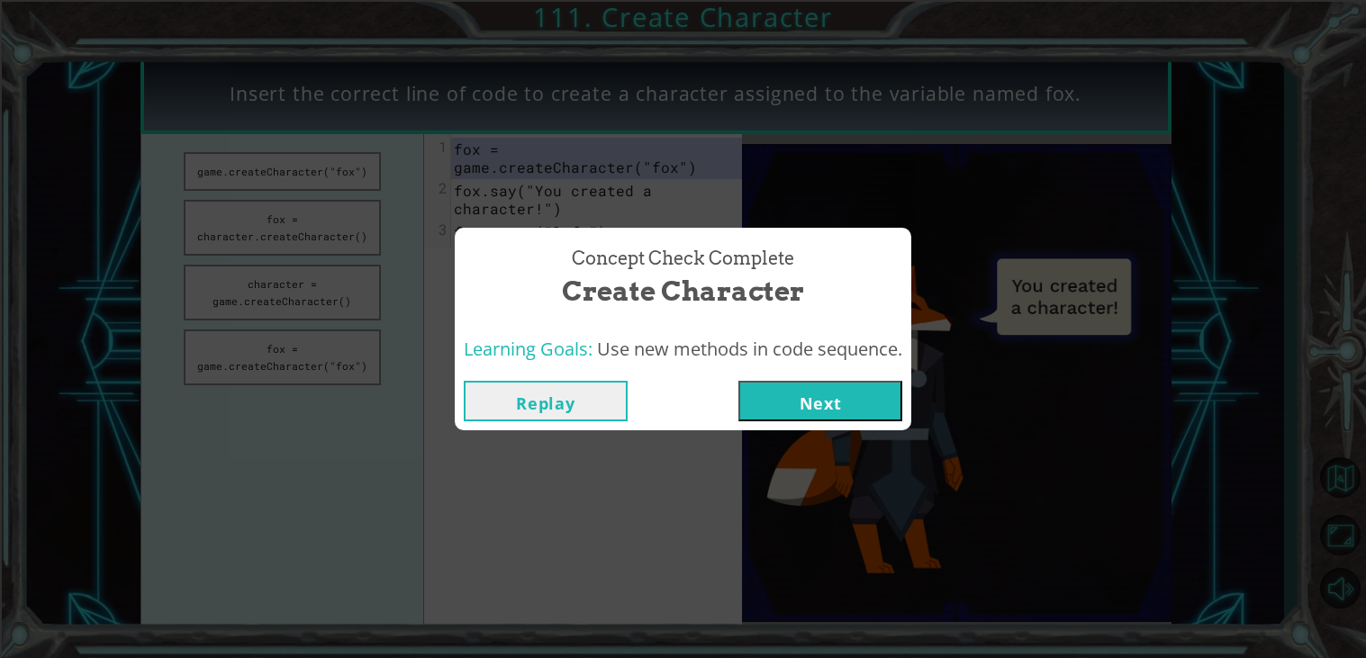
click at [778, 404] on button "Next" at bounding box center [820, 401] width 164 height 41
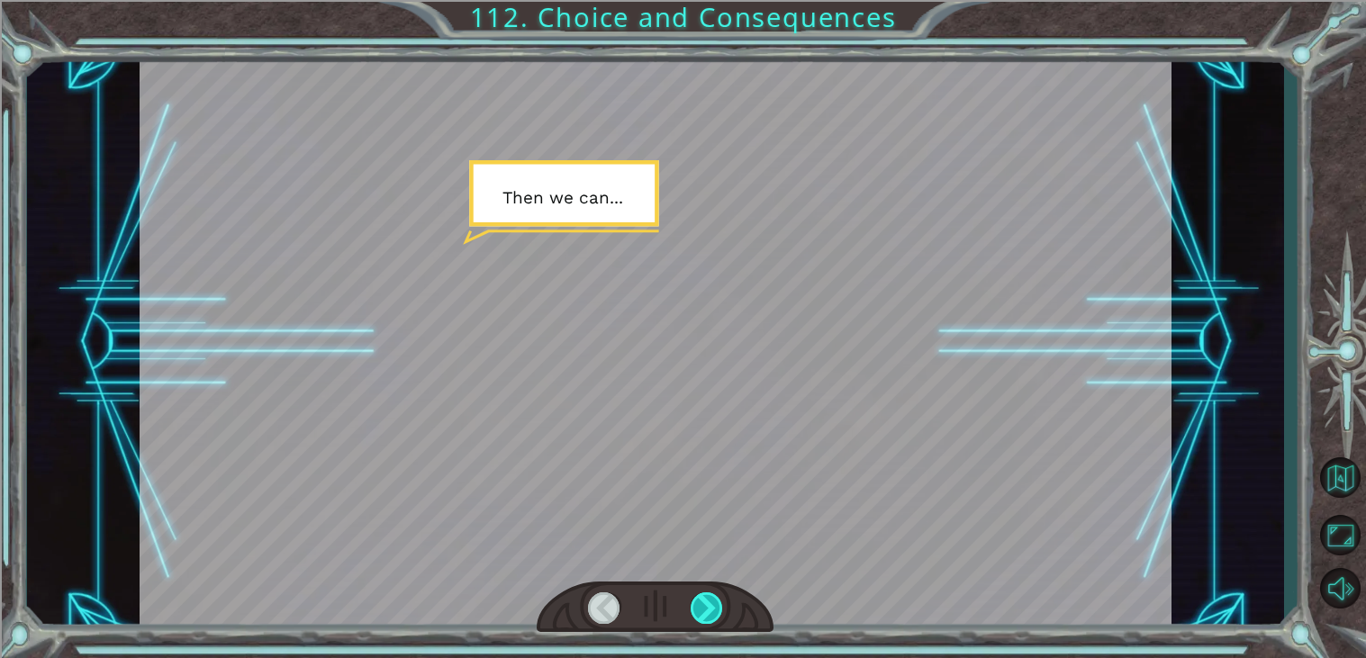
click at [713, 605] on div at bounding box center [707, 608] width 32 height 32
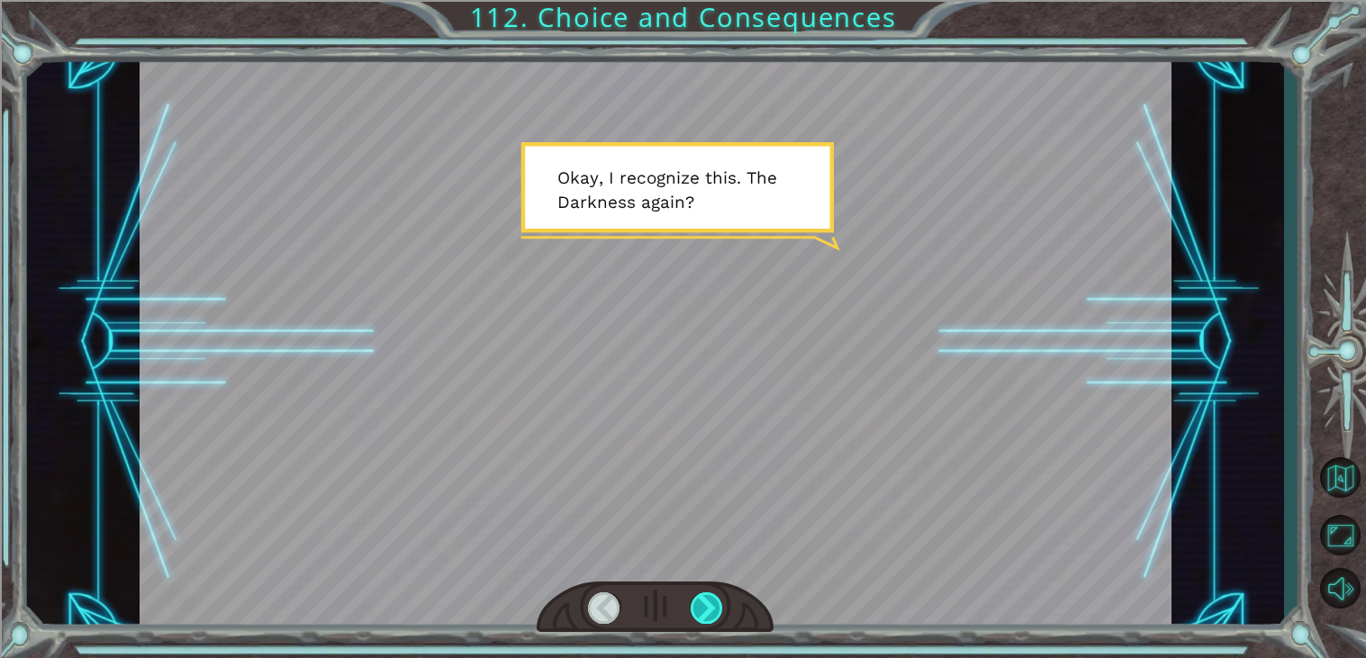
click at [713, 605] on div at bounding box center [707, 608] width 32 height 32
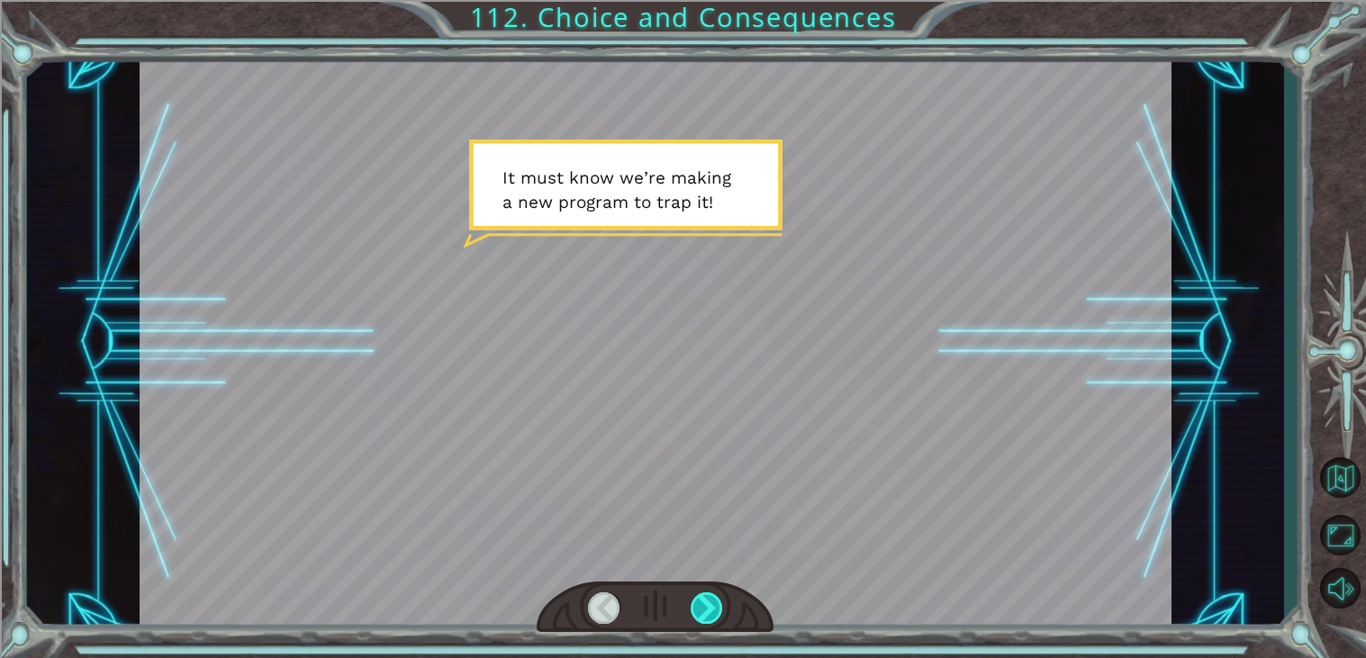
click at [713, 605] on div at bounding box center [707, 608] width 32 height 32
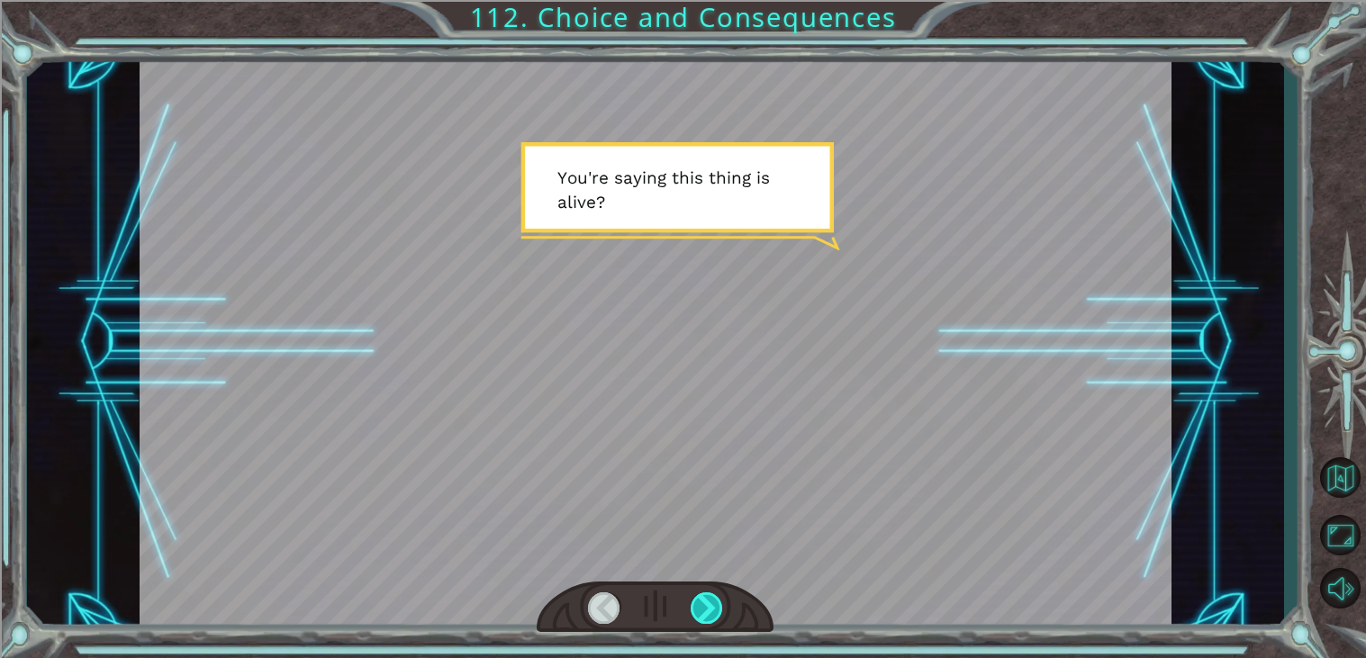
click at [713, 605] on div at bounding box center [707, 608] width 32 height 32
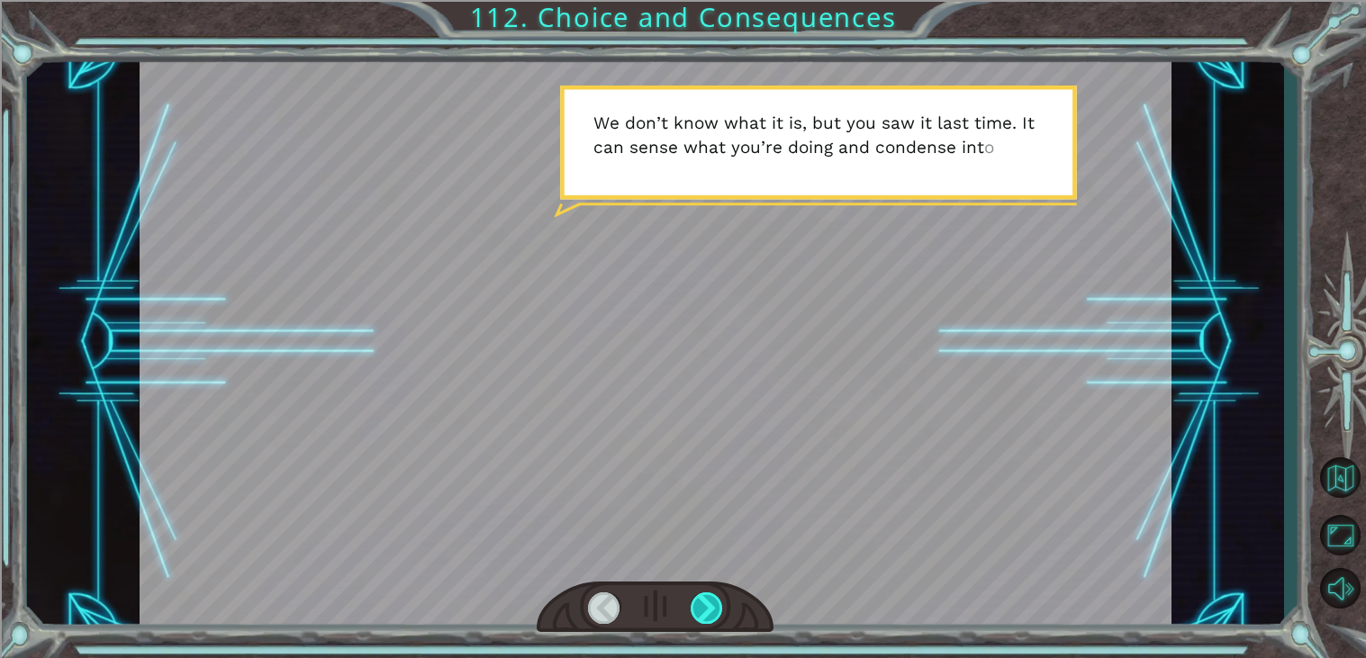
click at [713, 605] on div at bounding box center [707, 608] width 32 height 32
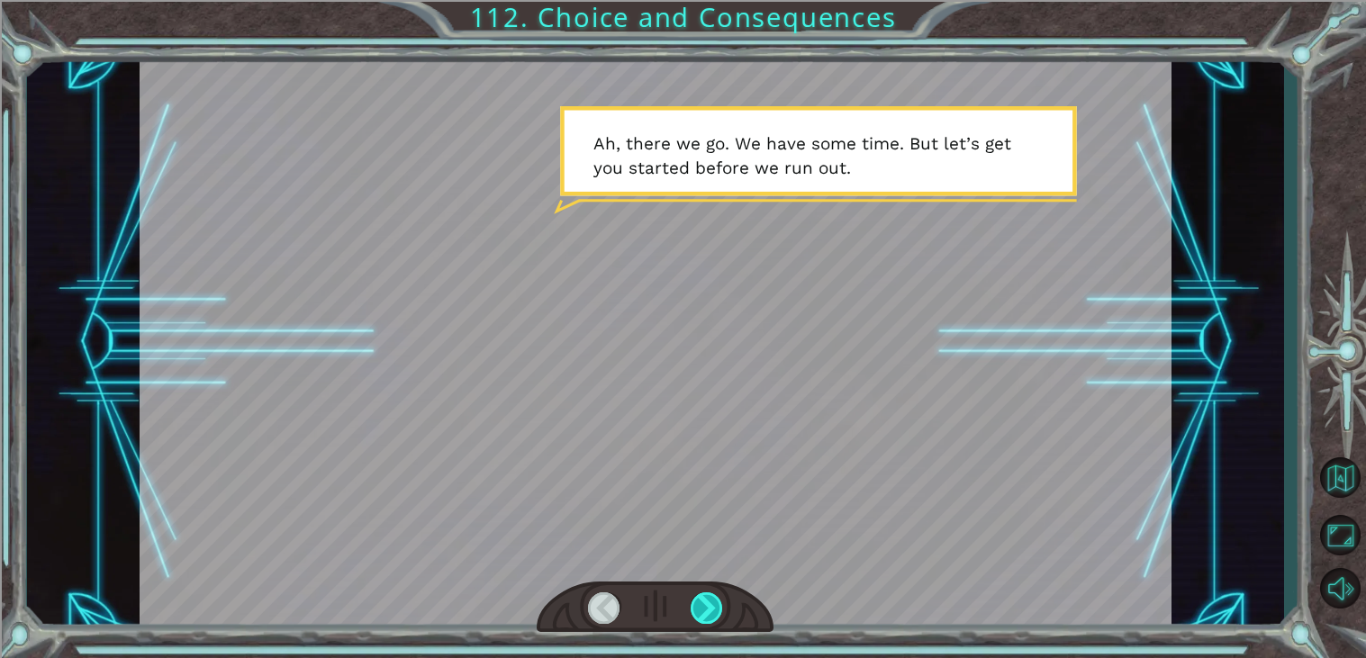
click at [713, 605] on div at bounding box center [707, 608] width 32 height 32
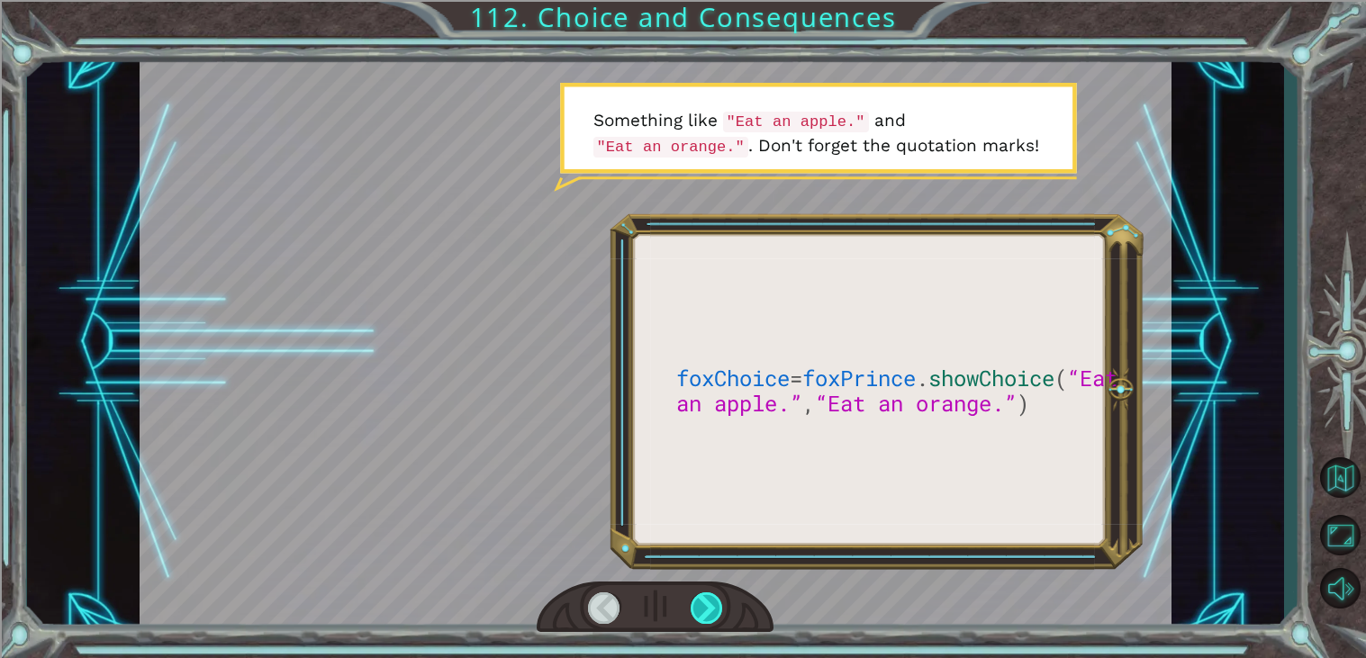
click at [713, 605] on div at bounding box center [707, 608] width 32 height 32
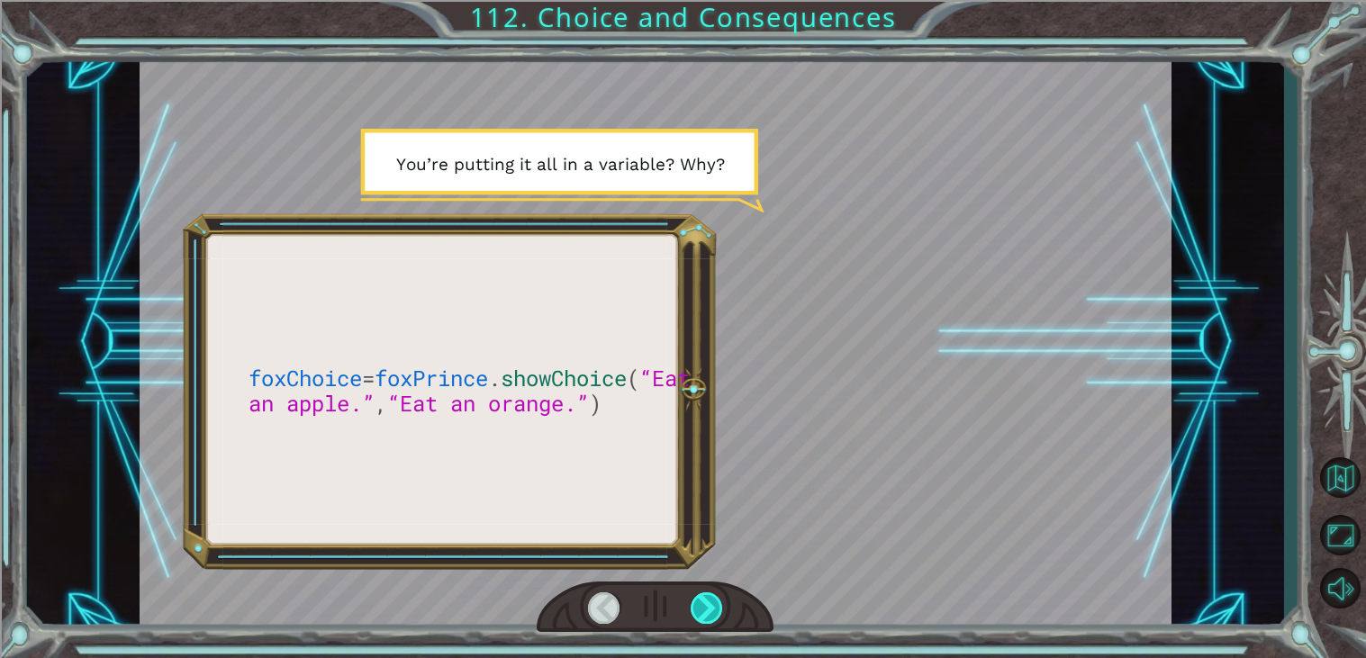
click at [713, 605] on div at bounding box center [707, 608] width 32 height 32
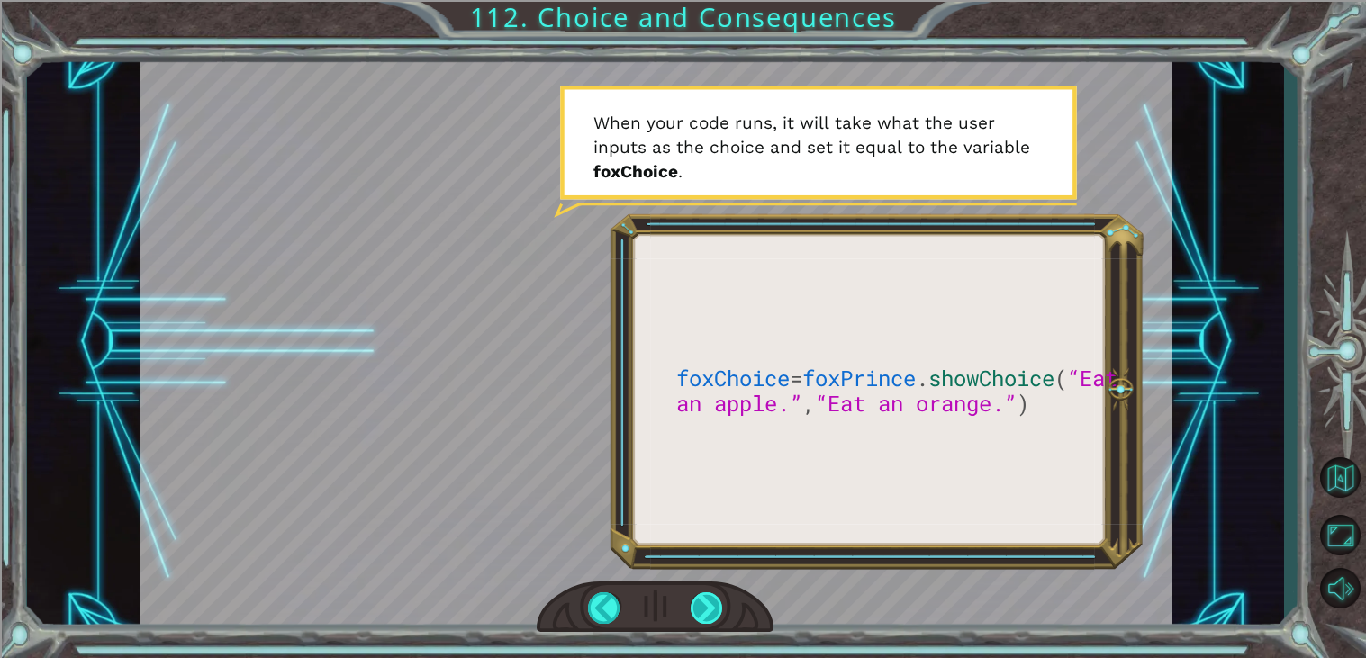
click at [713, 605] on div at bounding box center [707, 608] width 32 height 32
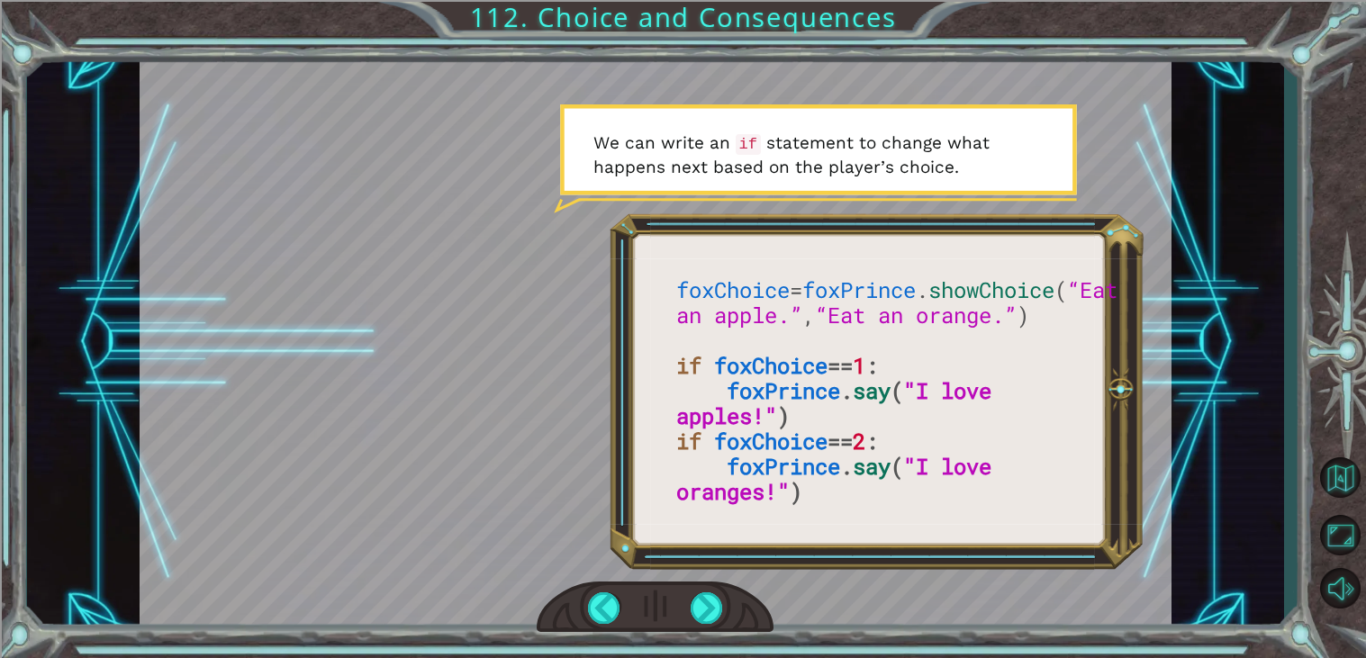
click at [724, 612] on div at bounding box center [655, 608] width 237 height 52
click at [721, 612] on div at bounding box center [707, 608] width 32 height 32
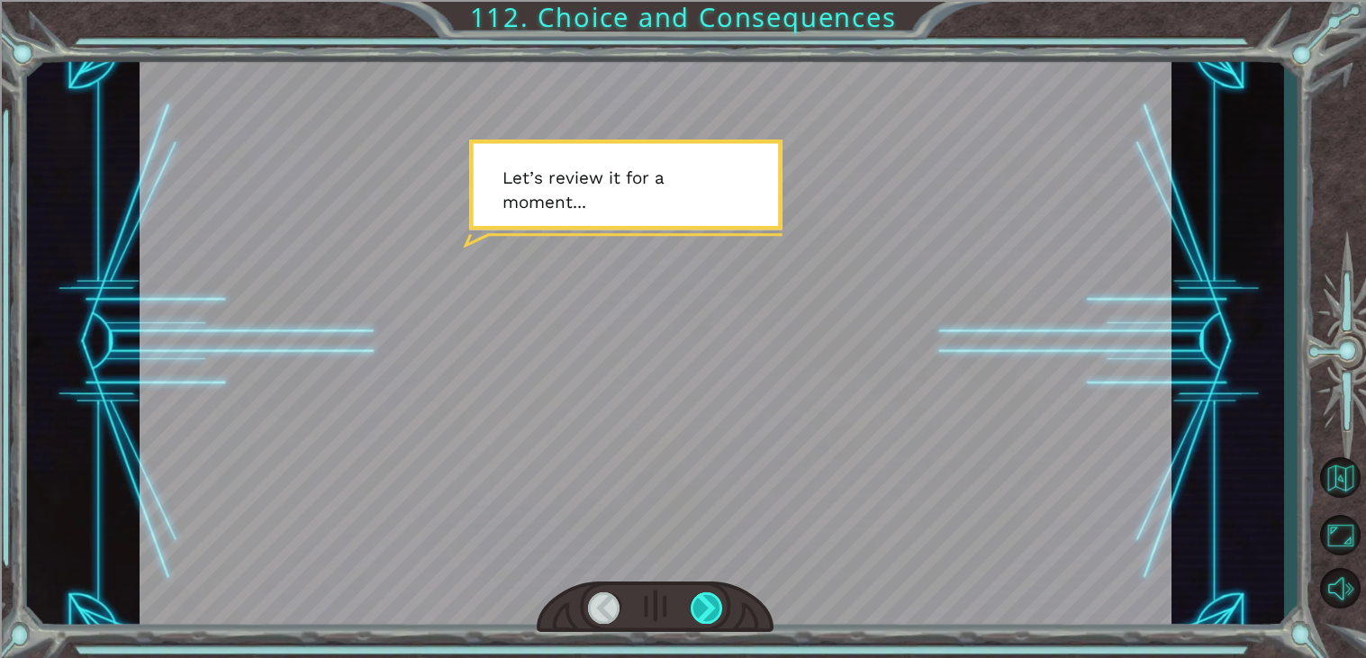
click at [721, 612] on div at bounding box center [707, 608] width 32 height 32
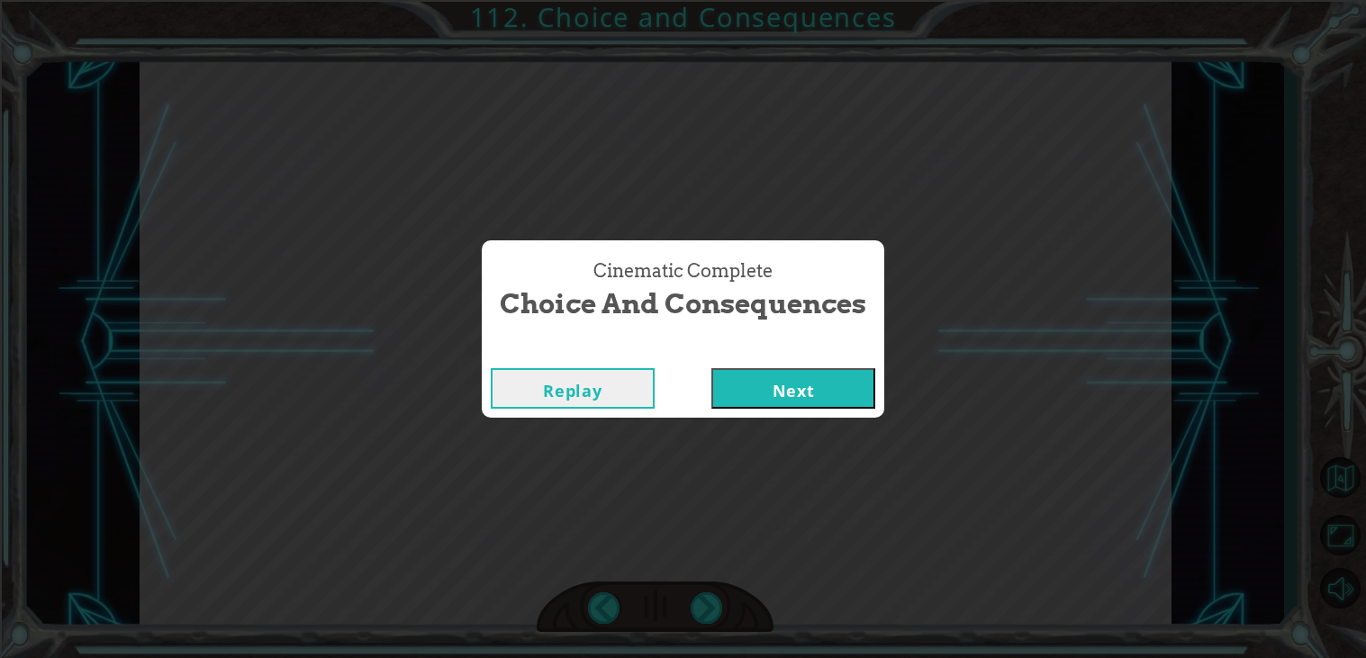
click at [784, 379] on button "Next" at bounding box center [793, 388] width 164 height 41
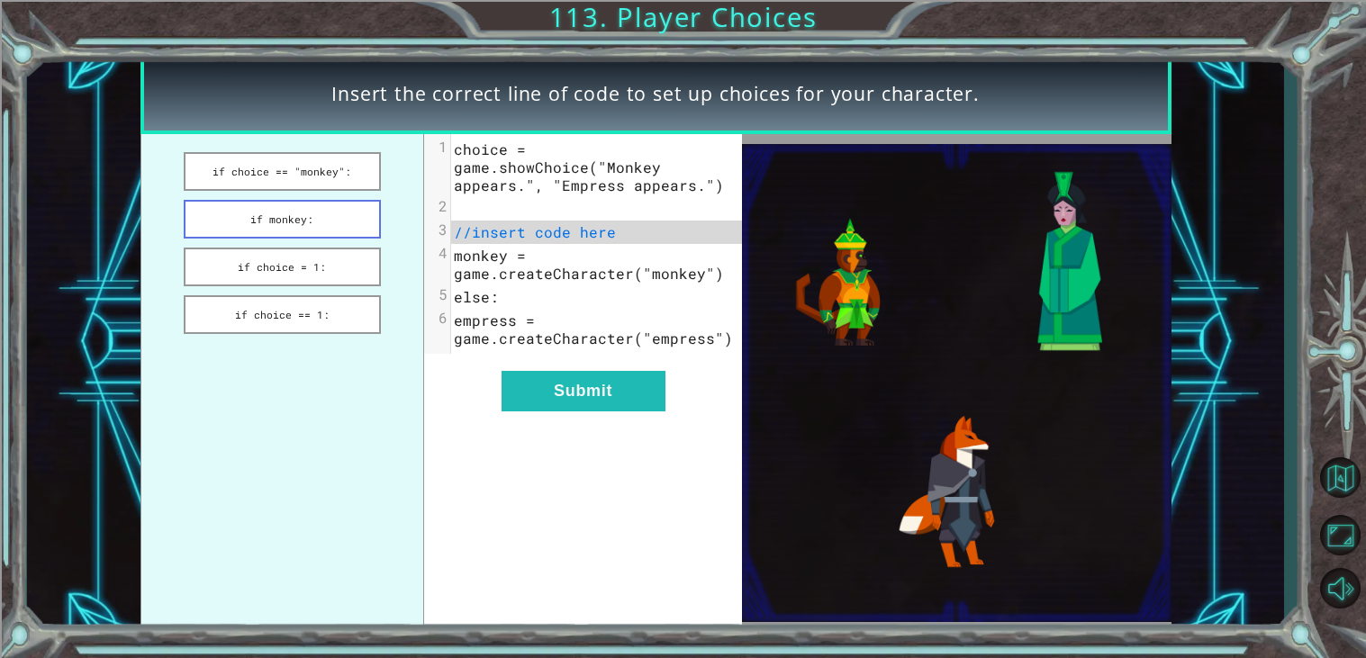
click at [274, 221] on button "if monkey:" at bounding box center [282, 219] width 197 height 39
click at [265, 174] on button "if choice == "monkey":" at bounding box center [282, 171] width 197 height 39
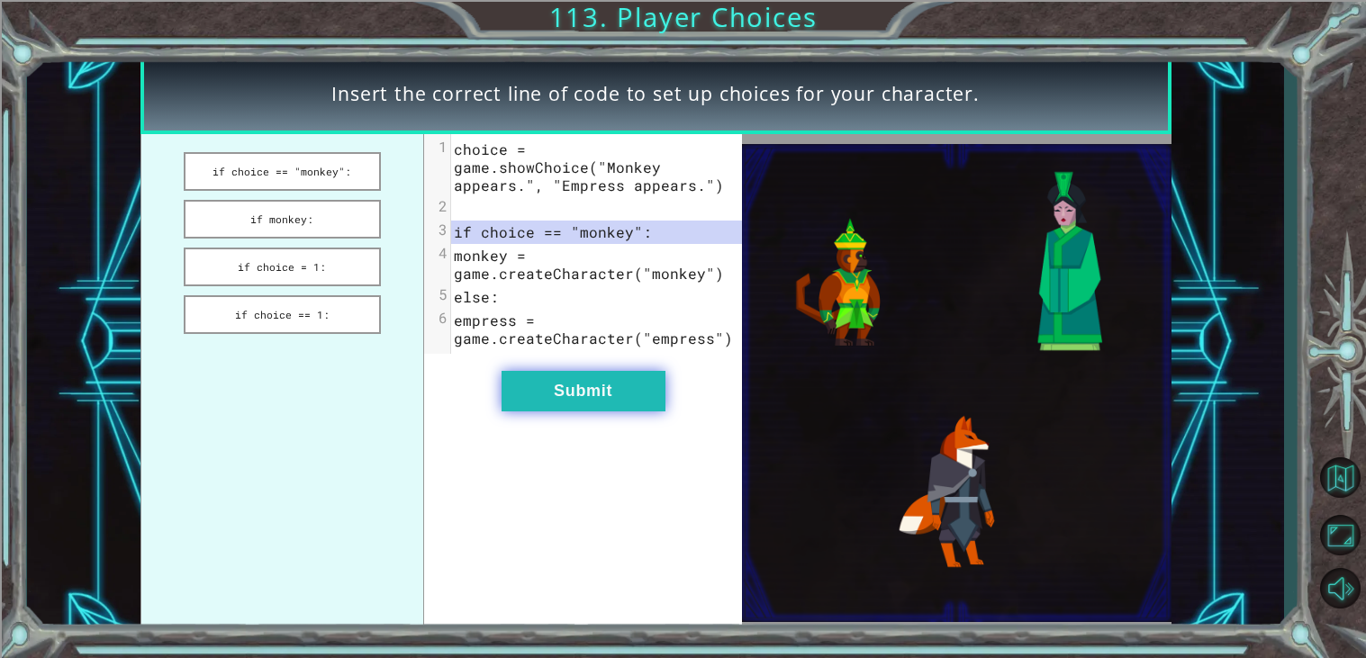
click at [540, 386] on button "Submit" at bounding box center [583, 391] width 164 height 41
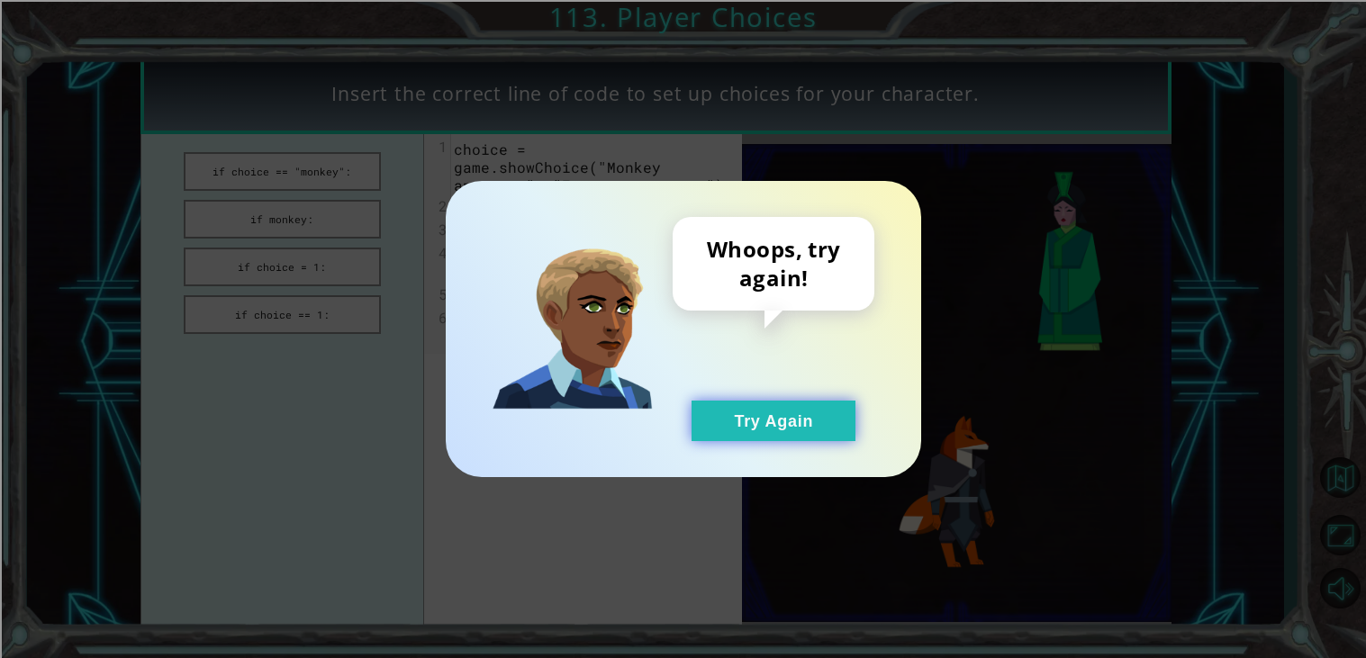
click at [709, 416] on button "Try Again" at bounding box center [773, 421] width 164 height 41
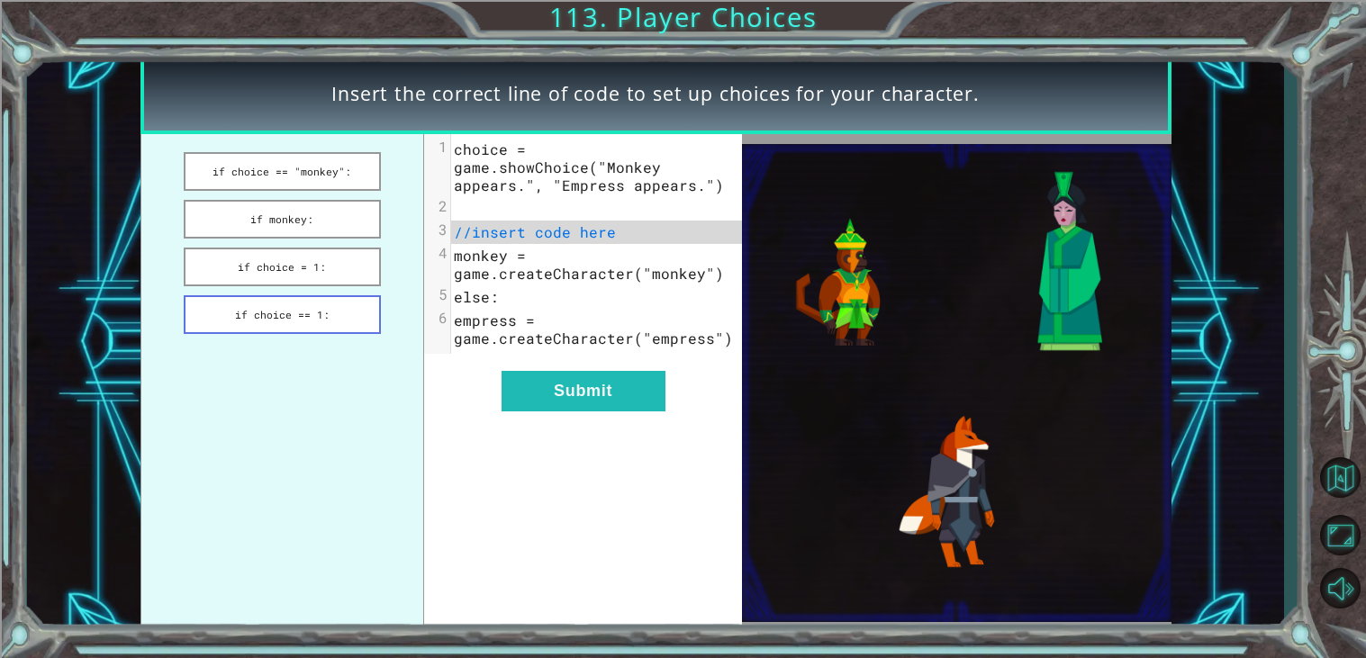
click at [249, 305] on button "if choice == 1:" at bounding box center [282, 314] width 197 height 39
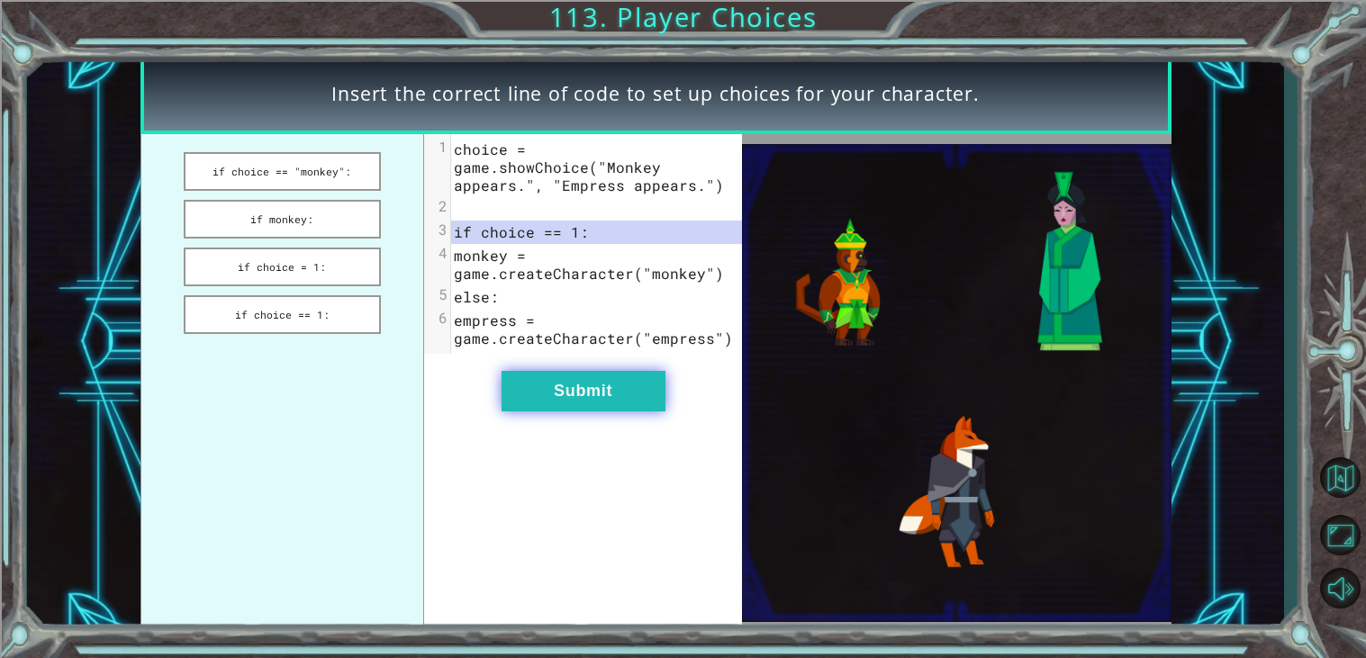
click at [537, 383] on button "Submit" at bounding box center [583, 391] width 164 height 41
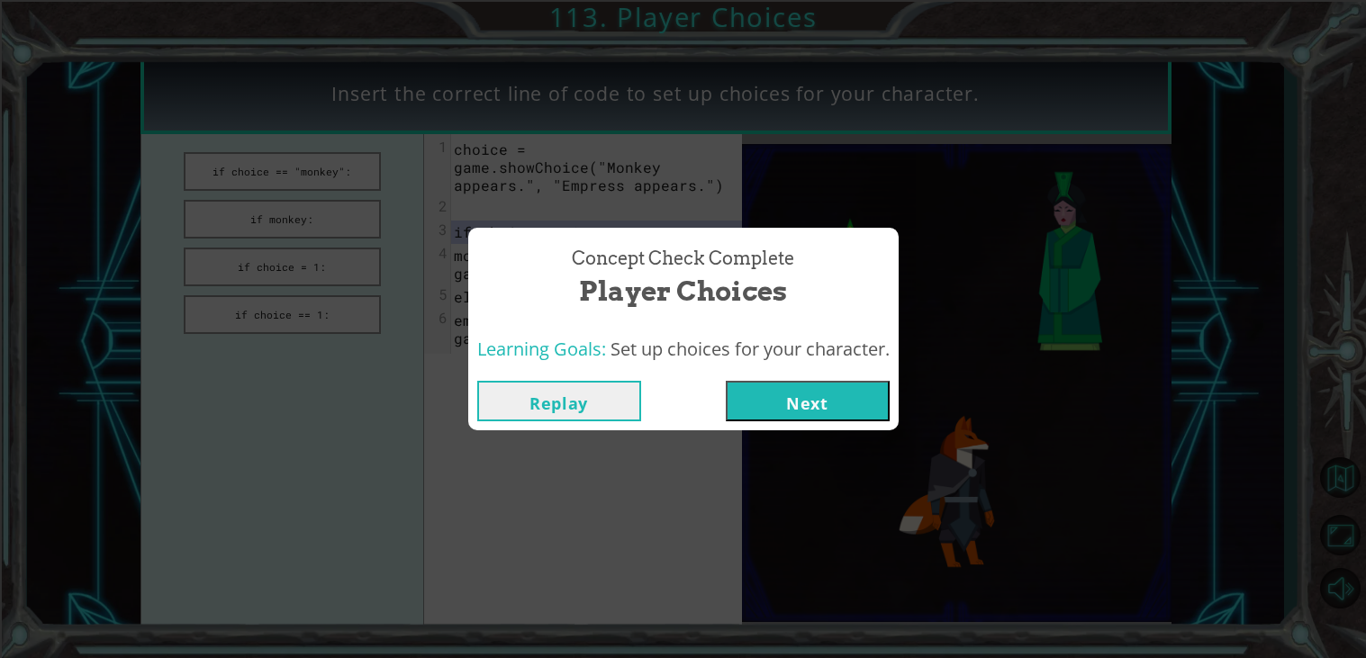
click at [828, 391] on button "Next" at bounding box center [808, 401] width 164 height 41
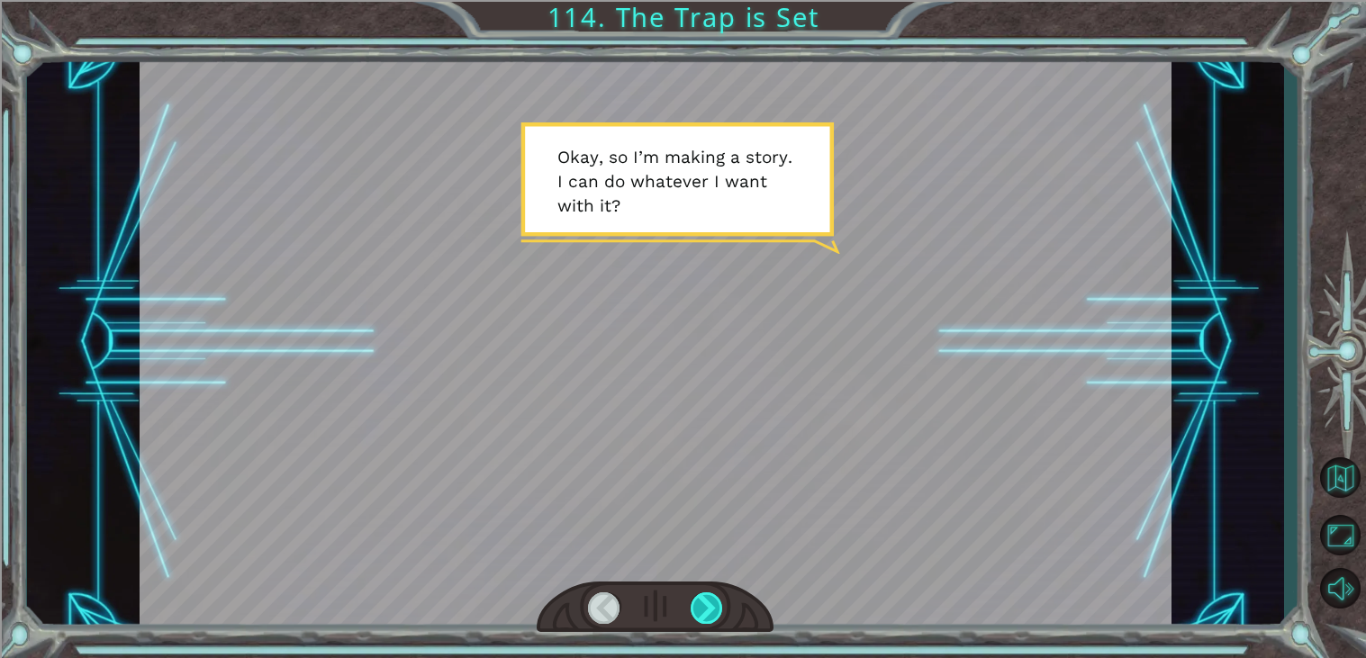
click at [712, 599] on div at bounding box center [707, 608] width 32 height 32
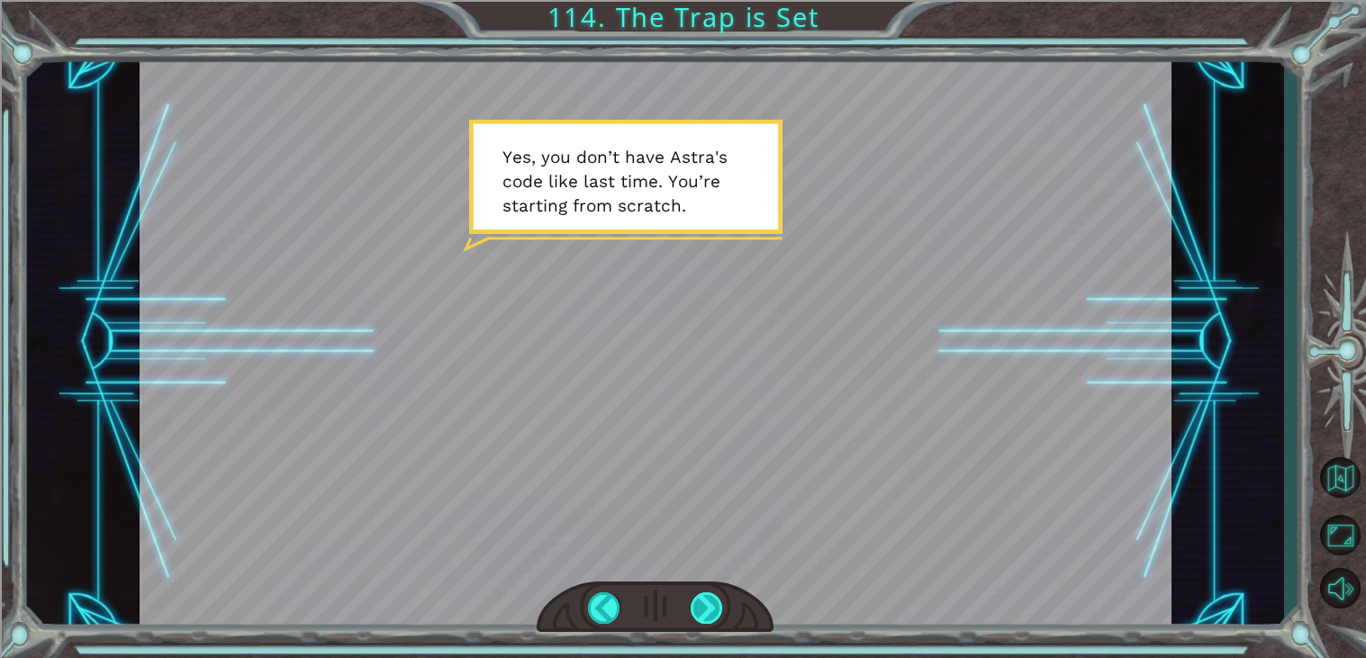
click at [719, 610] on div at bounding box center [707, 608] width 32 height 32
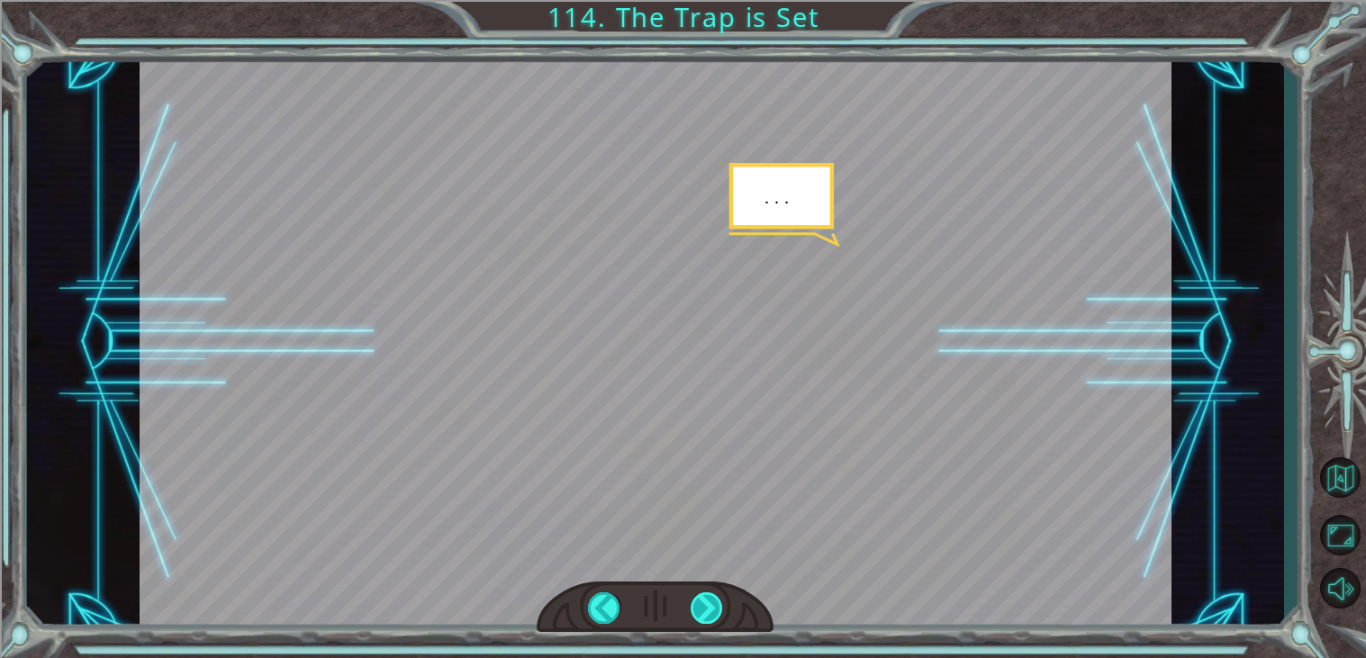
click at [719, 610] on div at bounding box center [707, 608] width 32 height 32
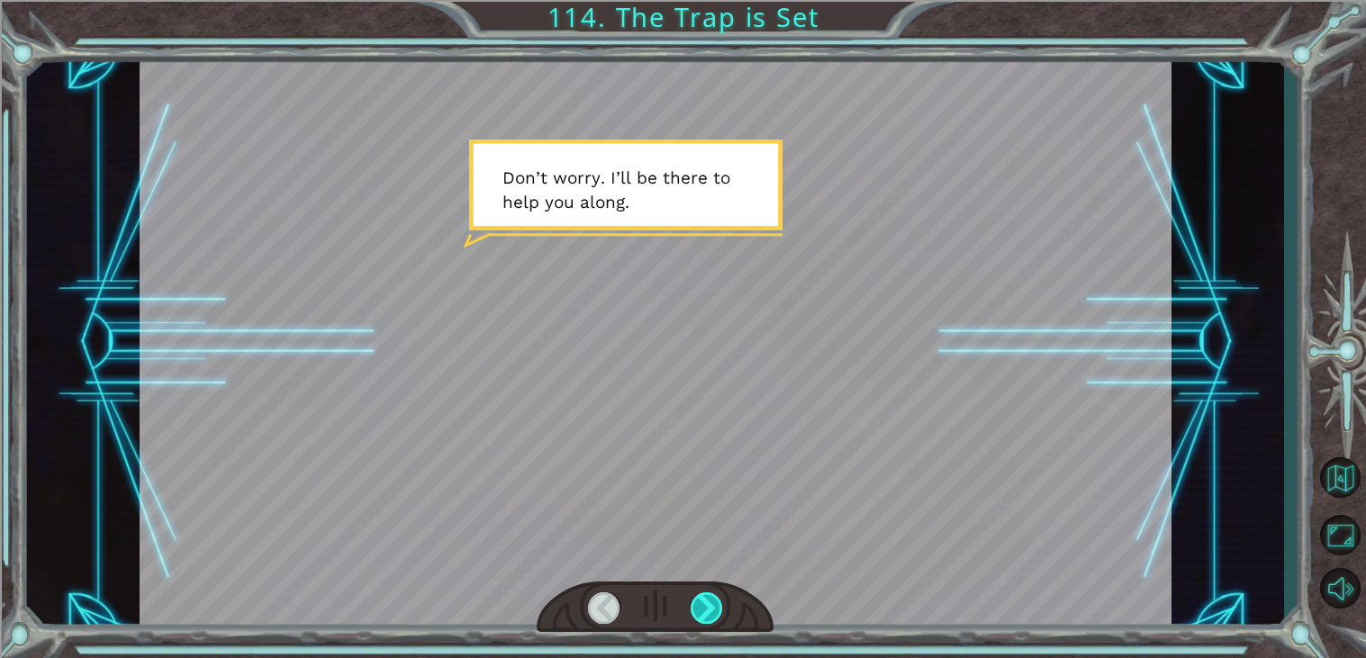
click at [719, 610] on div at bounding box center [707, 608] width 32 height 32
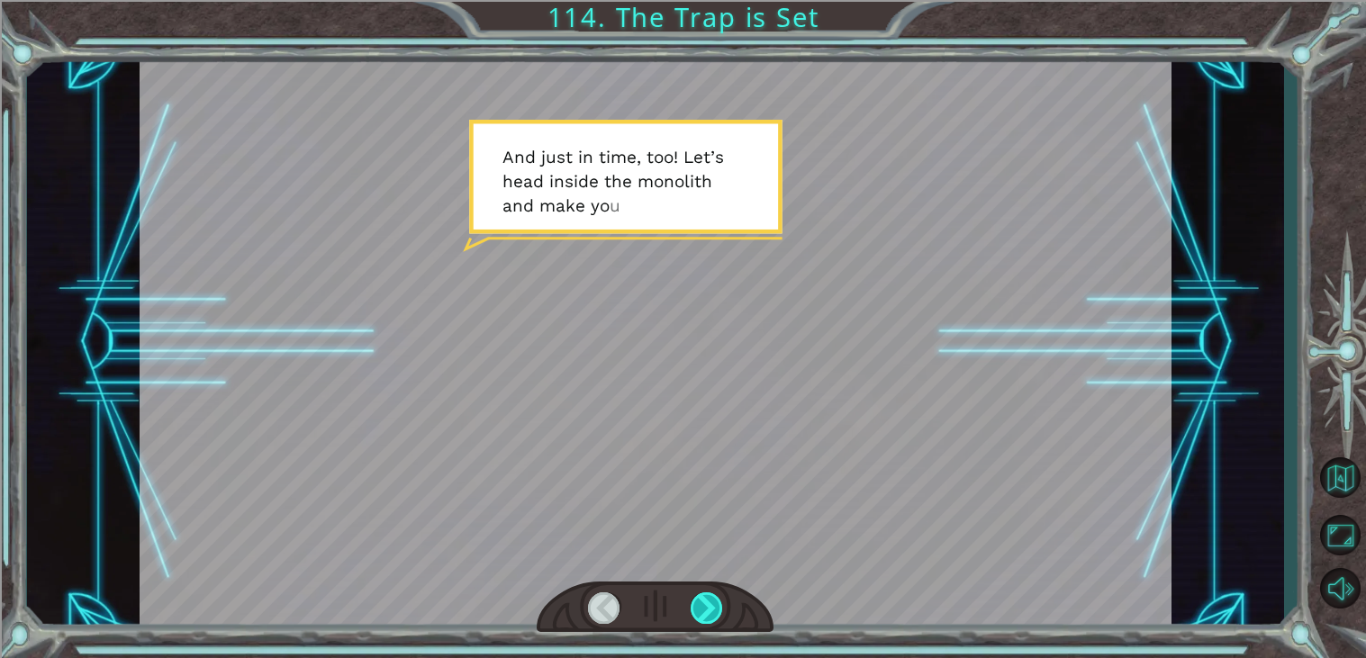
click at [719, 610] on div at bounding box center [707, 608] width 32 height 32
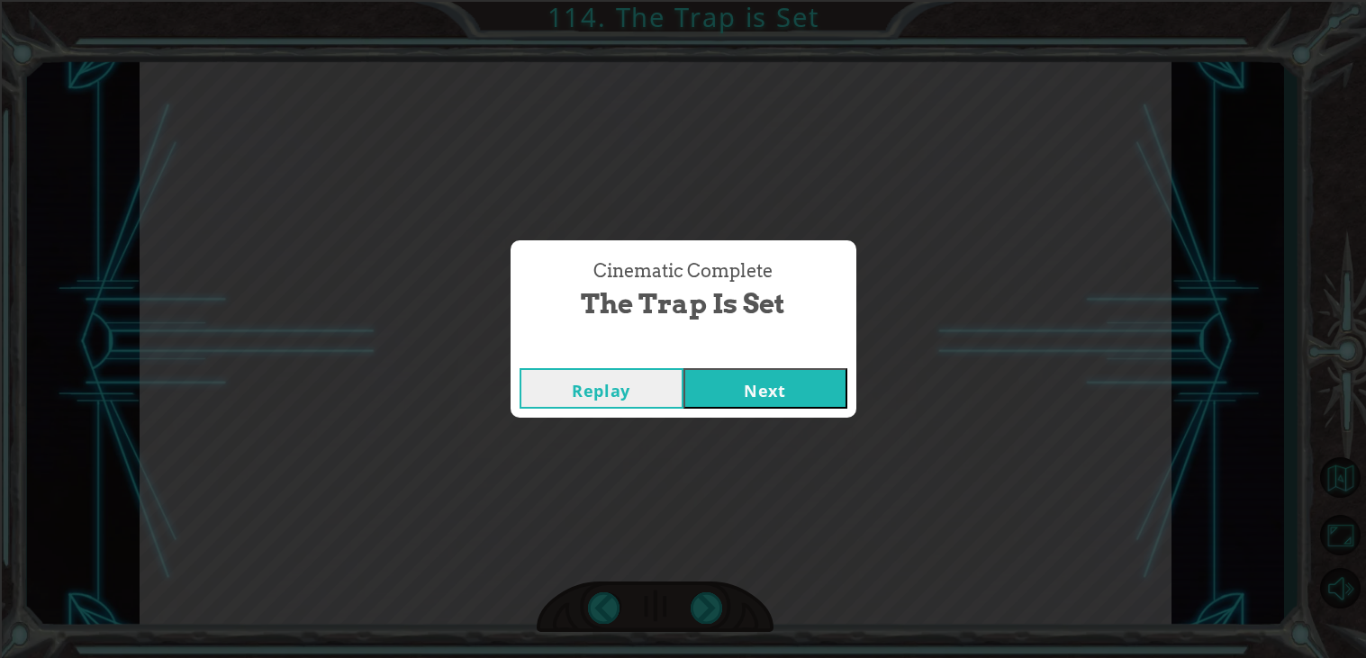
click at [761, 403] on button "Next" at bounding box center [765, 388] width 164 height 41
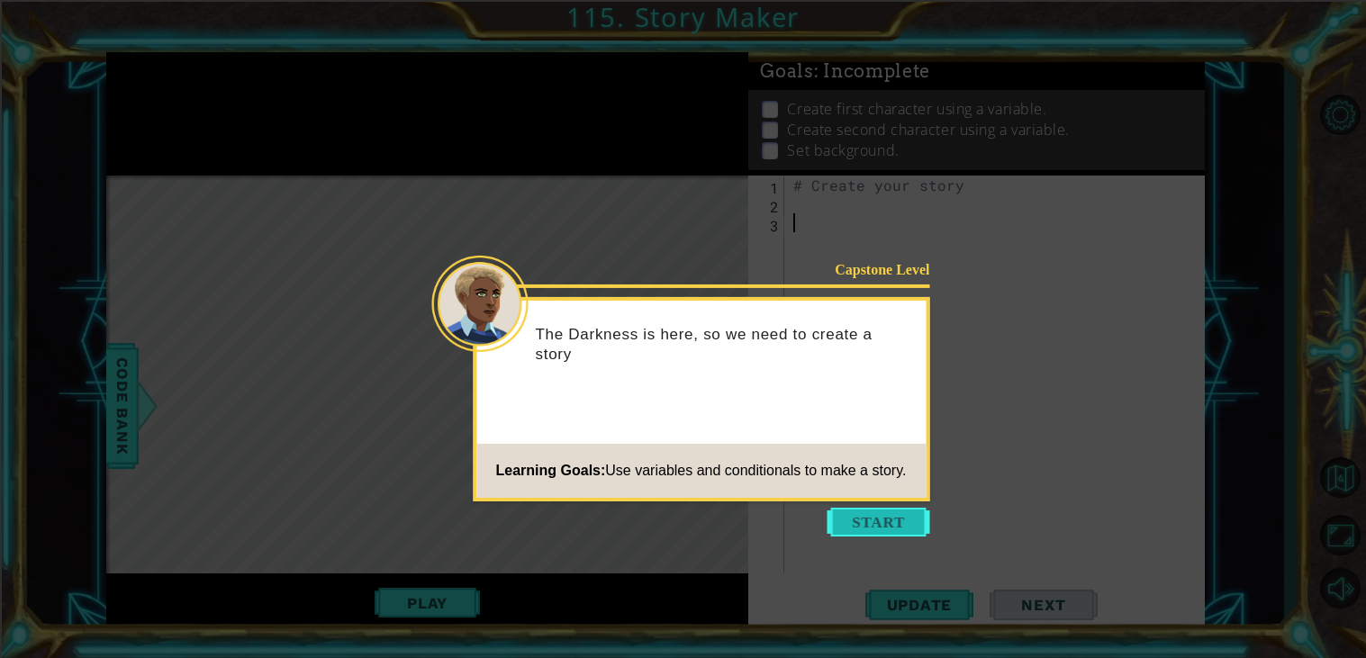
click at [868, 511] on button "Start" at bounding box center [878, 522] width 103 height 29
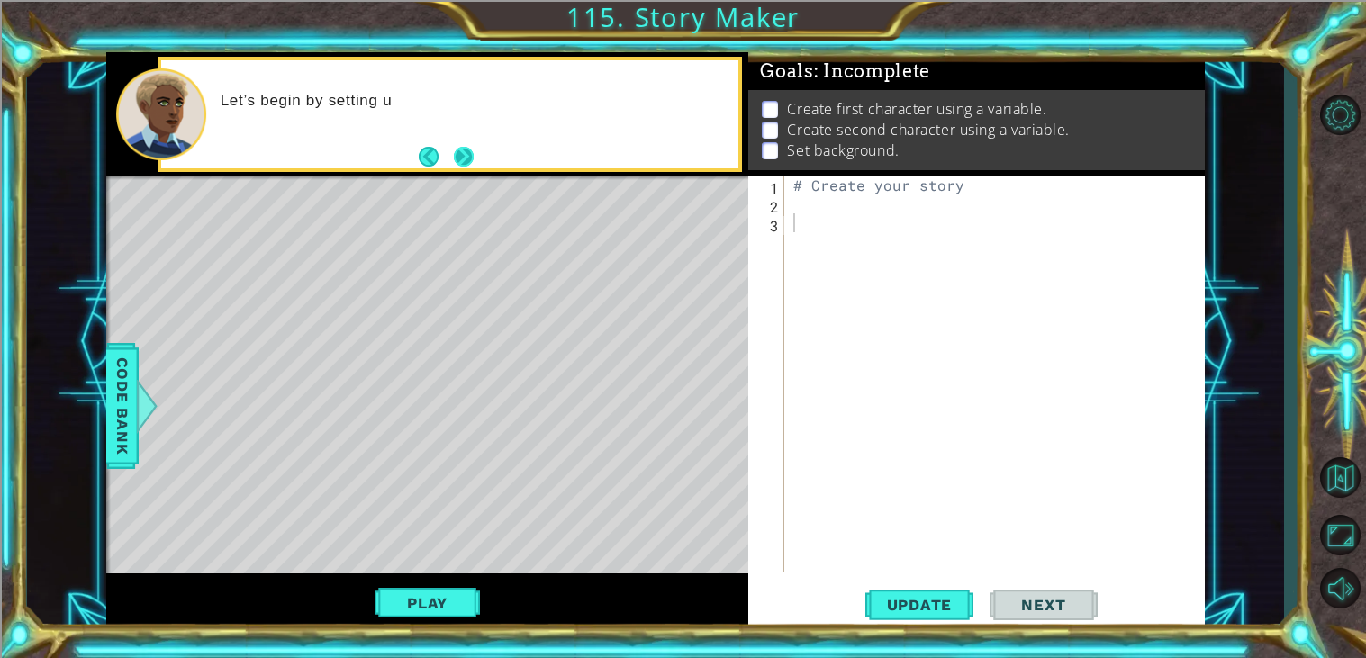
click at [458, 150] on button "Next" at bounding box center [464, 157] width 20 height 20
click at [796, 204] on div "# Create your story" at bounding box center [1000, 393] width 420 height 435
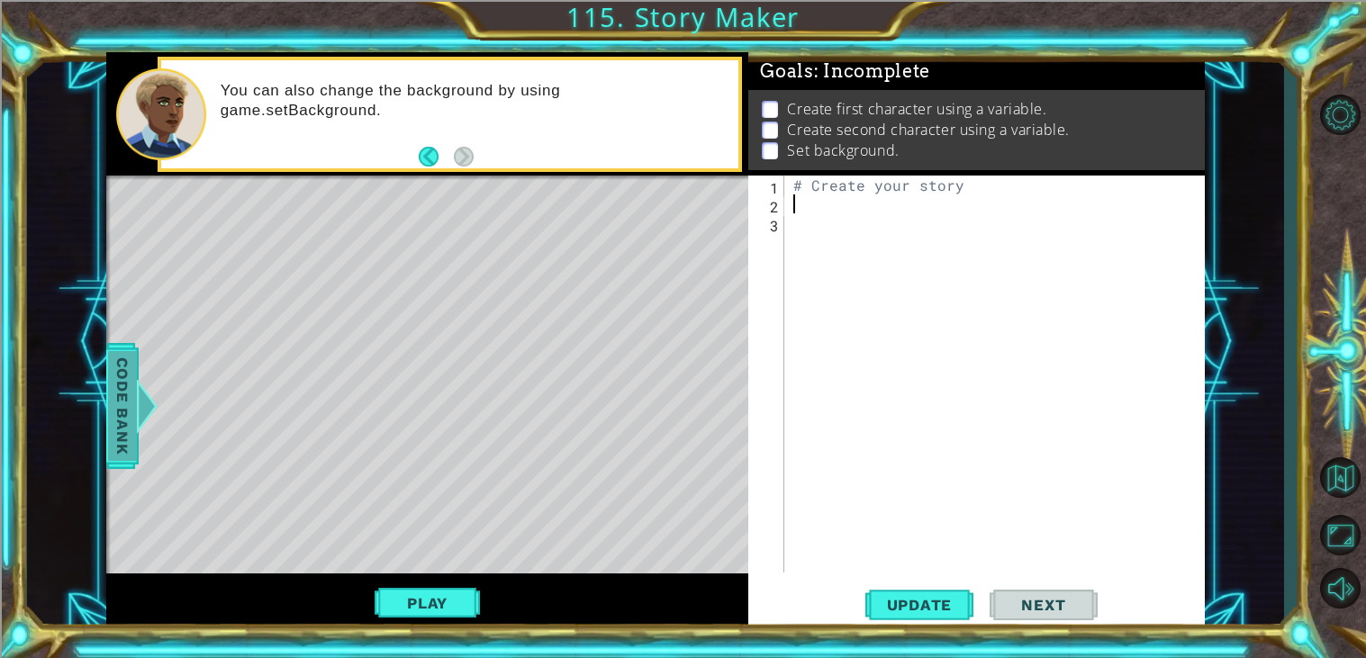
click at [122, 394] on span "Code Bank" at bounding box center [122, 406] width 29 height 110
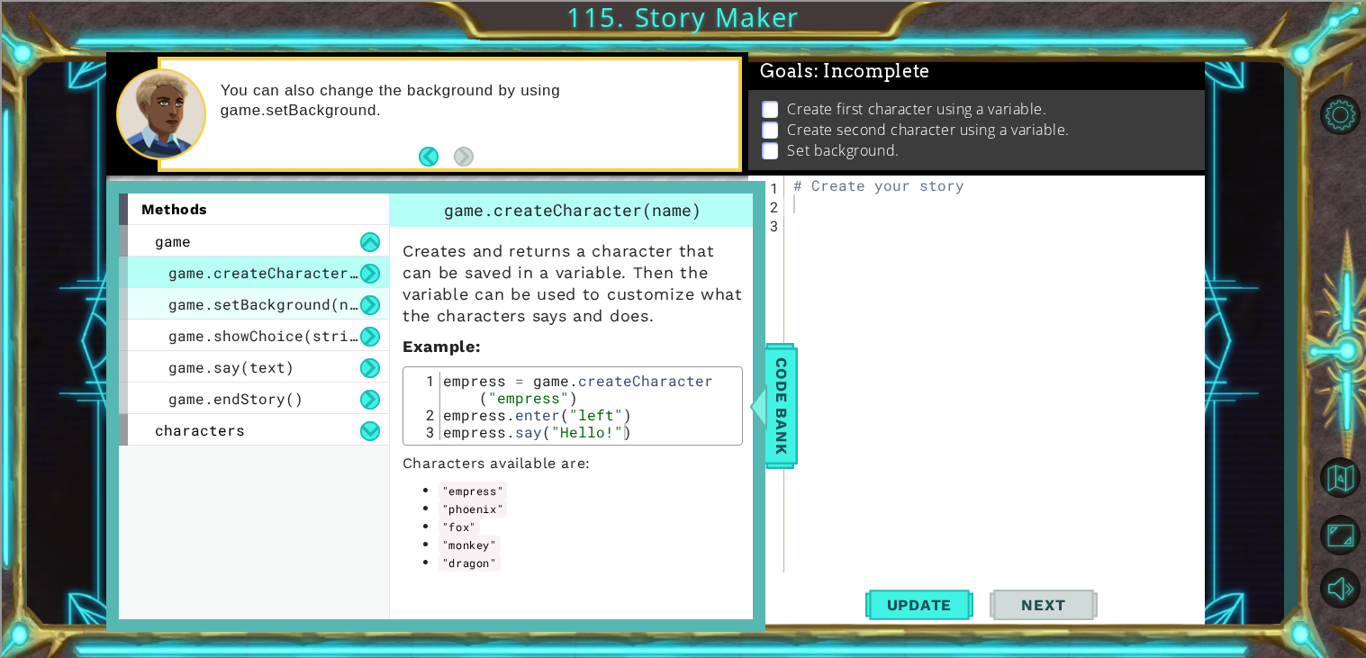
click at [272, 295] on span "game.setBackground(name)" at bounding box center [276, 303] width 216 height 19
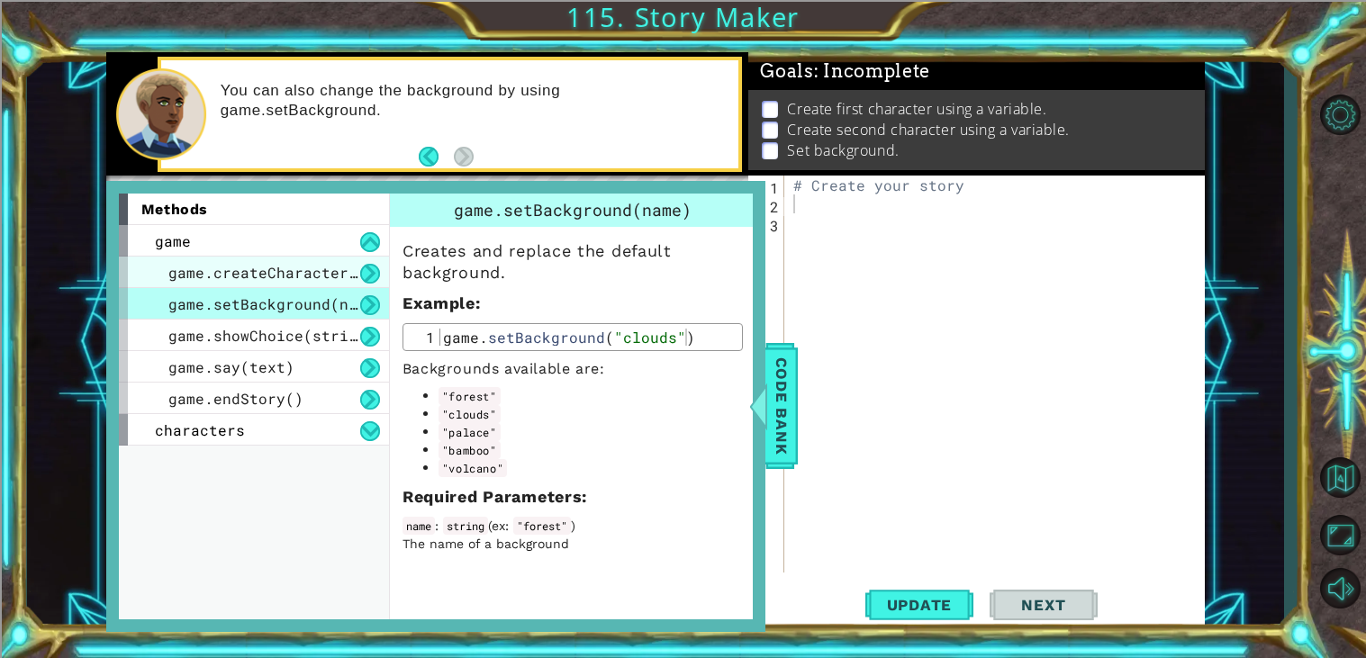
click at [269, 268] on span "game.createCharacter(name)" at bounding box center [285, 272] width 234 height 19
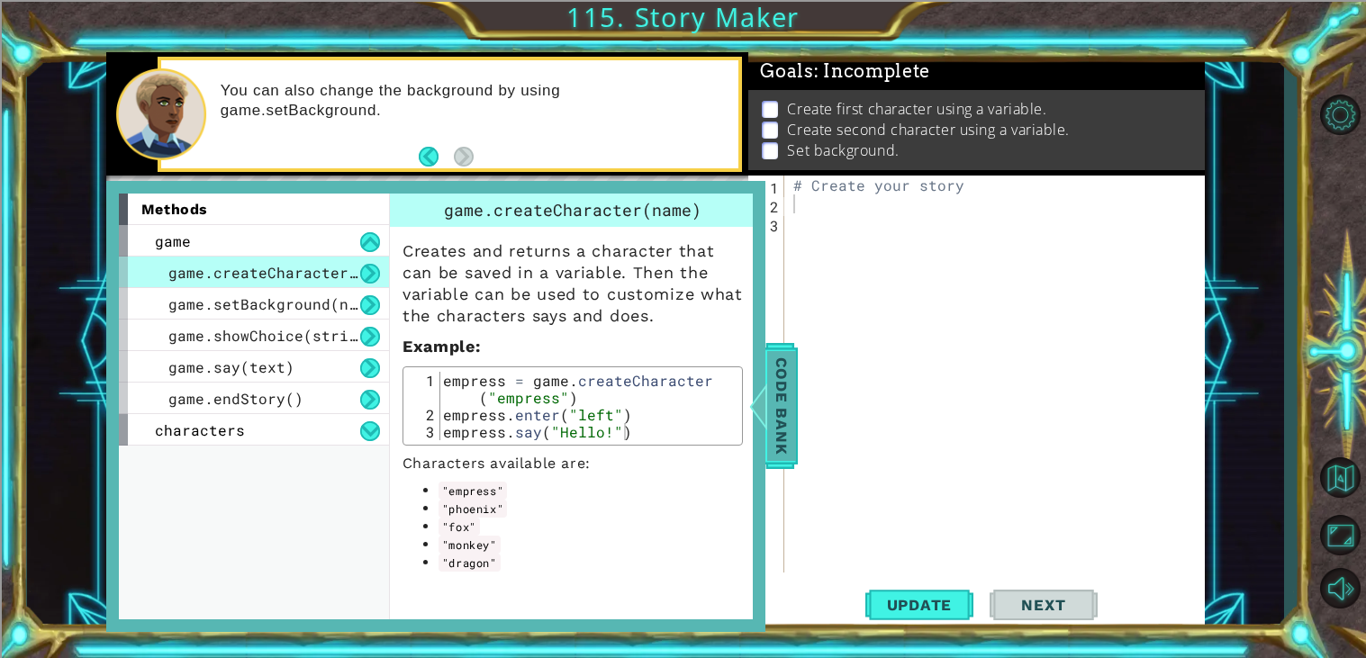
click at [770, 438] on span "Code Bank" at bounding box center [781, 406] width 29 height 110
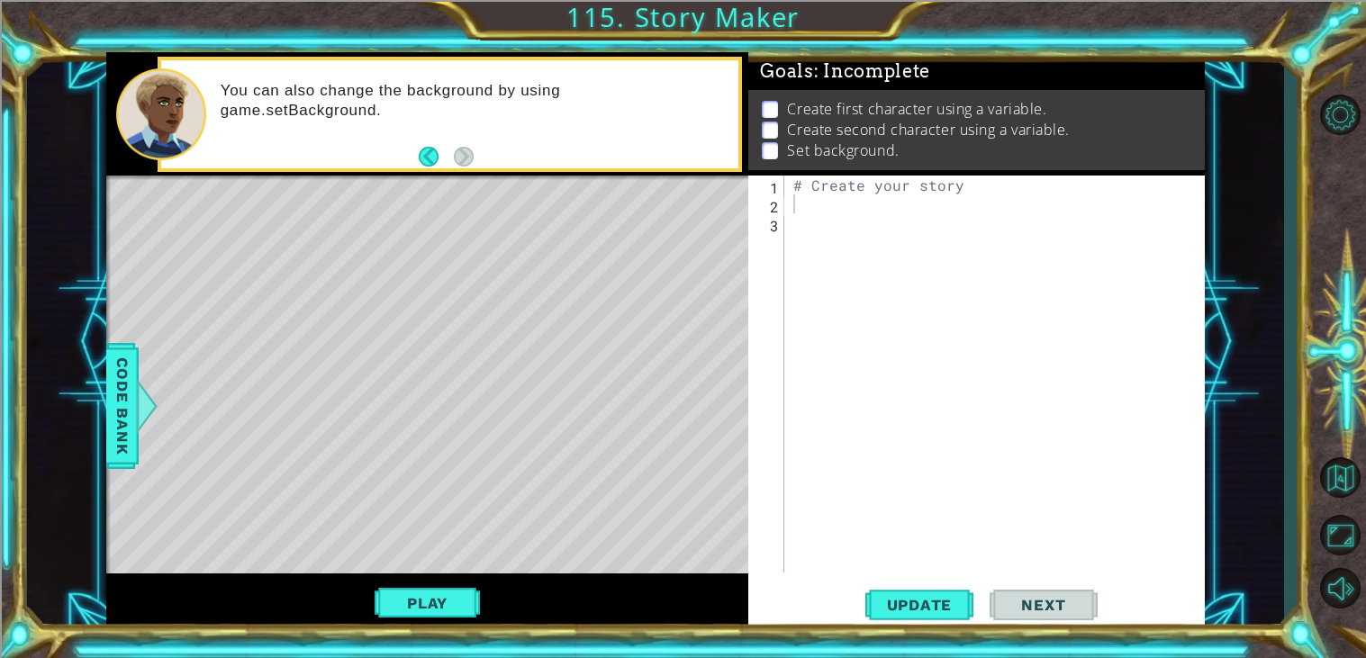
click at [793, 202] on div "# Create your story" at bounding box center [1000, 393] width 420 height 435
click at [123, 405] on span "Code Bank" at bounding box center [122, 406] width 29 height 110
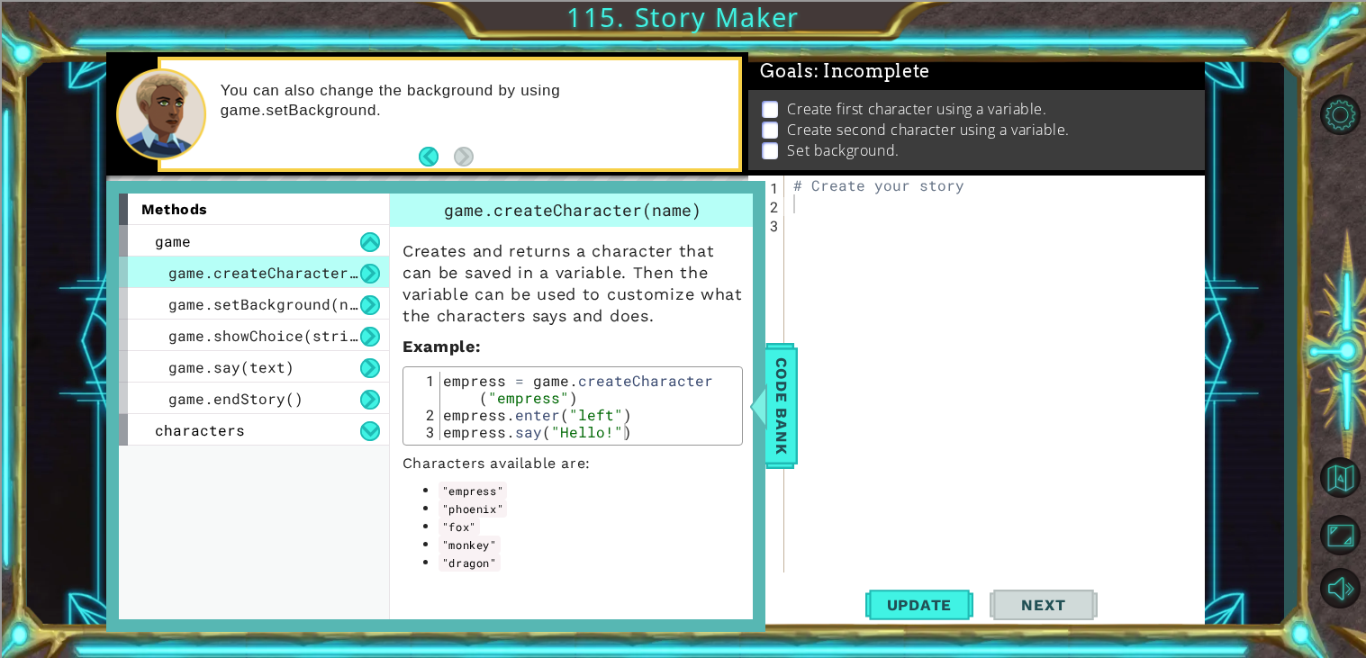
click at [825, 214] on div "# Create your story" at bounding box center [1000, 393] width 420 height 435
click at [795, 199] on div "# Create your story" at bounding box center [1000, 393] width 420 height 435
type textarea "phoenix = game.createCharacter("phoenix")"
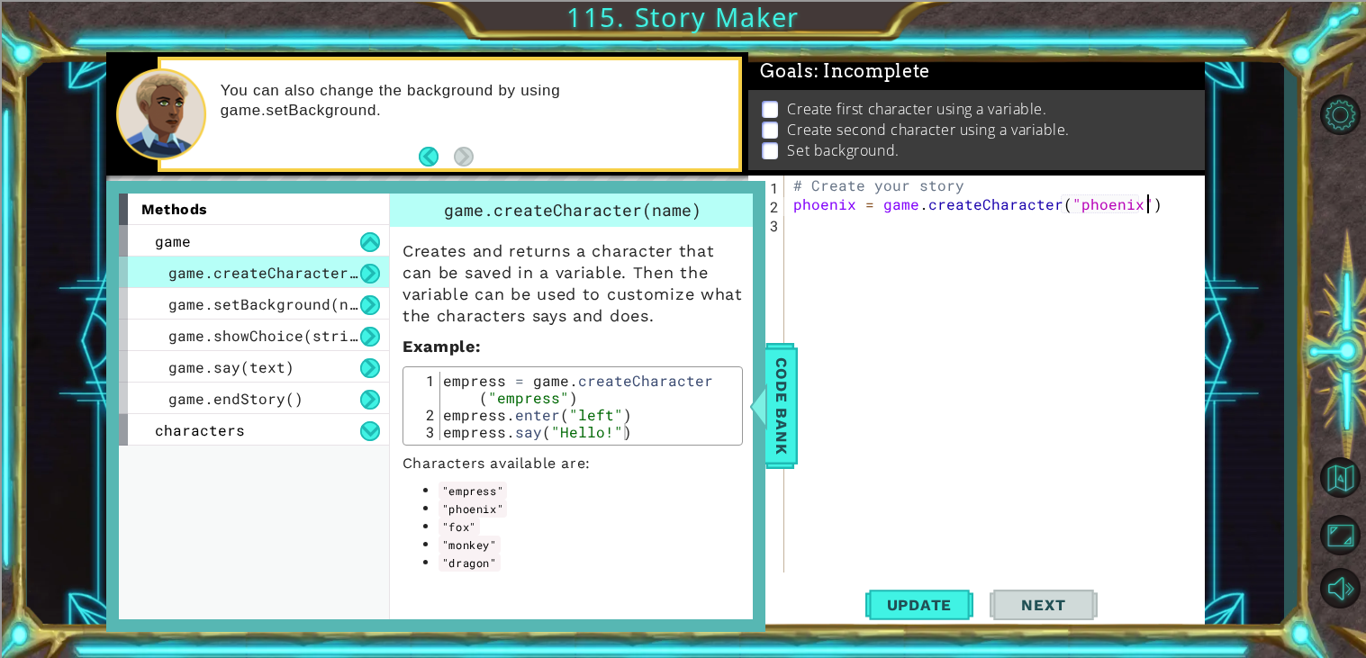
click at [1169, 204] on div "# Create your story phoenix = game . createCharacter ( "phoenix" )" at bounding box center [1000, 393] width 420 height 435
type textarea "dragon = game.createCharacter("dragon")"
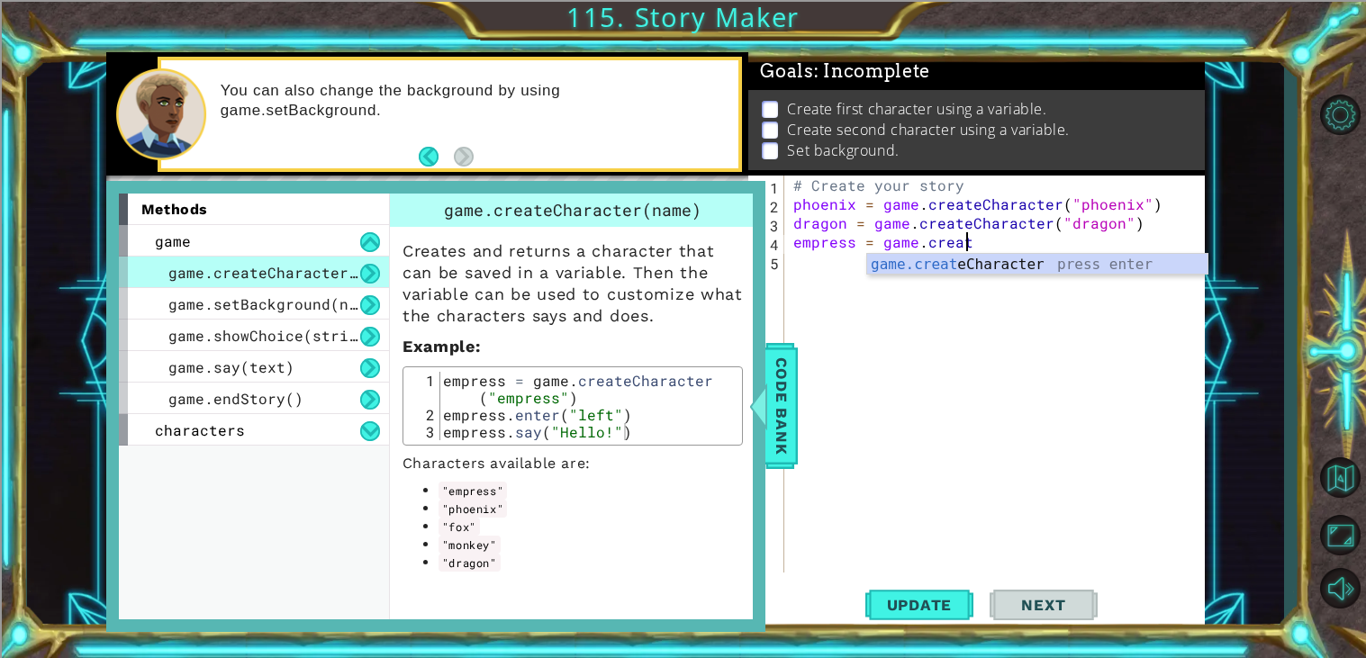
scroll to position [0, 10]
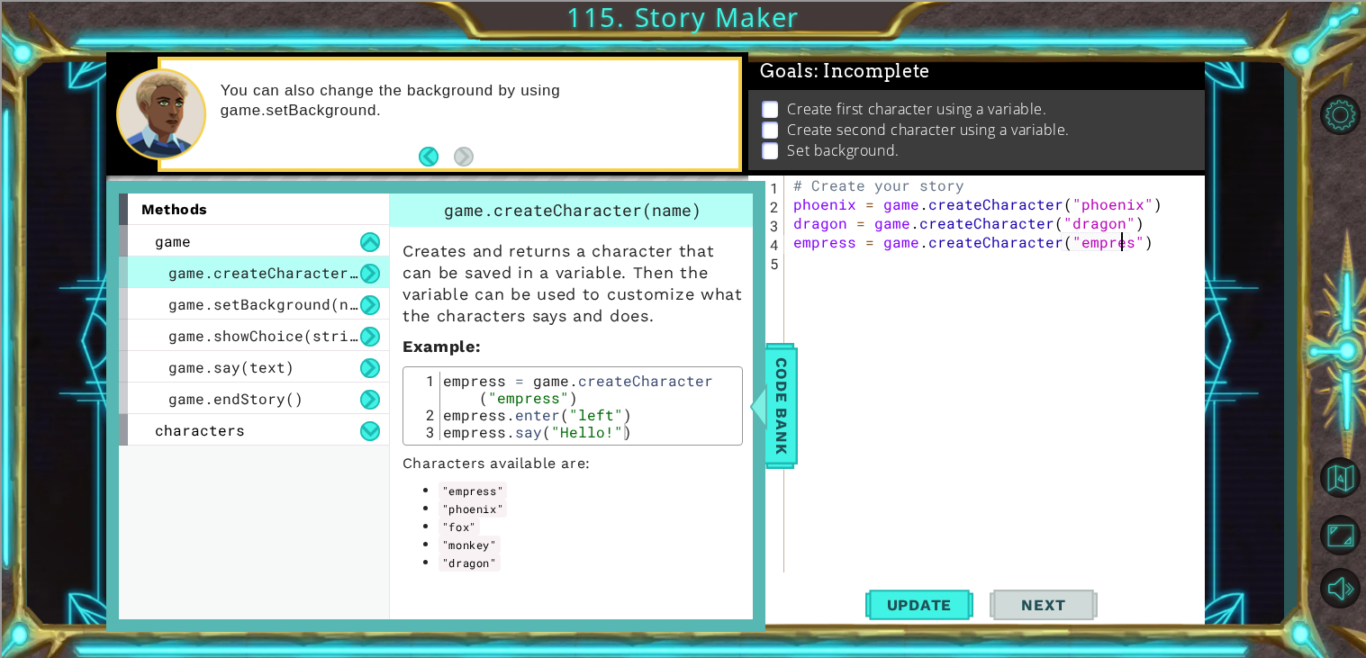
type textarea "empress = game.createCharacter("empress")"
drag, startPoint x: 966, startPoint y: 190, endPoint x: 804, endPoint y: 179, distance: 162.4
click at [804, 179] on div "# Create your story phoenix = game . createCharacter ( "phoenix" ) dragon = gam…" at bounding box center [1000, 393] width 420 height 435
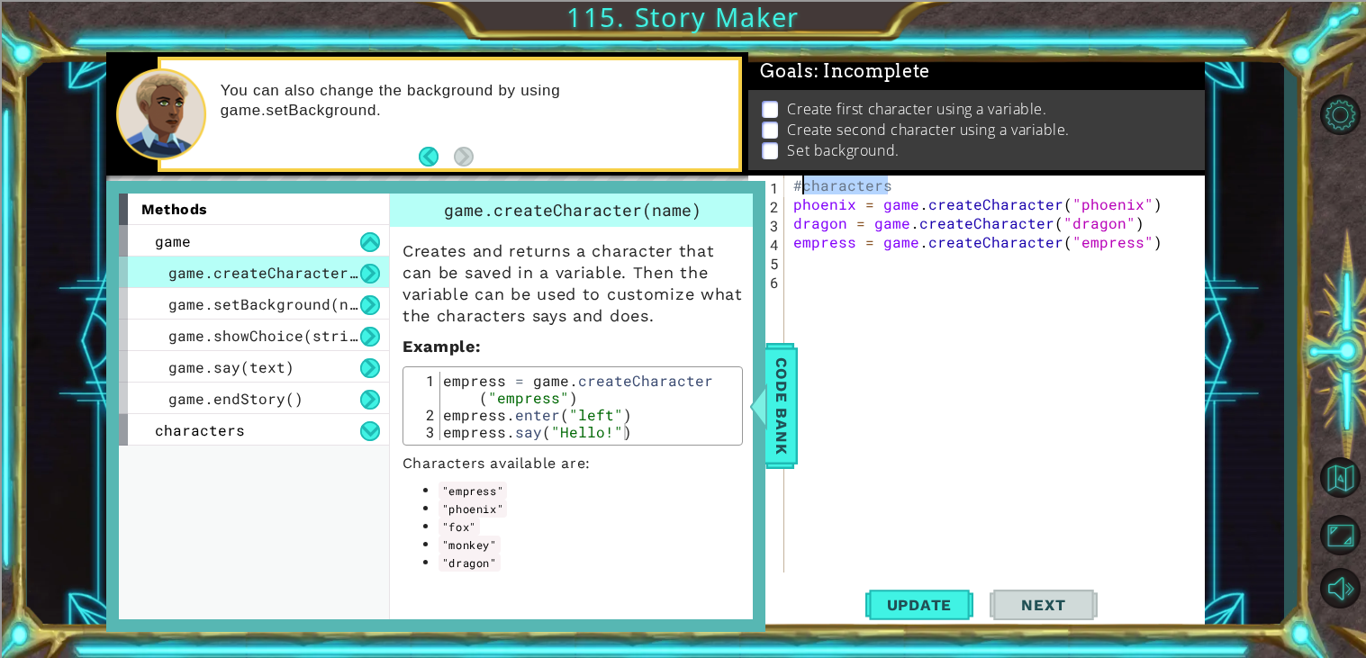
drag, startPoint x: 891, startPoint y: 186, endPoint x: 803, endPoint y: 183, distance: 88.3
click at [803, 183] on div "#characters phoenix = game . createCharacter ( "phoenix" ) dragon = game . crea…" at bounding box center [1000, 393] width 420 height 435
click at [1150, 244] on div "#characters + bckgrnd phoenix = game . createCharacter ( "phoenix" ) dragon = g…" at bounding box center [1000, 393] width 420 height 435
type textarea "empress = game.createCharacter("empress")"
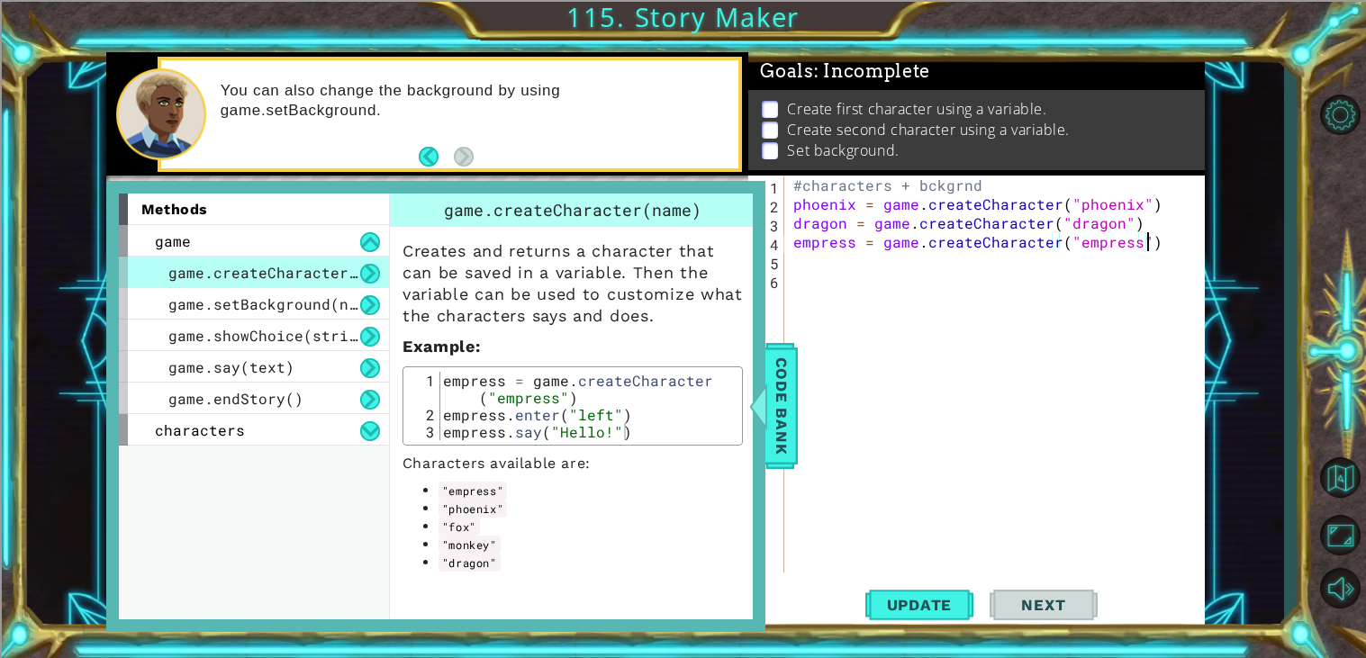
scroll to position [0, 0]
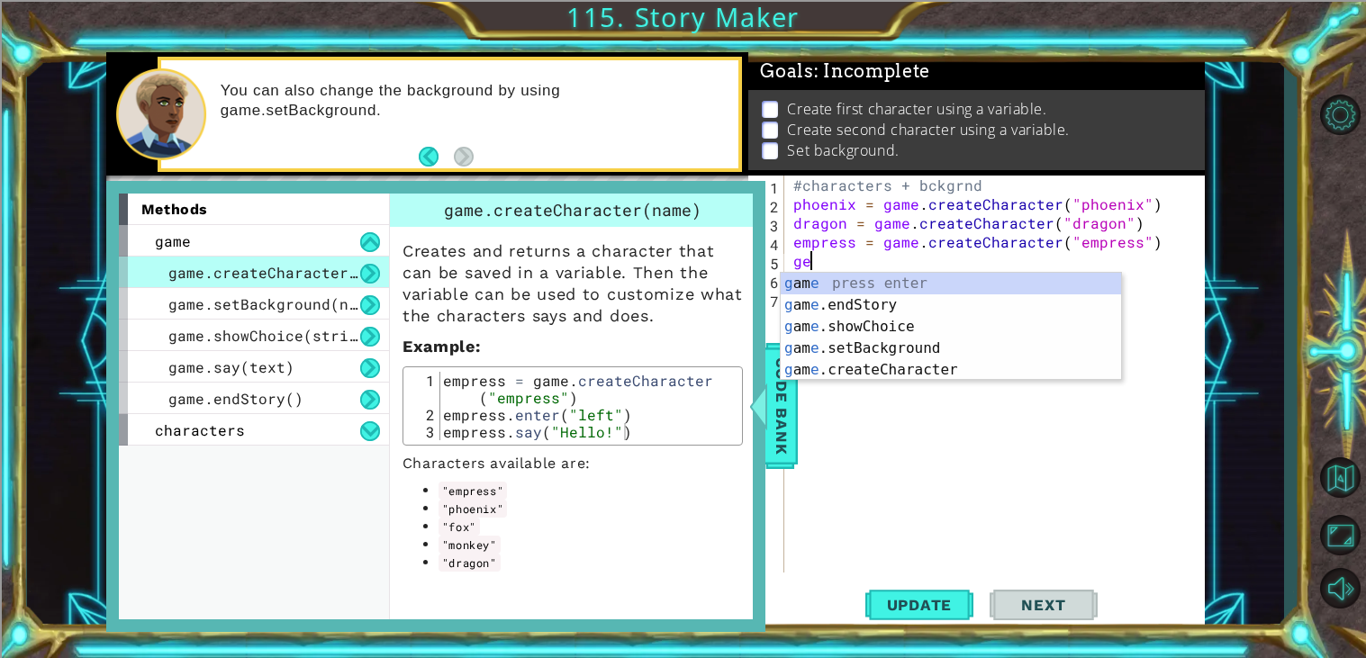
type textarea "g"
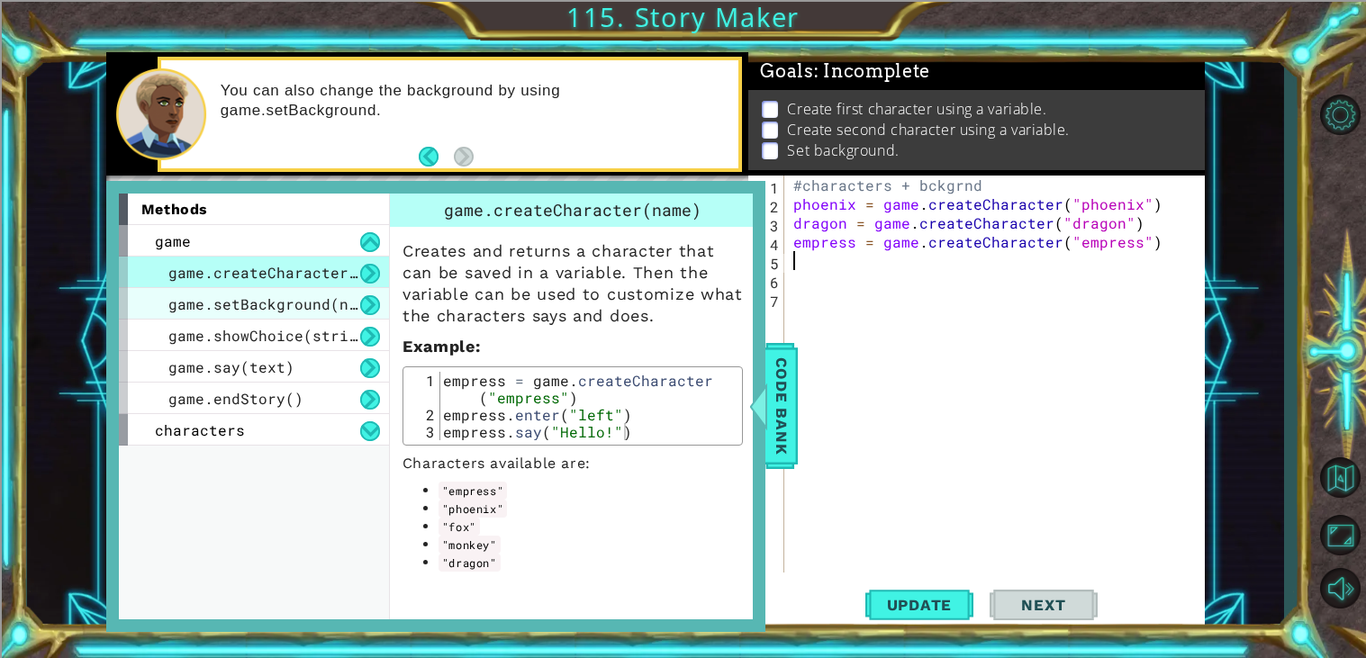
click at [340, 302] on span "game.setBackground(name)" at bounding box center [276, 303] width 216 height 19
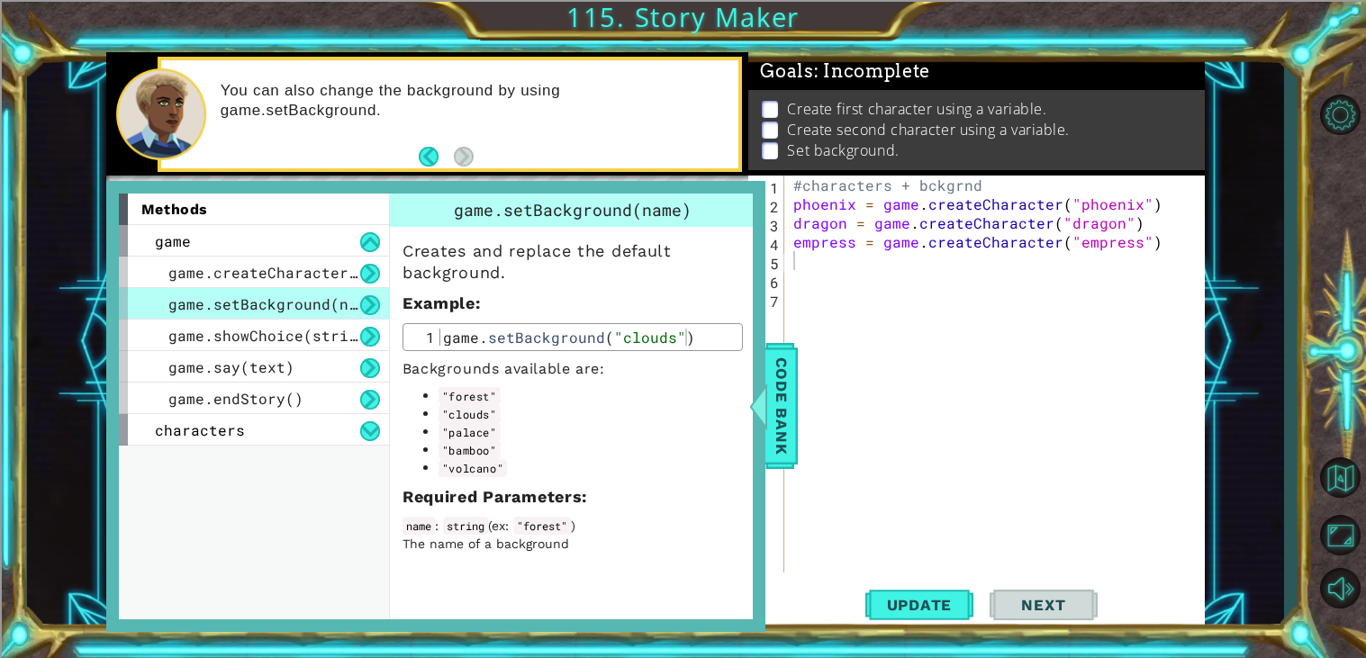
click at [874, 270] on div "#characters + bckgrnd phoenix = game . createCharacter ( "phoenix" ) dragon = g…" at bounding box center [1000, 393] width 420 height 435
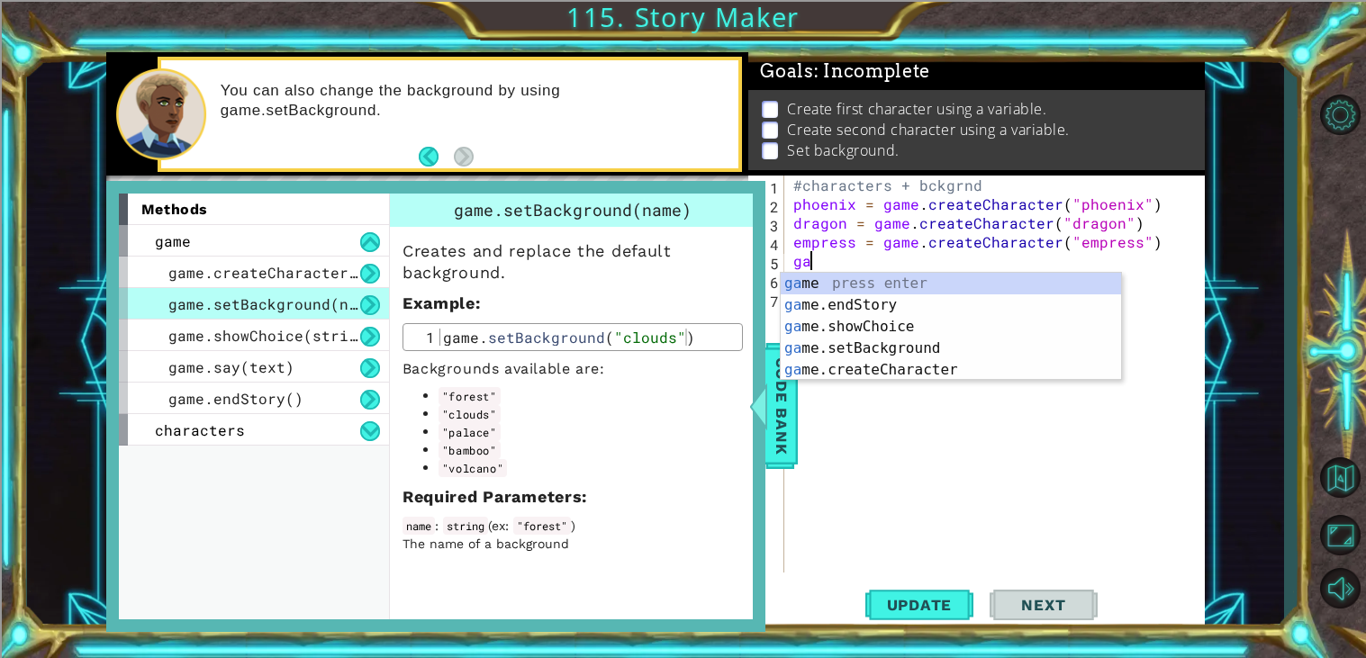
type textarea "g"
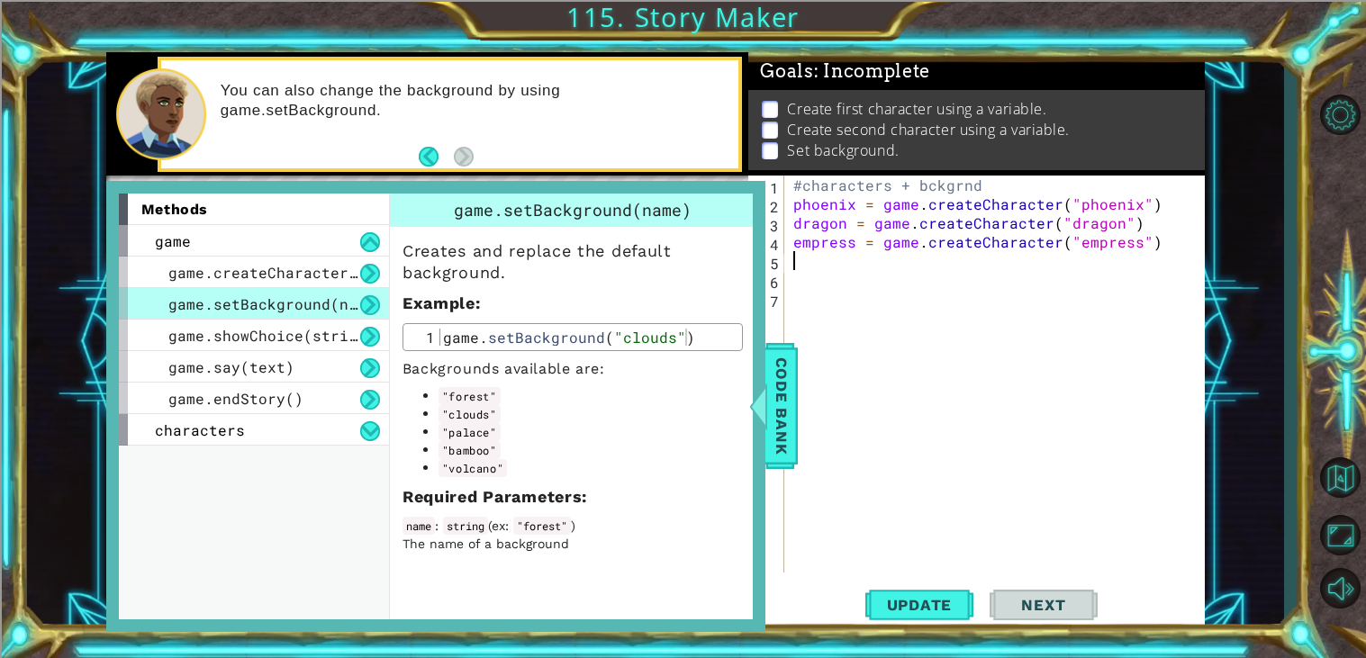
type textarea "G"
type textarea "game.setBackground("forest")"
click at [800, 280] on div "#characters + bckgrnd phoenix = game . createCharacter ( "phoenix" ) dragon = g…" at bounding box center [1000, 393] width 420 height 435
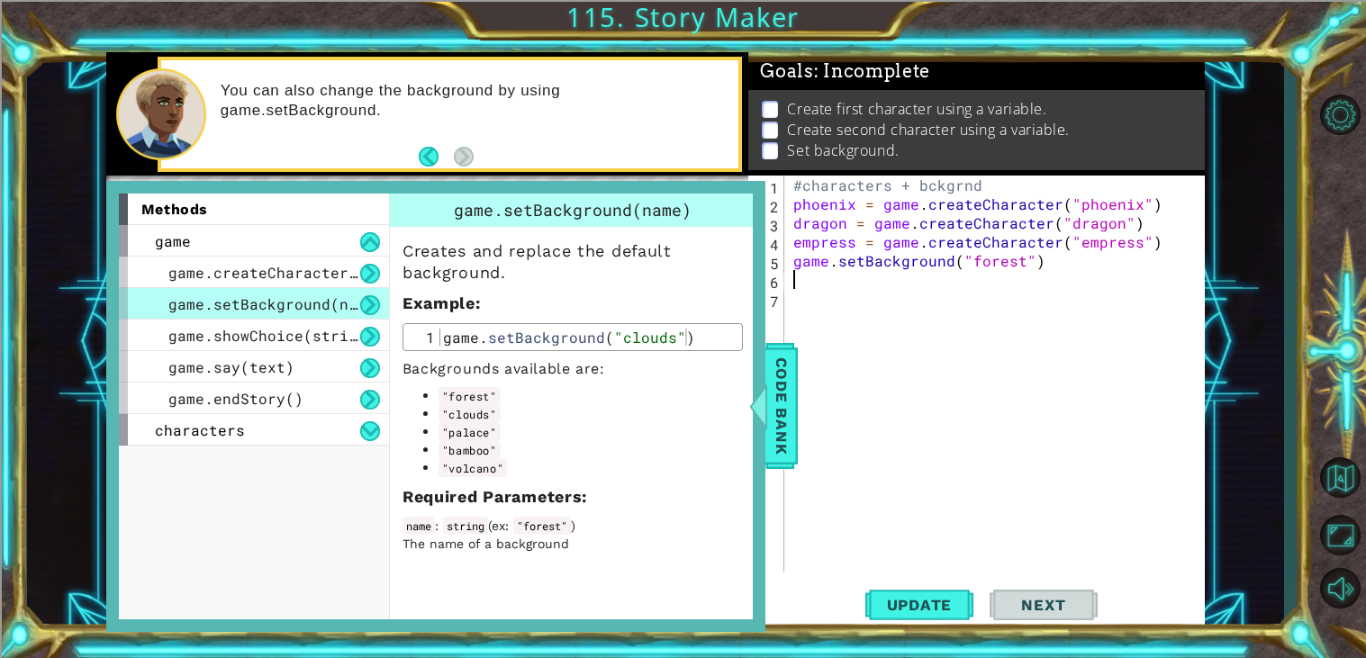
click at [809, 293] on div "#characters + bckgrnd phoenix = game . createCharacter ( "phoenix" ) dragon = g…" at bounding box center [1000, 393] width 420 height 435
click at [232, 353] on div "game.say(text)" at bounding box center [254, 367] width 270 height 32
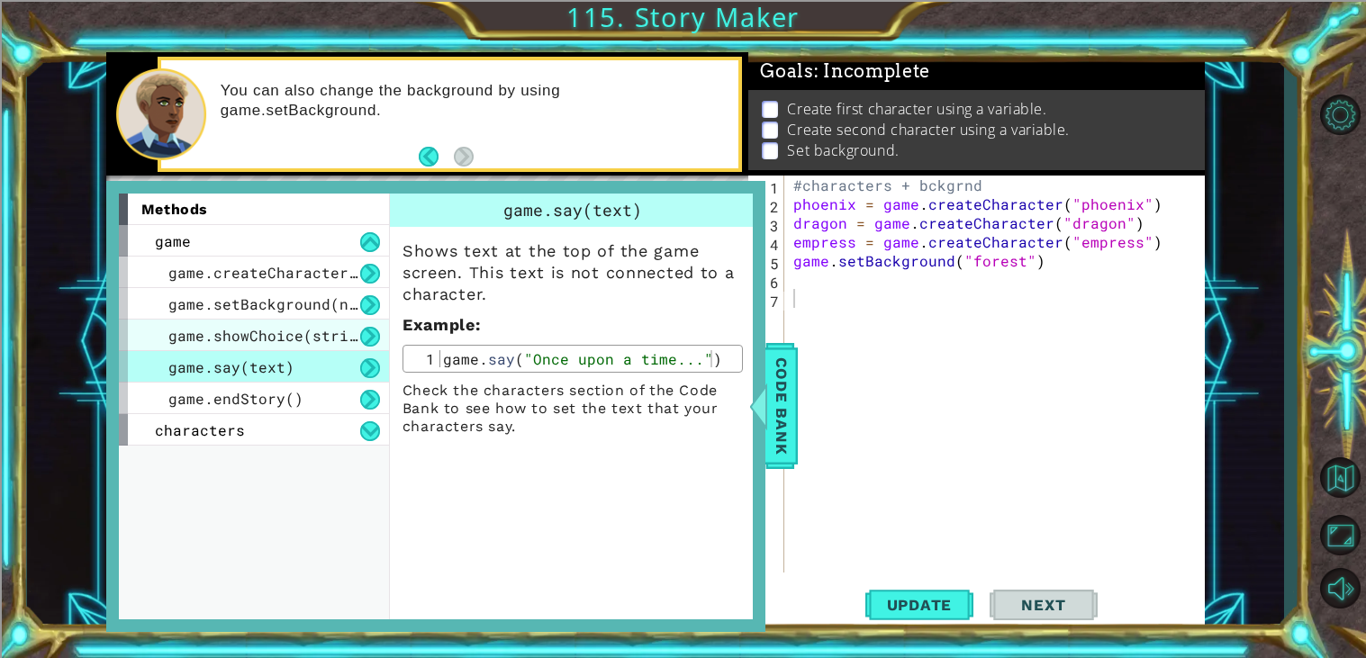
click at [227, 339] on span "game.showChoice(string1, string2)" at bounding box center [316, 335] width 297 height 19
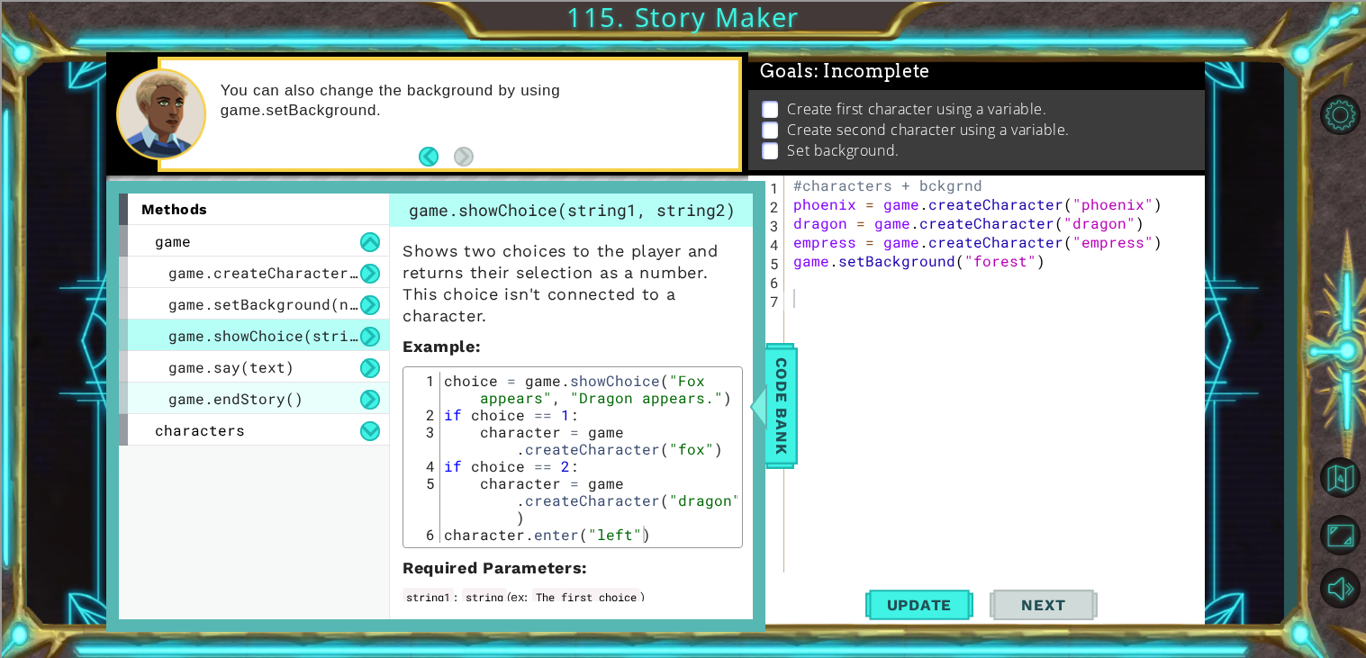
click at [302, 406] on div "game.endStory()" at bounding box center [254, 399] width 270 height 32
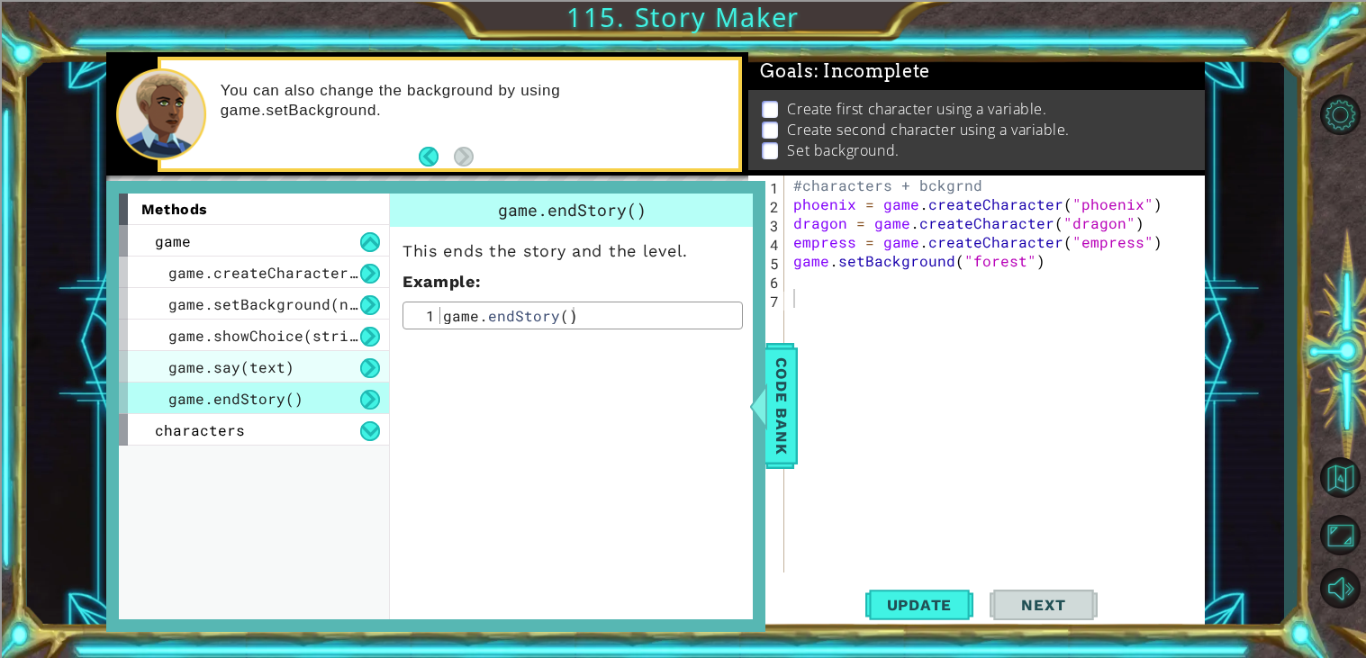
click at [287, 357] on span "game.say(text)" at bounding box center [231, 366] width 126 height 19
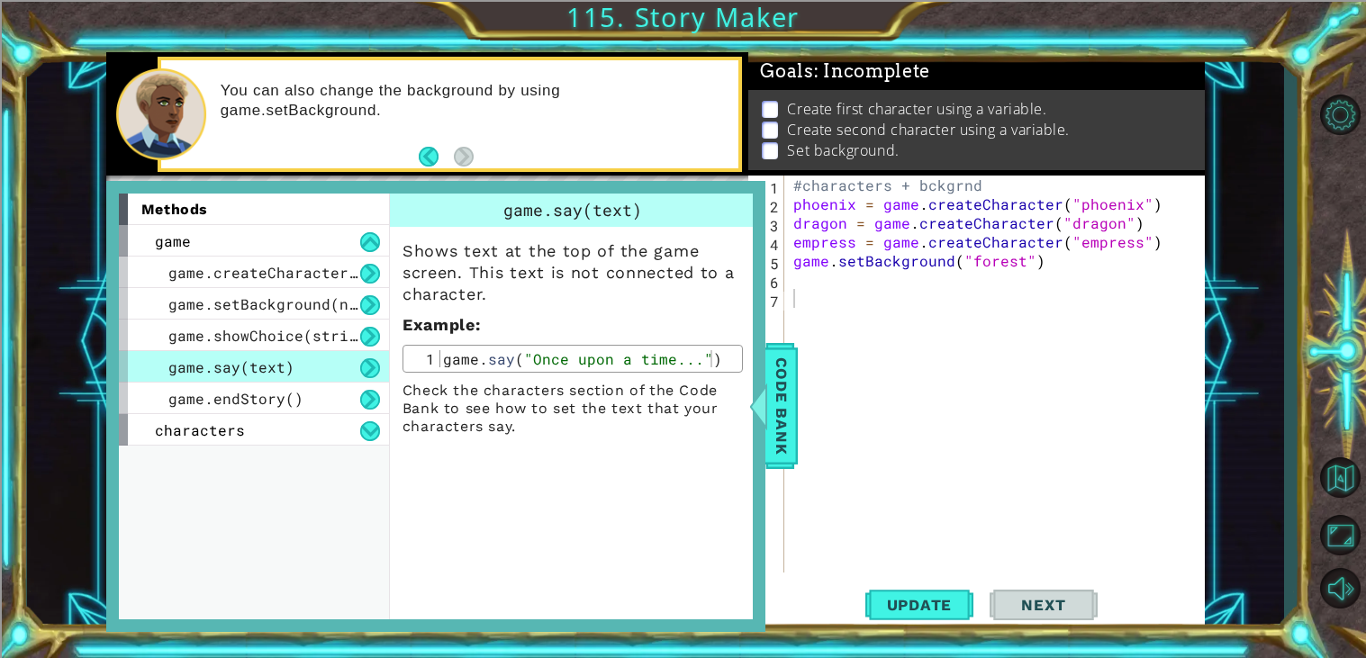
click at [825, 302] on div "#characters + bckgrnd phoenix = game . createCharacter ( "phoenix" ) dragon = g…" at bounding box center [1000, 393] width 420 height 435
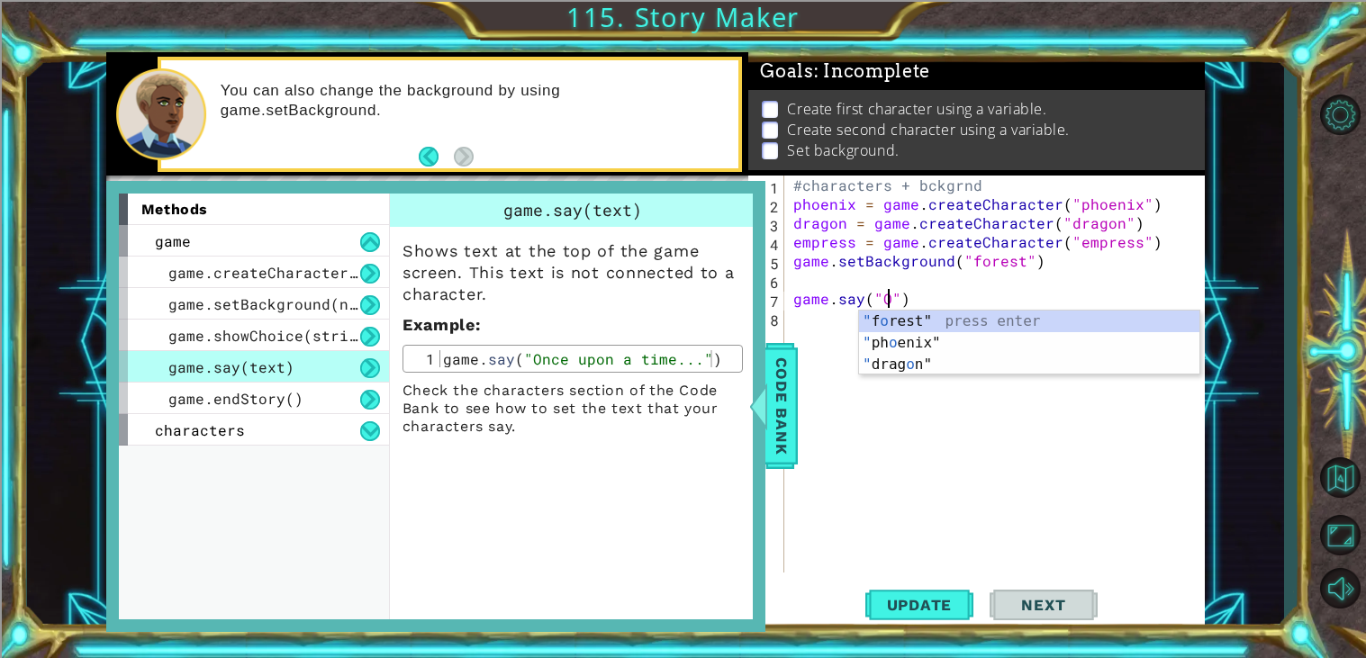
scroll to position [0, 5]
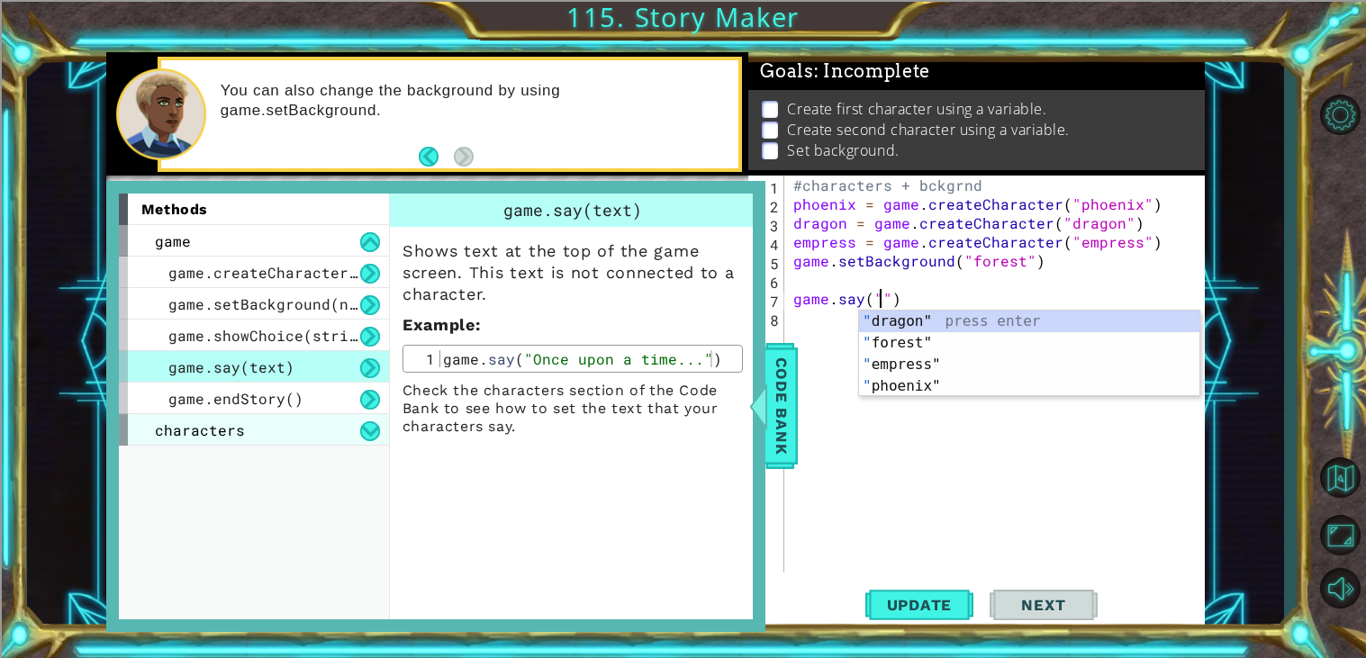
type textarea "game.say("")"
click at [293, 438] on div "characters" at bounding box center [254, 430] width 270 height 32
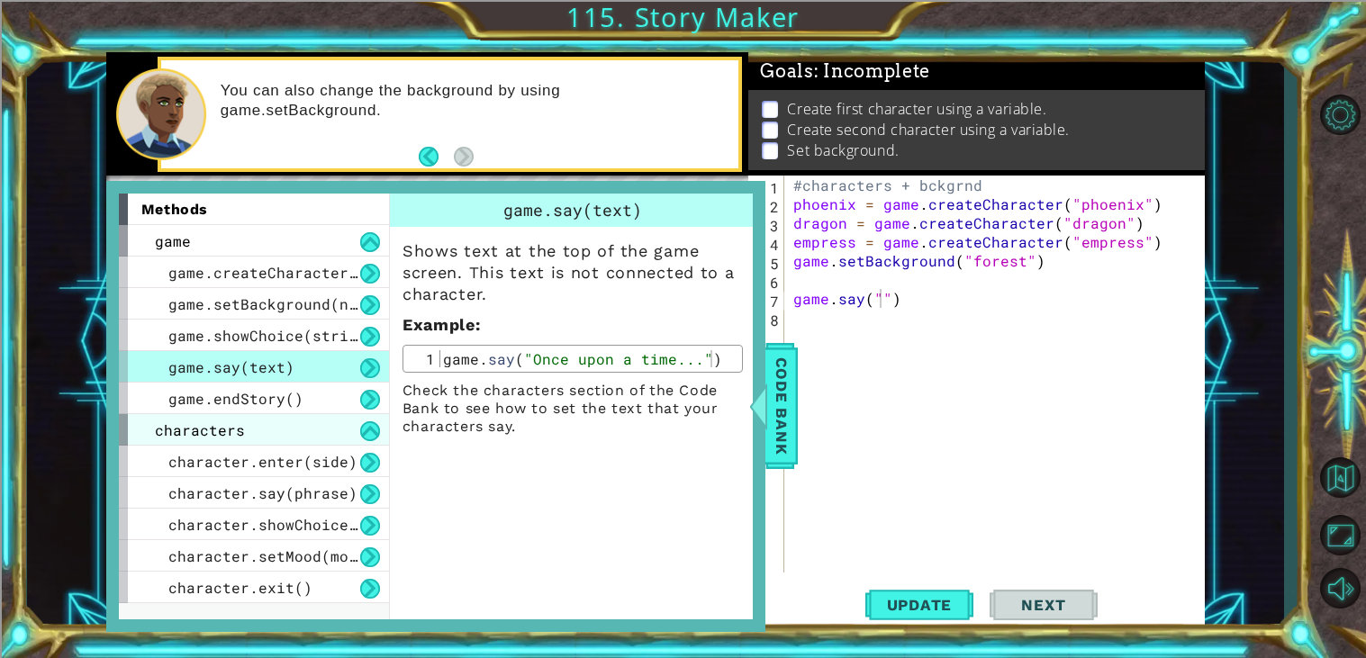
click at [318, 430] on div "characters" at bounding box center [254, 430] width 270 height 32
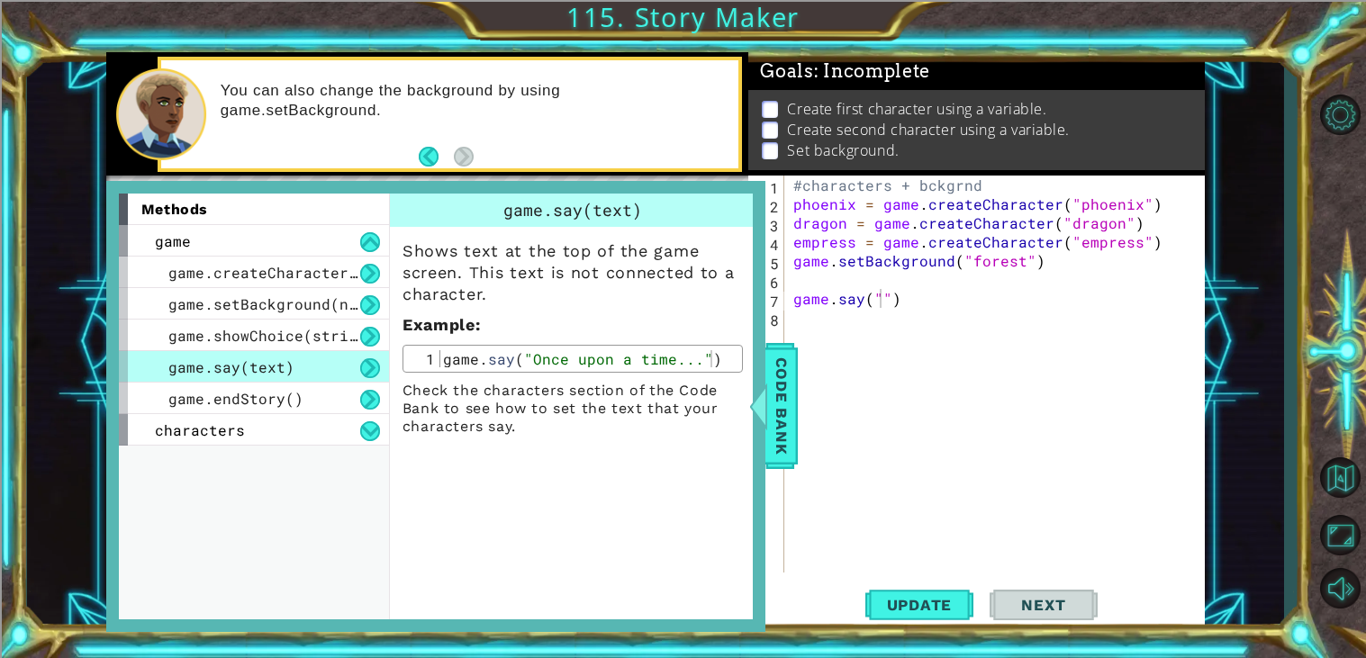
click at [884, 301] on div "#characters + bckgrnd phoenix = game . createCharacter ( "phoenix" ) dragon = g…" at bounding box center [1000, 393] width 420 height 435
click at [880, 299] on div "#characters + bckgrnd phoenix = game . createCharacter ( "phoenix" ) dragon = g…" at bounding box center [1000, 393] width 420 height 435
click at [786, 287] on div "game.say("") 1 2 3 4 5 6 7 8 #characters + bckgrnd phoenix = game . createChara…" at bounding box center [974, 374] width 452 height 397
click at [812, 277] on div "#characters + bckgrnd phoenix = game . createCharacter ( "phoenix" ) dragon = g…" at bounding box center [1000, 393] width 420 height 435
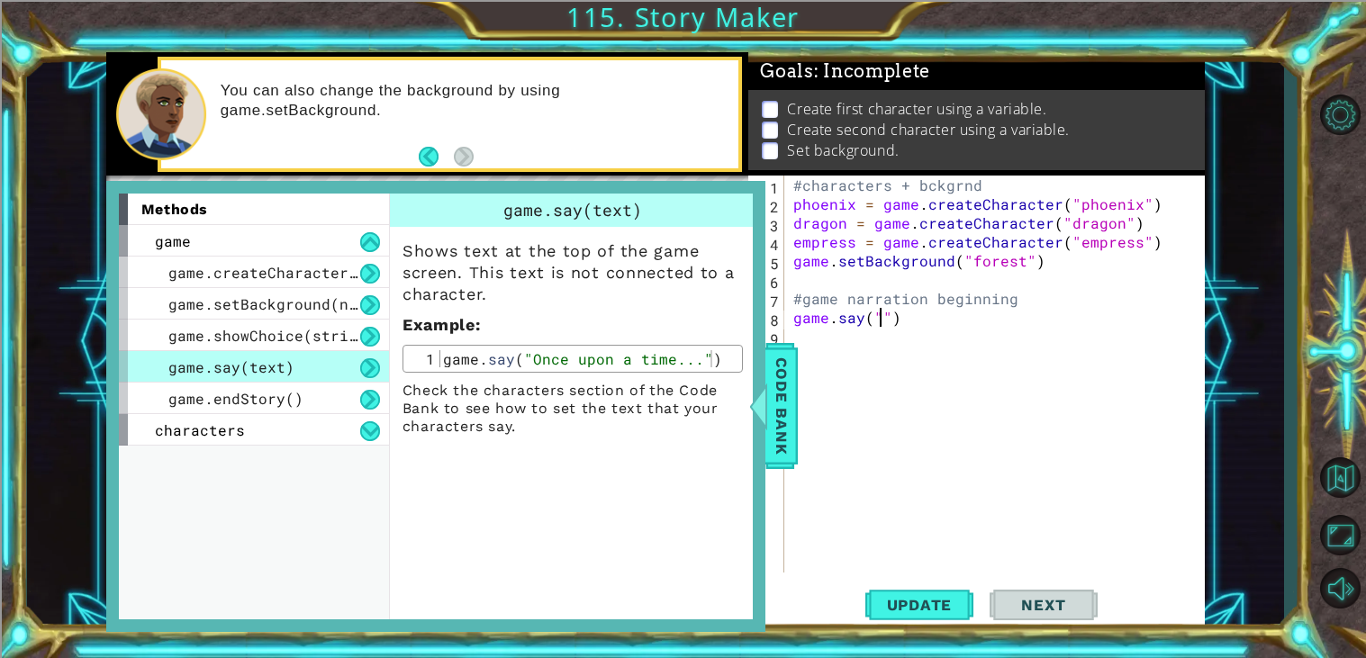
click at [880, 321] on div "#characters + bckgrnd phoenix = game . createCharacter ( "phoenix" ) dragon = g…" at bounding box center [1000, 393] width 420 height 435
drag, startPoint x: 1014, startPoint y: 307, endPoint x: 804, endPoint y: 293, distance: 210.2
click at [804, 293] on div "#characters + bckgrnd phoenix = game . createCharacter ( "phoenix" ) dragon = g…" at bounding box center [1000, 393] width 420 height 435
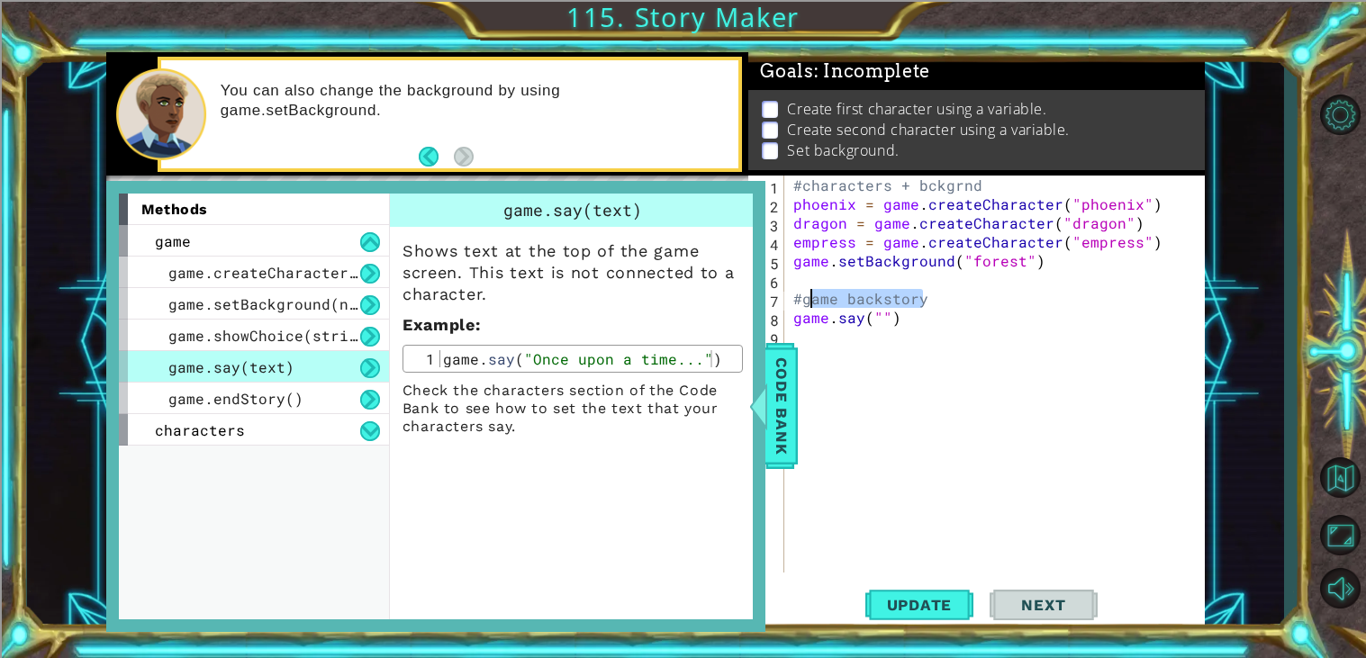
drag, startPoint x: 924, startPoint y: 303, endPoint x: 804, endPoint y: 297, distance: 119.9
click at [804, 297] on div "#characters + bckgrnd phoenix = game . createCharacter ( "phoenix" ) dragon = g…" at bounding box center [1000, 393] width 420 height 435
click at [881, 321] on div "#characters + bckgrnd phoenix = game . createCharacter ( "phoenix" ) dragon = g…" at bounding box center [1000, 393] width 420 height 435
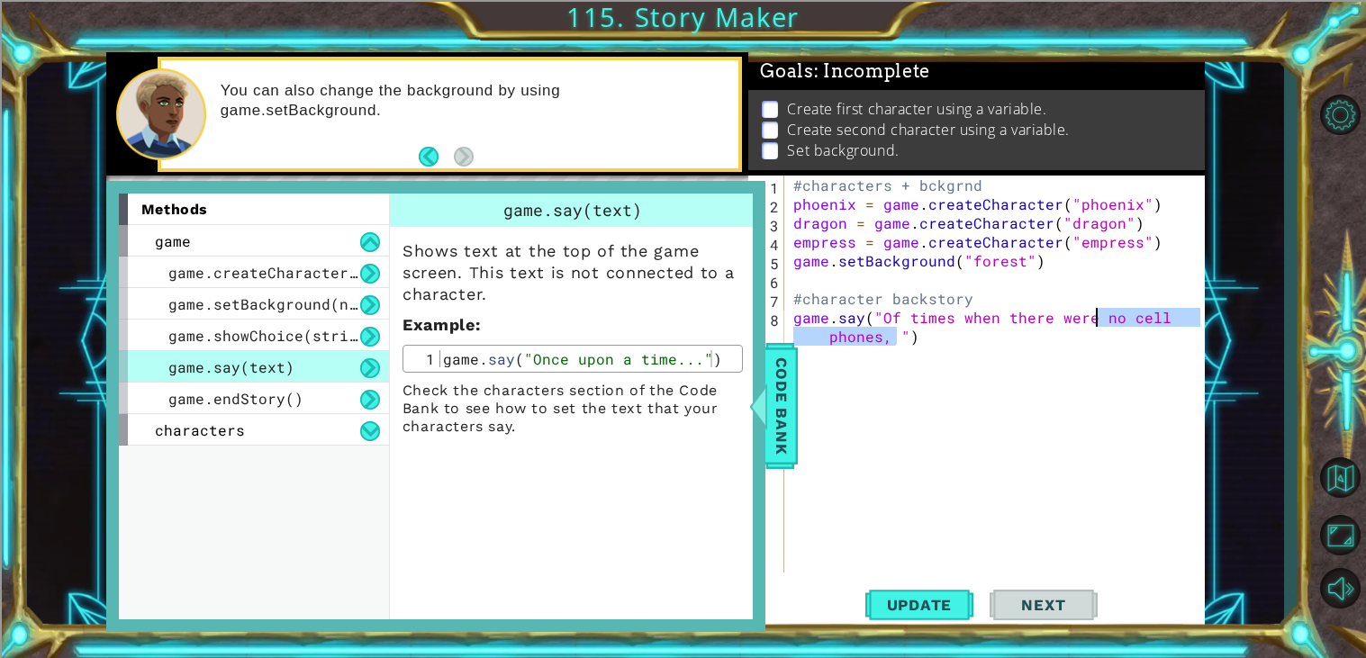
drag, startPoint x: 896, startPoint y: 336, endPoint x: 1092, endPoint y: 316, distance: 197.3
click at [1092, 316] on div "#characters + bckgrnd phoenix = game . createCharacter ( "phoenix" ) dragon = g…" at bounding box center [1000, 393] width 420 height 435
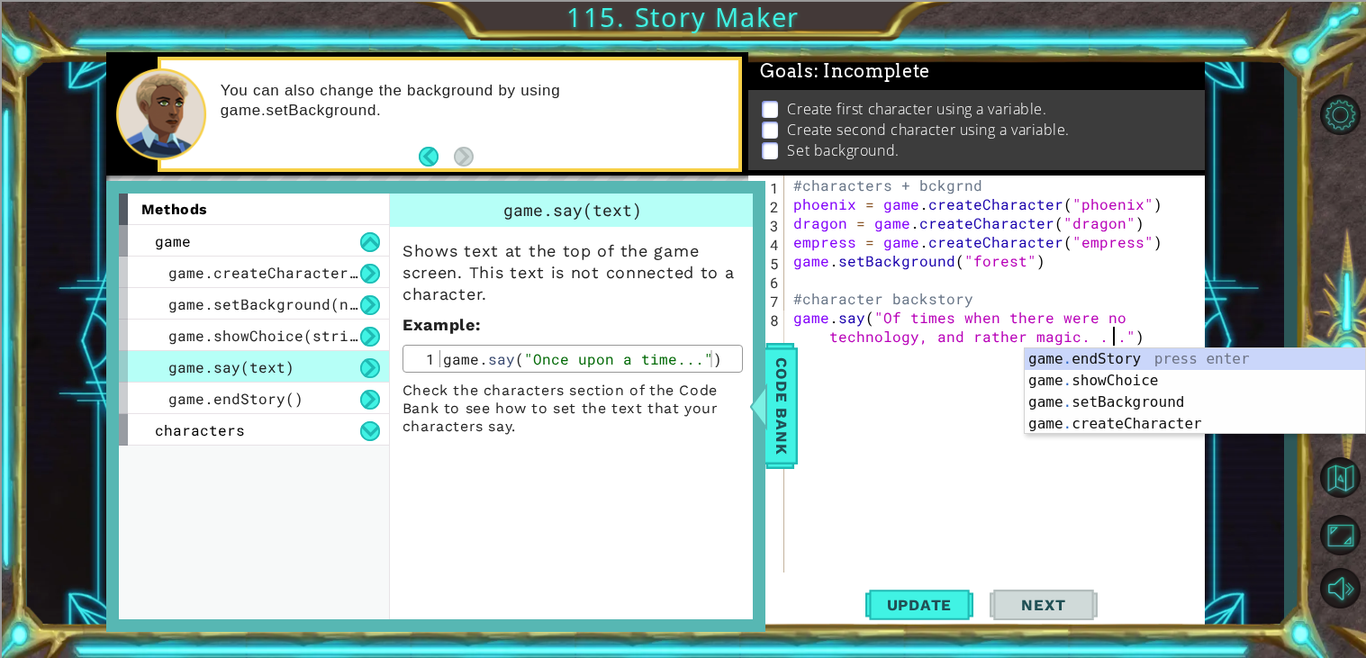
scroll to position [0, 38]
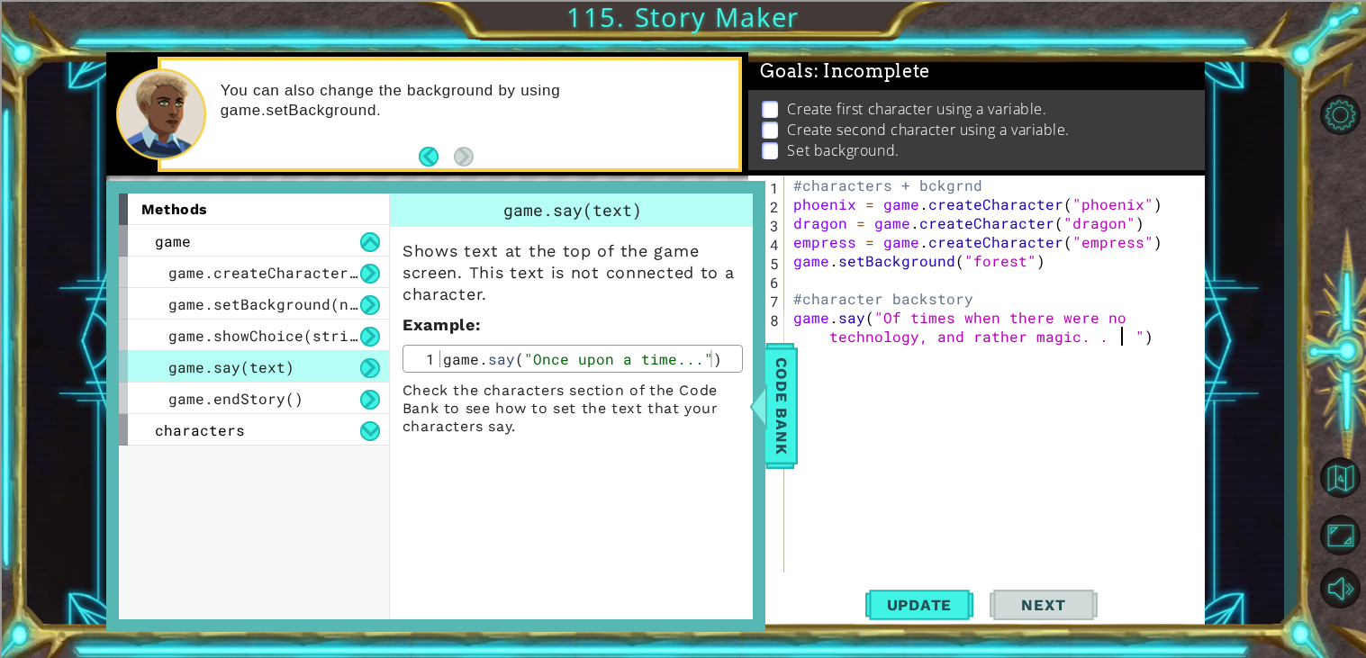
click at [1070, 338] on div "#characters + bckgrnd phoenix = game . createCharacter ( "phoenix" ) dragon = g…" at bounding box center [1000, 393] width 420 height 435
type textarea "game.say("Of times when there were no technology, and rather magic . . . ")"
click at [934, 591] on button "Update" at bounding box center [919, 605] width 108 height 46
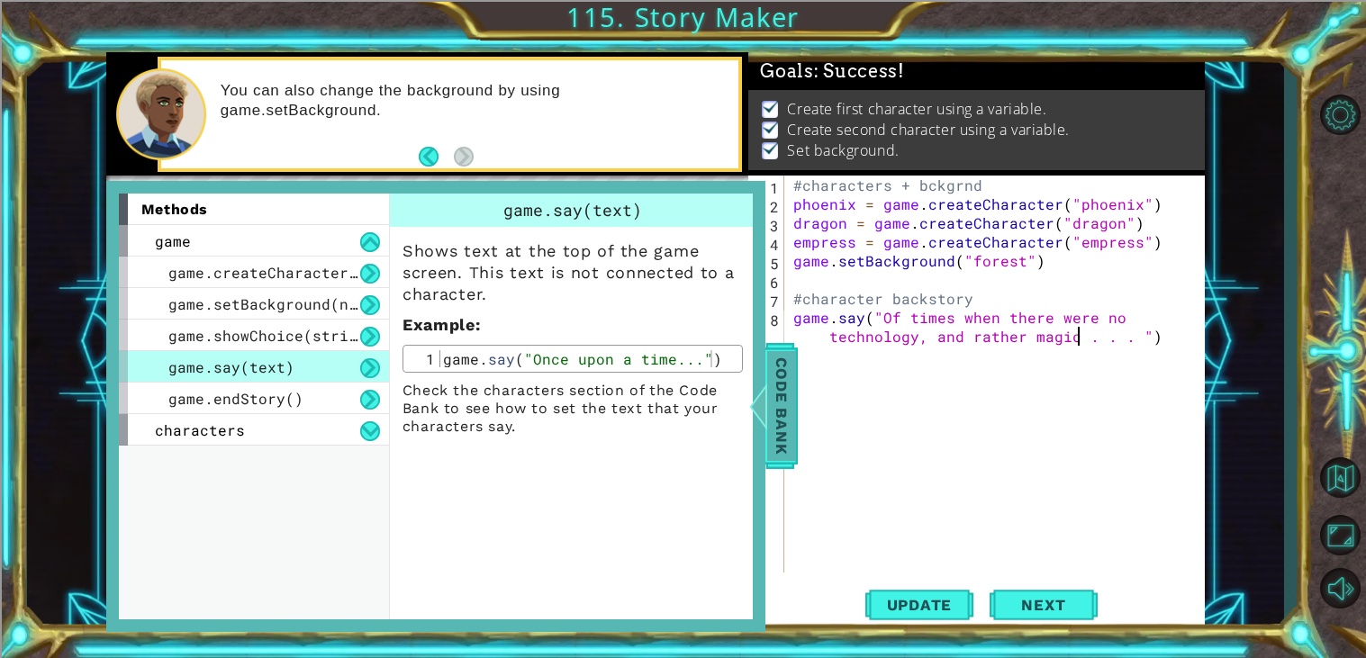
click at [769, 420] on div at bounding box center [757, 406] width 23 height 54
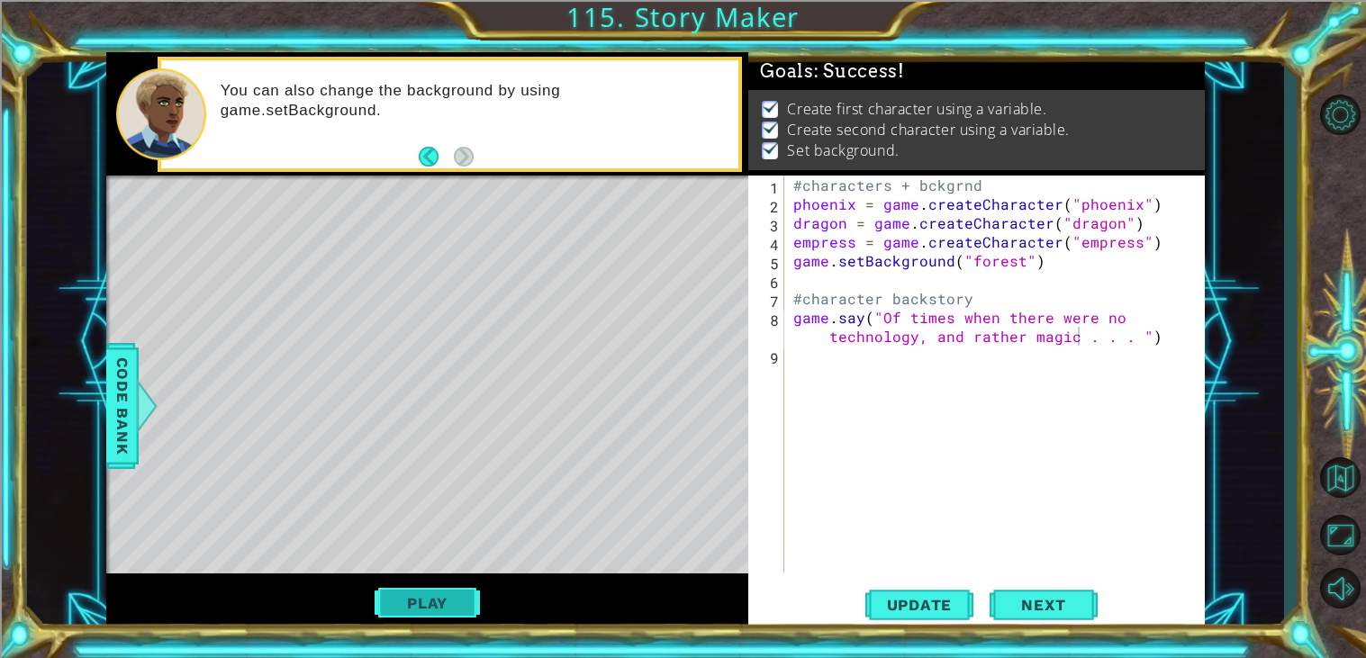
click at [384, 606] on button "Play" at bounding box center [427, 603] width 105 height 34
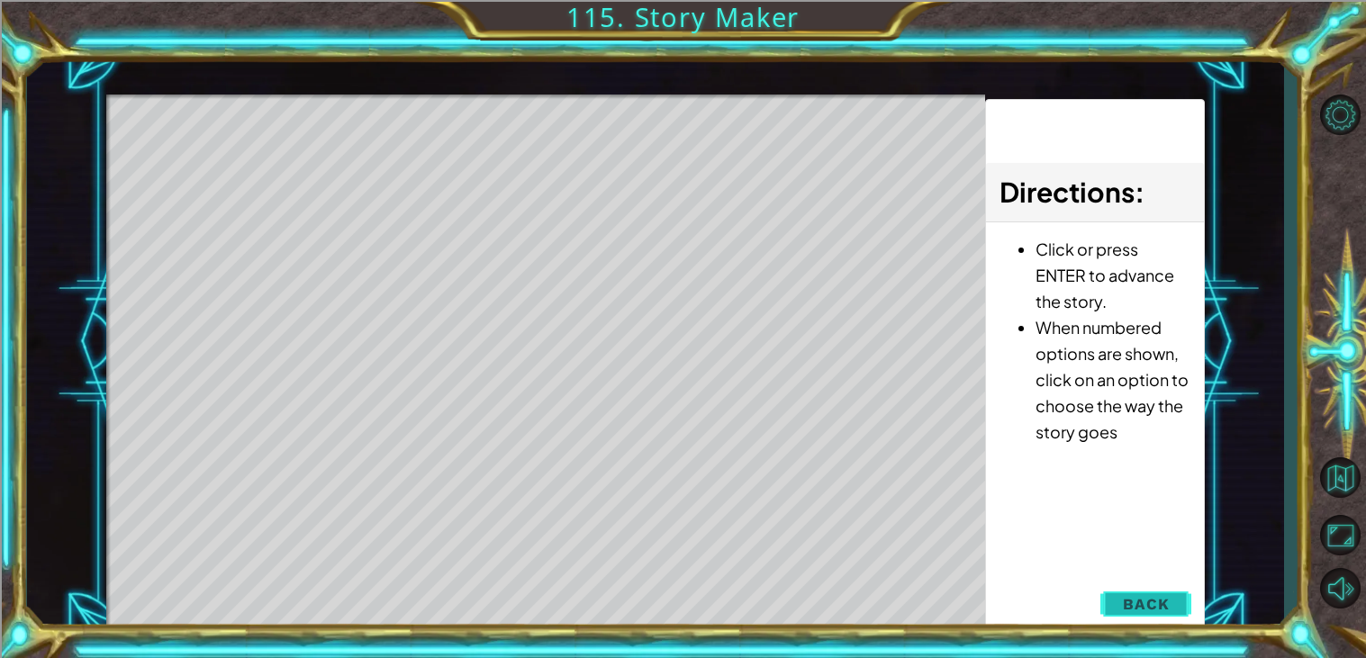
click at [1120, 599] on button "Back" at bounding box center [1145, 604] width 91 height 36
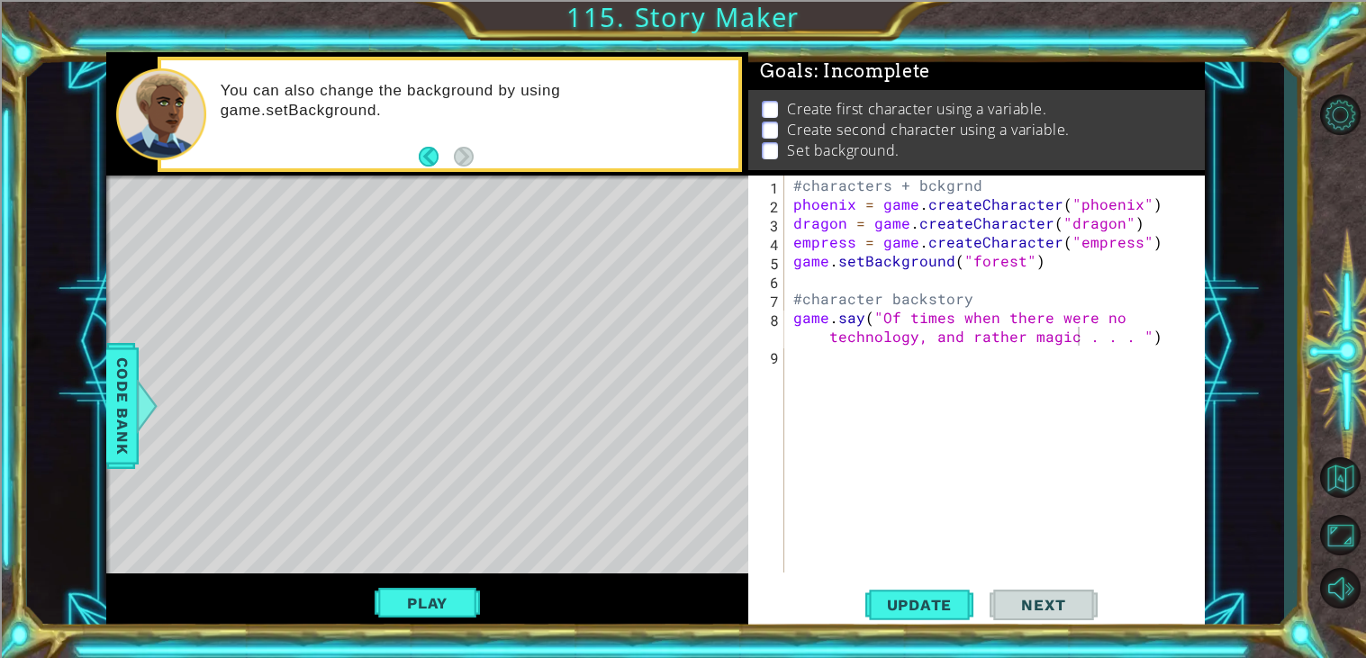
click at [1155, 342] on div "#characters + bckgrnd phoenix = game . createCharacter ( "phoenix" ) dragon = g…" at bounding box center [1000, 393] width 420 height 435
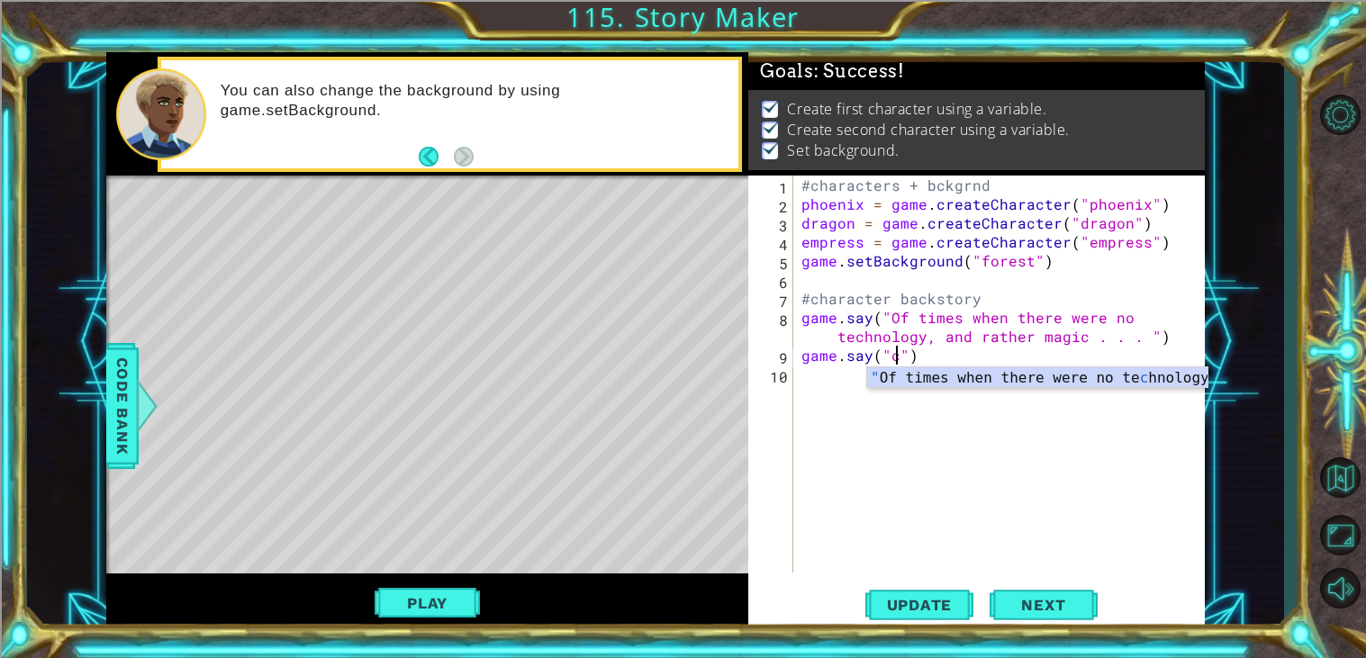
scroll to position [0, 5]
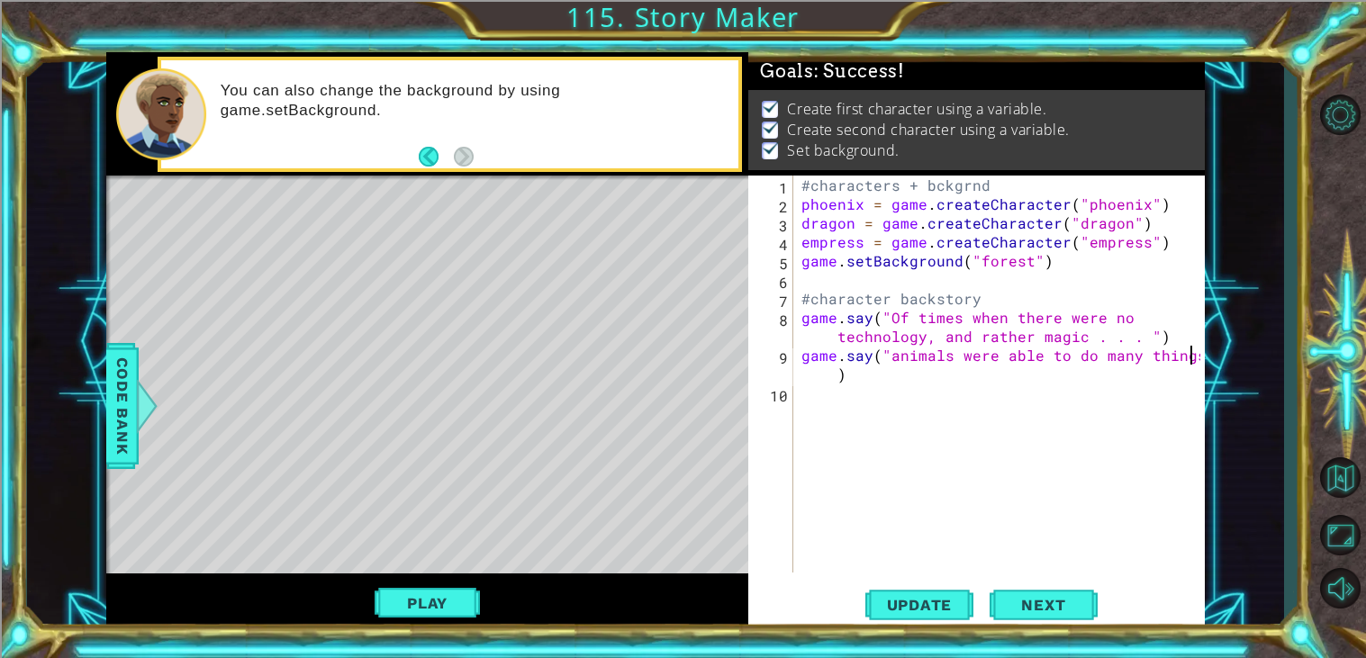
type textarea "game.say("animals were able to do many things;")"
click at [867, 408] on div "#characters + bckgrnd phoenix = game . createCharacter ( "phoenix" ) dragon = g…" at bounding box center [1003, 393] width 411 height 435
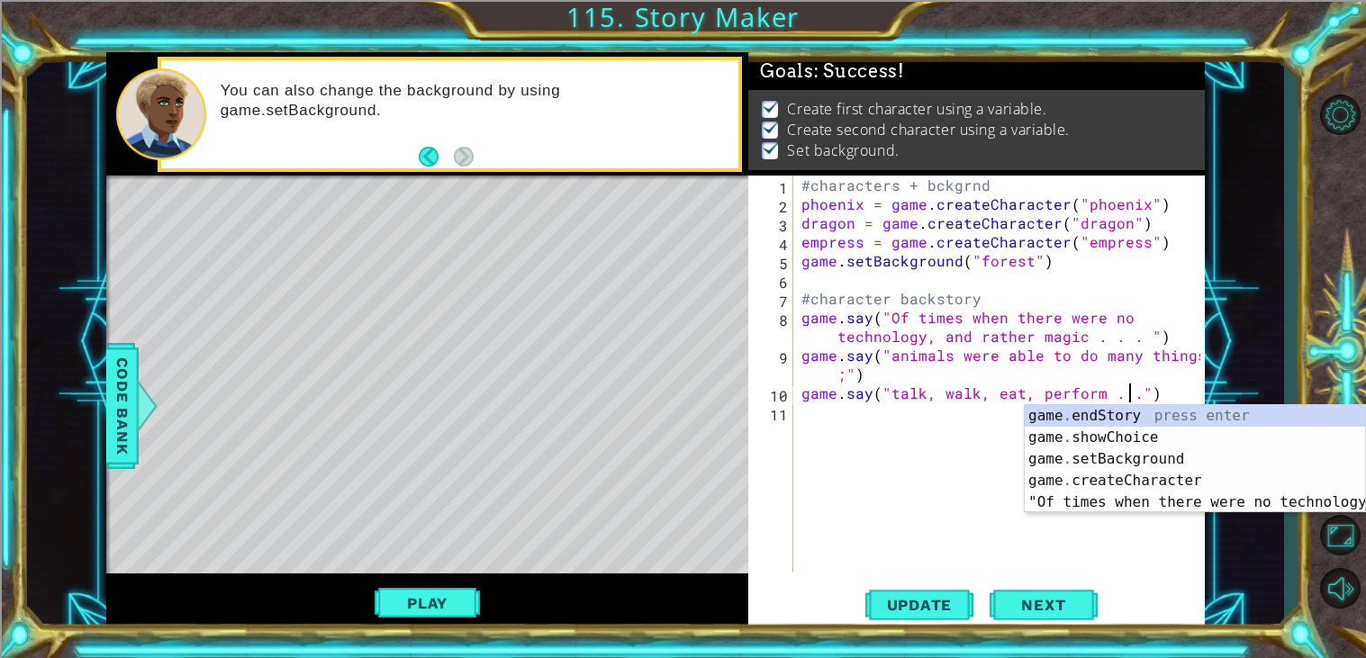
type textarea "game.say("talk, walk, eat, perform . . .")"
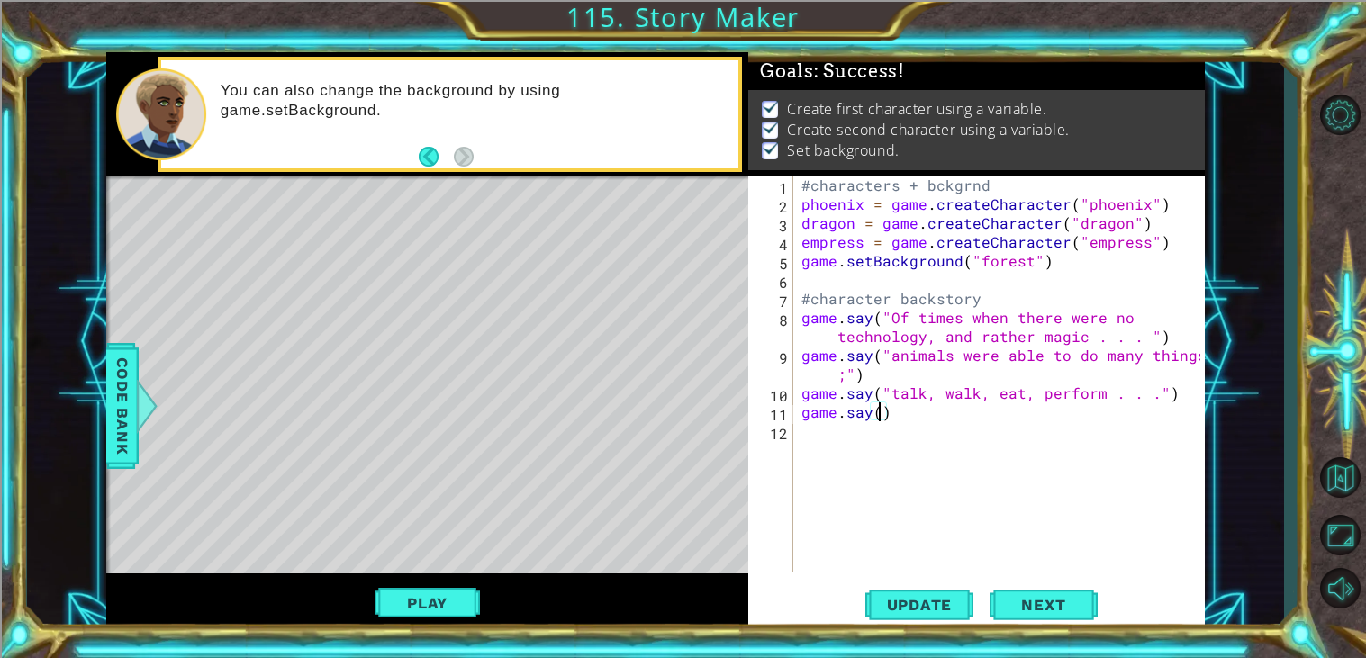
scroll to position [0, 5]
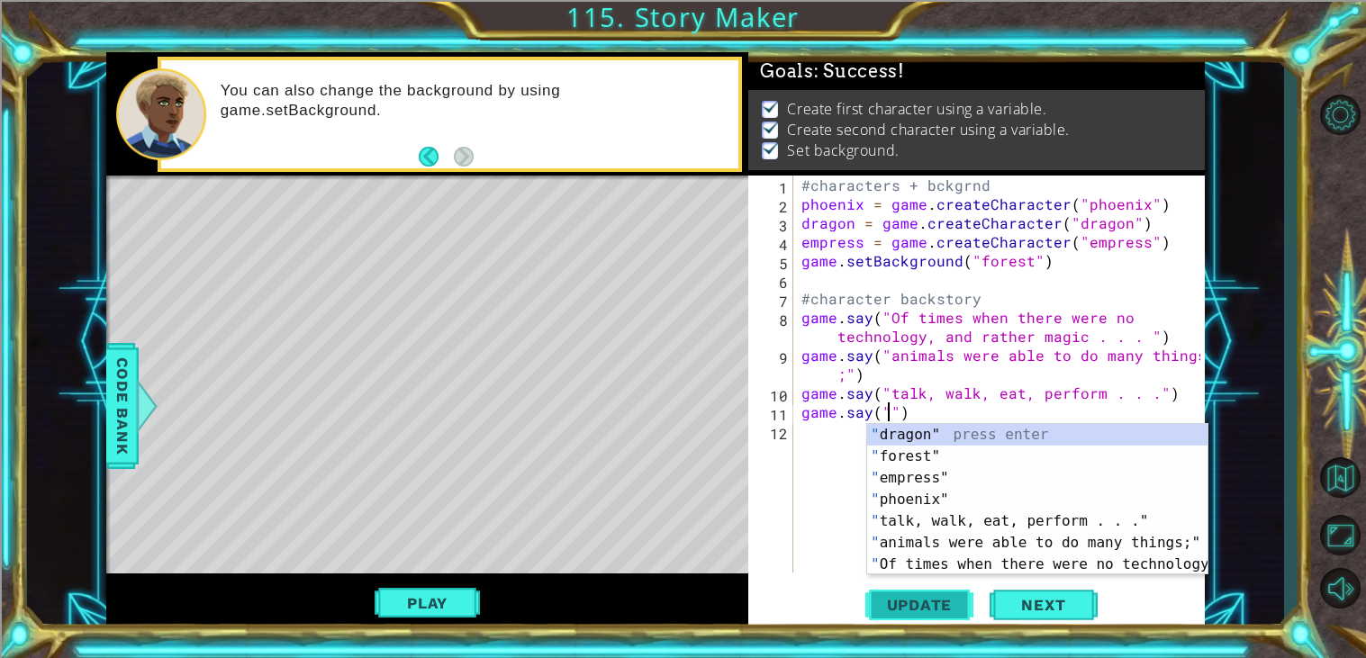
click at [922, 614] on span "Update" at bounding box center [920, 605] width 102 height 18
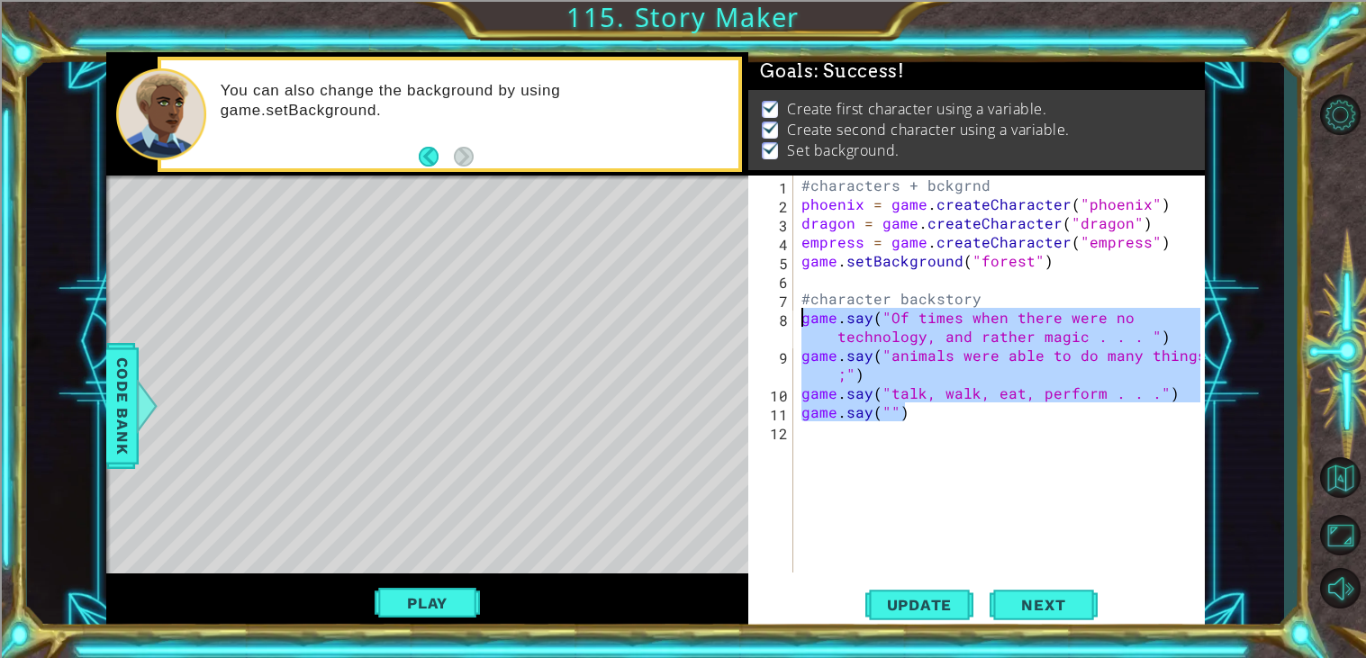
drag, startPoint x: 933, startPoint y: 419, endPoint x: 810, endPoint y: 345, distance: 143.0
click at [810, 345] on div "#characters + bckgrnd phoenix = game . createCharacter ( "phoenix" ) dragon = g…" at bounding box center [1003, 393] width 411 height 435
click at [930, 404] on div "#characters + bckgrnd phoenix = game . createCharacter ( "phoenix" ) dragon = g…" at bounding box center [999, 374] width 402 height 397
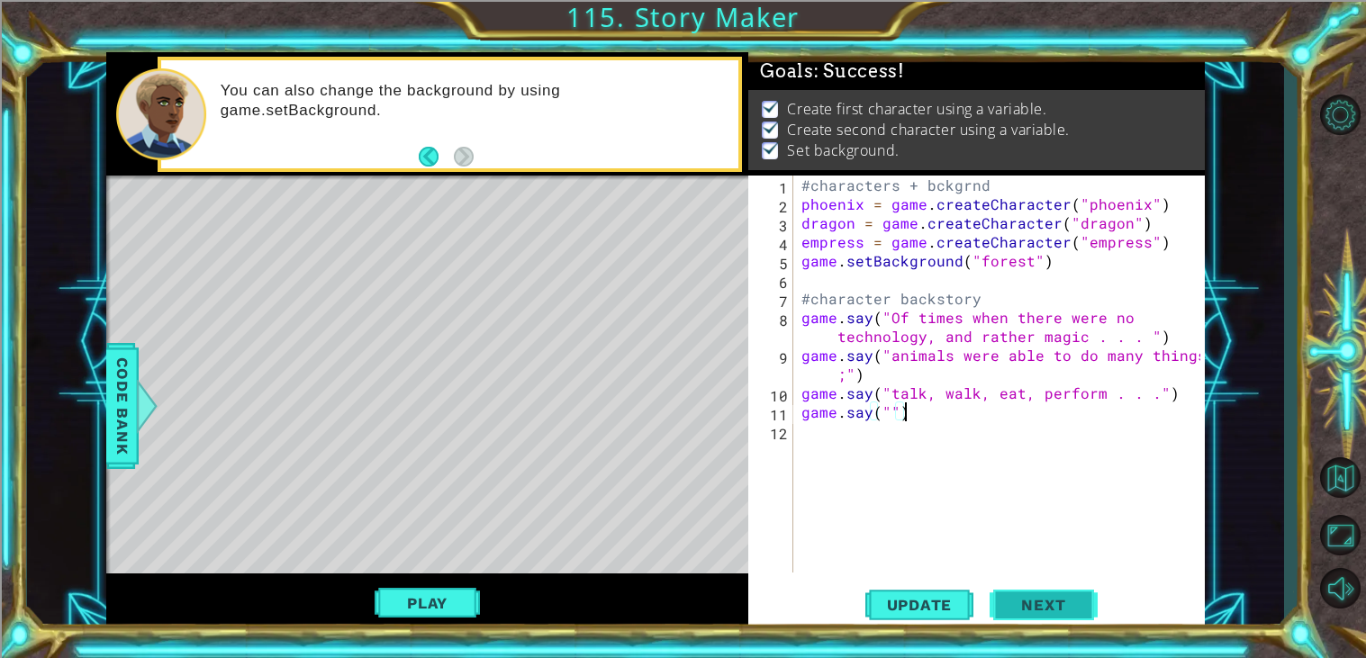
click at [1025, 597] on button "Next" at bounding box center [1043, 605] width 108 height 46
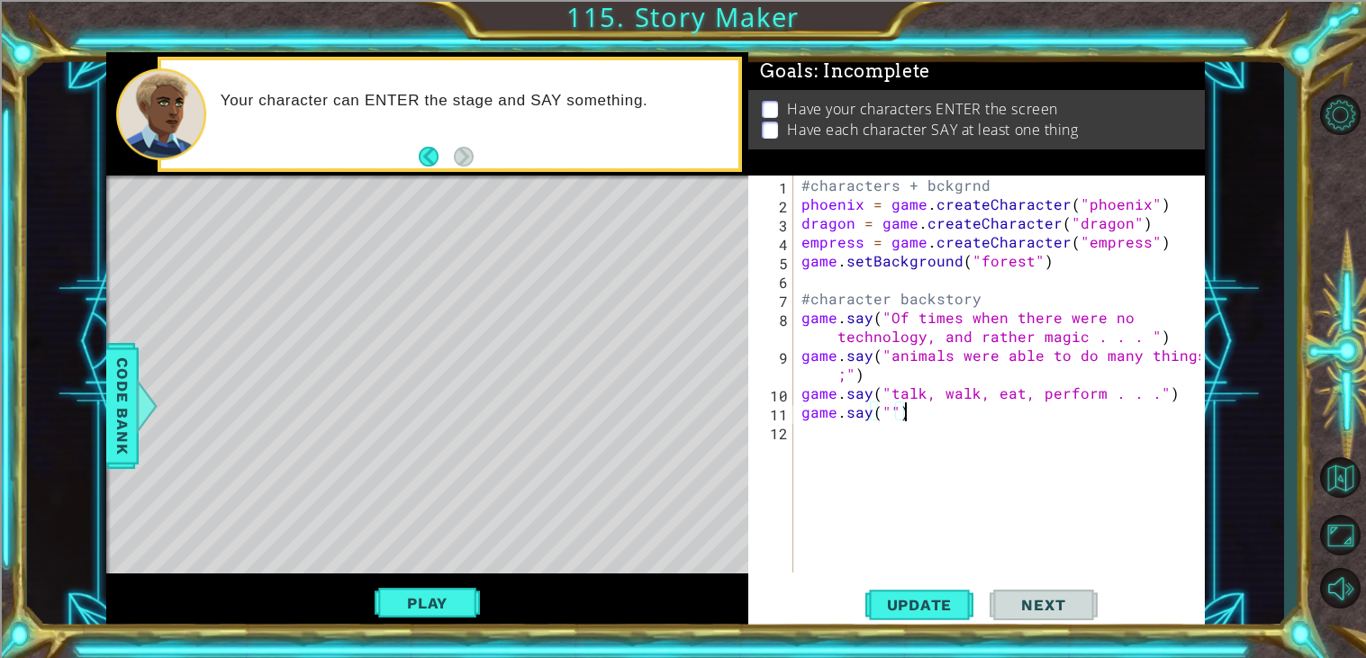
click at [889, 411] on div "#characters + bckgrnd phoenix = game . createCharacter ( "phoenix" ) dragon = g…" at bounding box center [1003, 393] width 411 height 435
click at [965, 372] on div "#characters + bckgrnd phoenix = game . createCharacter ( "phoenix" ) dragon = g…" at bounding box center [1003, 393] width 411 height 435
type textarea "game.say("animals were able to do many things;")"
